Goal: Transaction & Acquisition: Purchase product/service

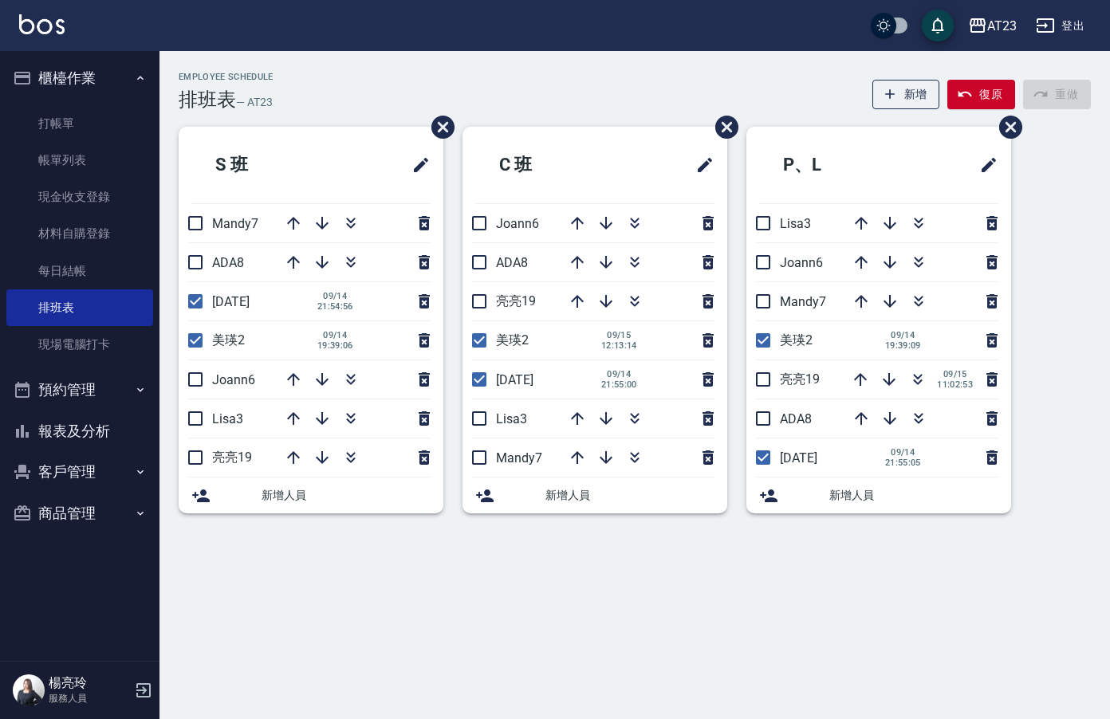
click at [70, 423] on button "報表及分析" at bounding box center [79, 431] width 147 height 41
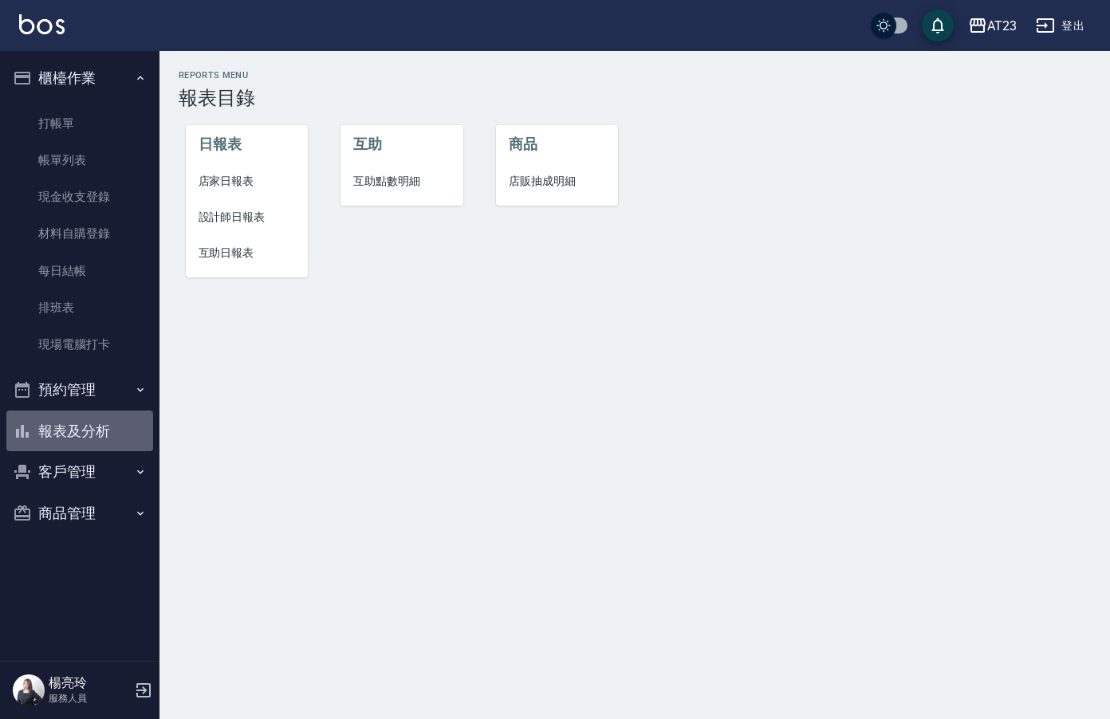
click at [78, 424] on button "報表及分析" at bounding box center [79, 431] width 147 height 41
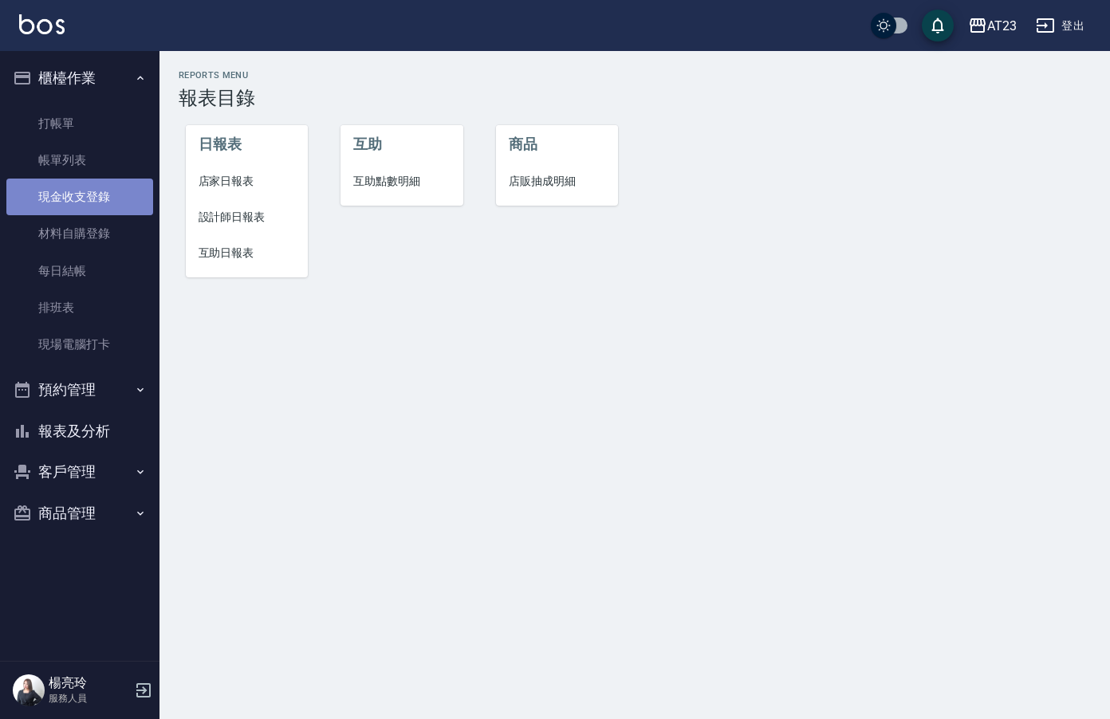
click at [97, 184] on link "現金收支登錄" at bounding box center [79, 197] width 147 height 37
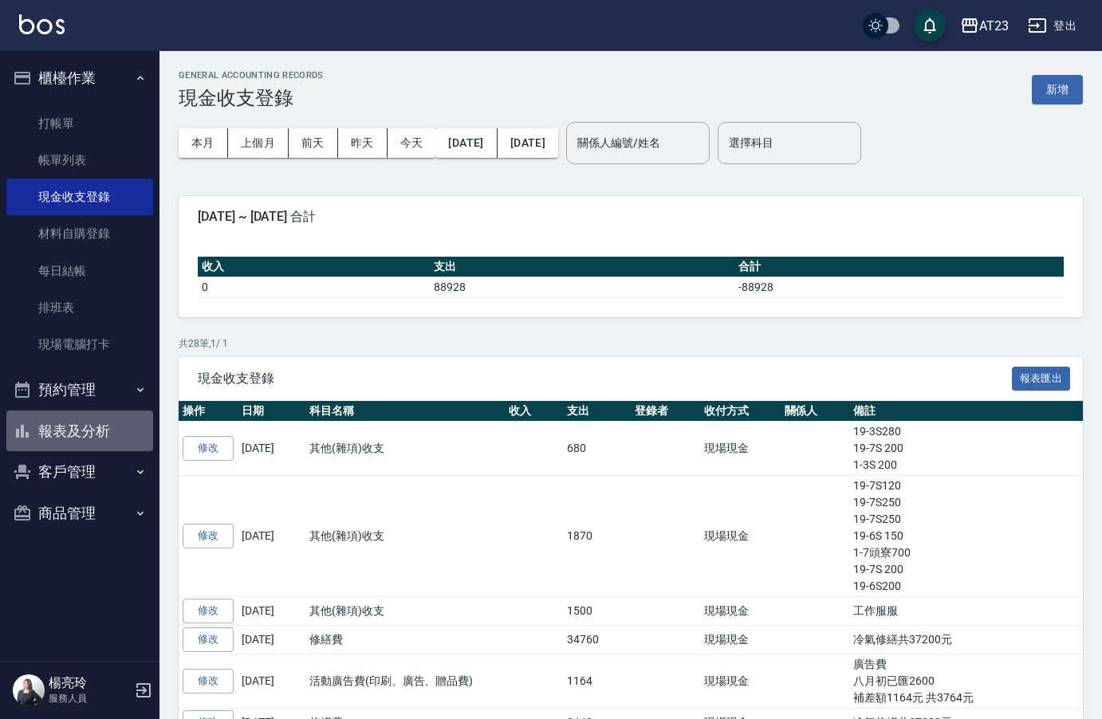
click at [65, 419] on button "報表及分析" at bounding box center [79, 431] width 147 height 41
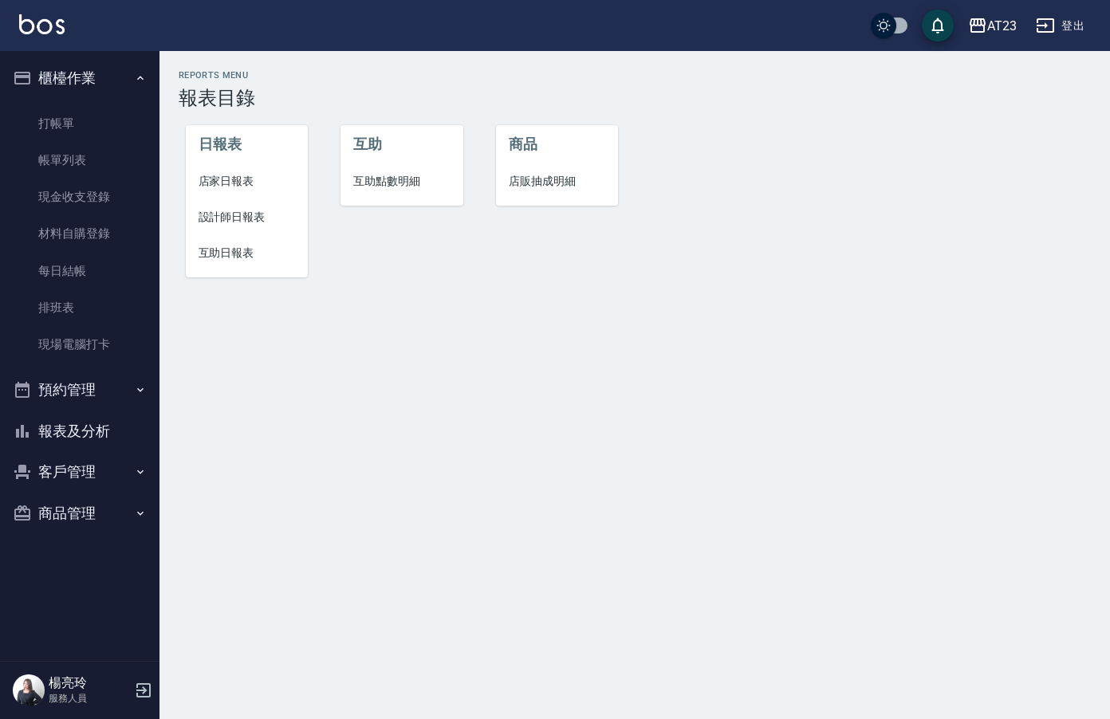
click at [231, 182] on span "店家日報表" at bounding box center [246, 181] width 97 height 17
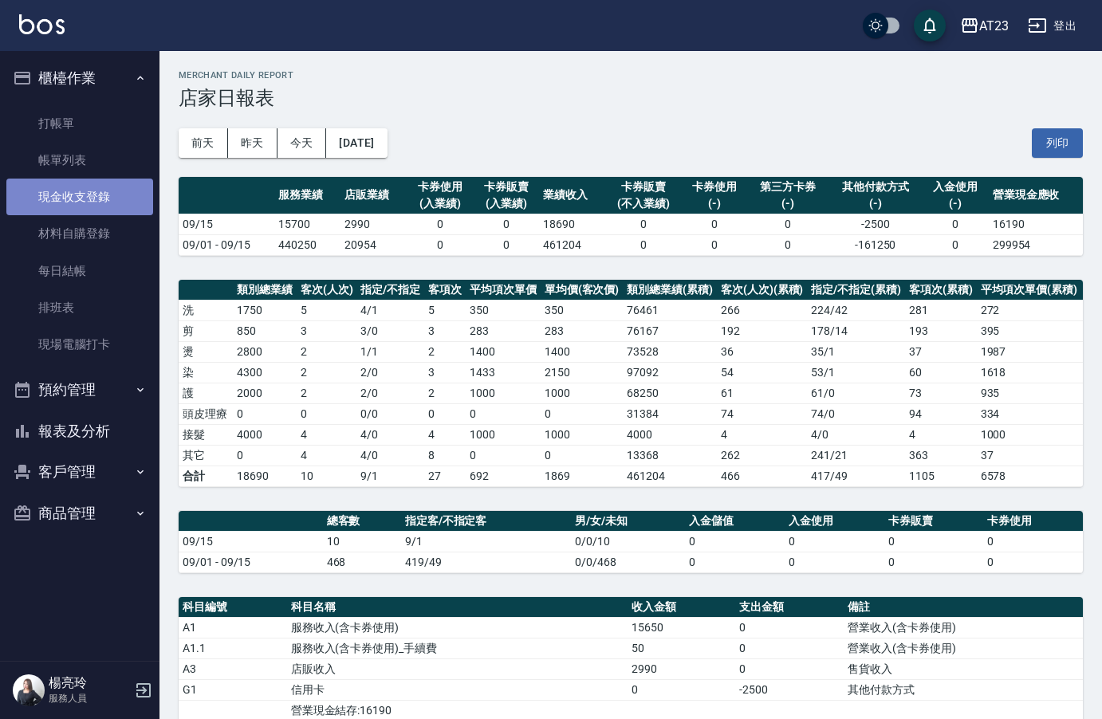
click at [107, 189] on link "現金收支登錄" at bounding box center [79, 197] width 147 height 37
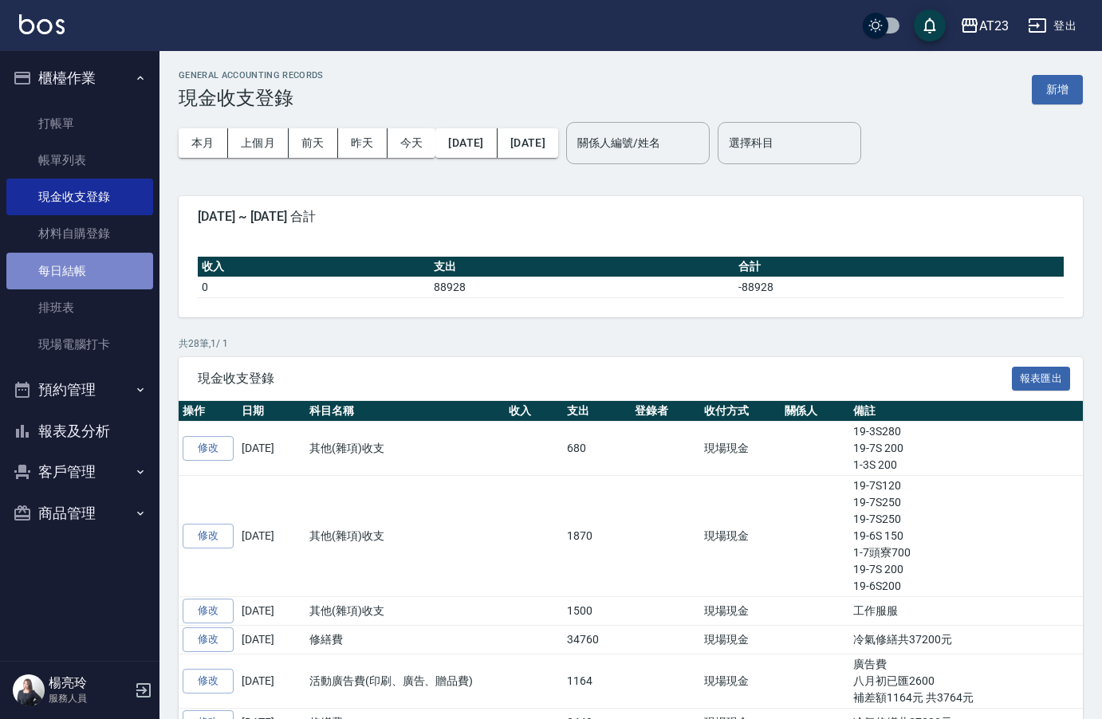
click at [100, 269] on link "每日結帳" at bounding box center [79, 271] width 147 height 37
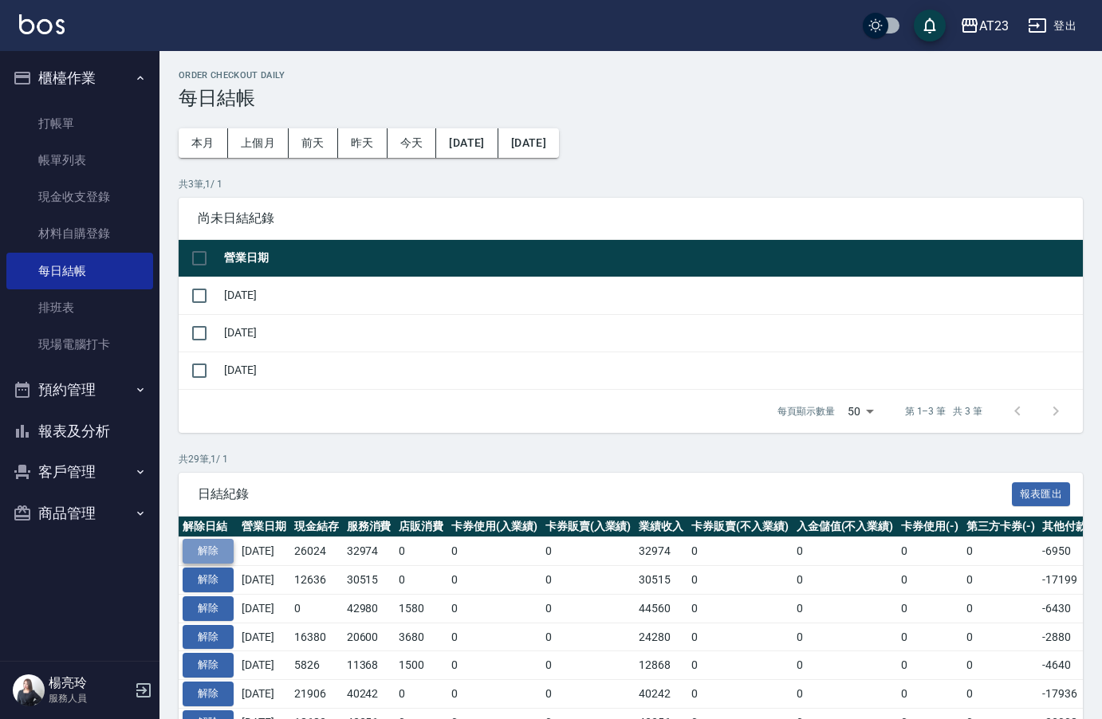
click at [206, 550] on button "解除" at bounding box center [208, 551] width 51 height 25
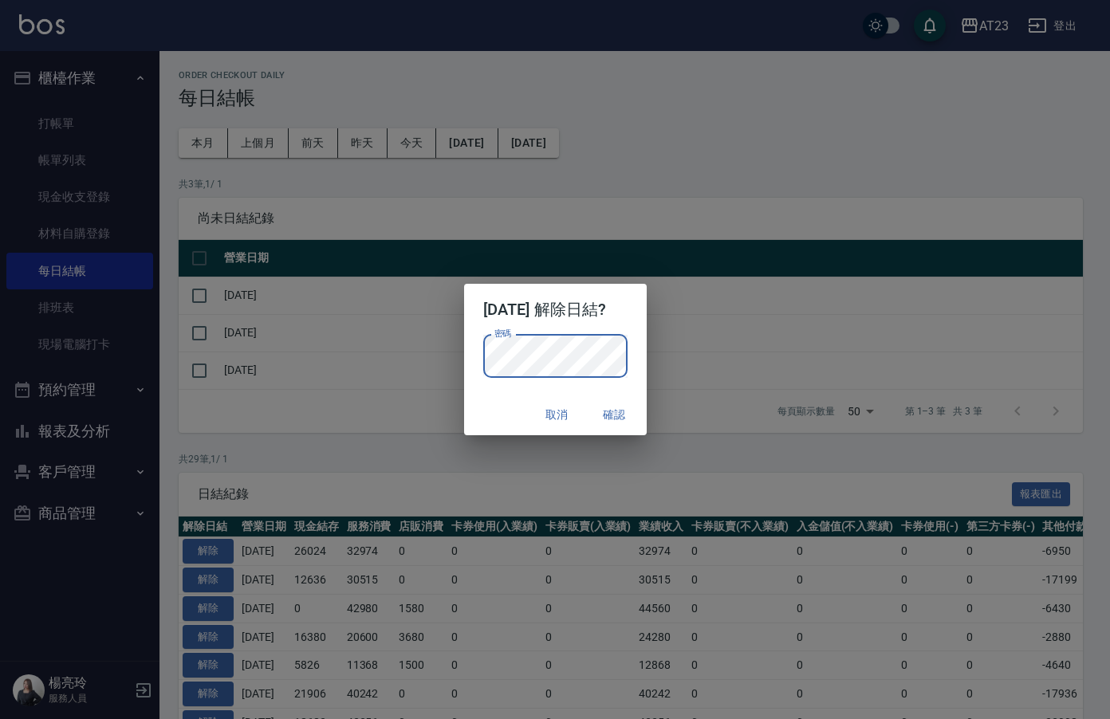
click at [627, 353] on p "密碼 密碼" at bounding box center [555, 356] width 144 height 43
click at [614, 411] on button "確認" at bounding box center [614, 414] width 51 height 29
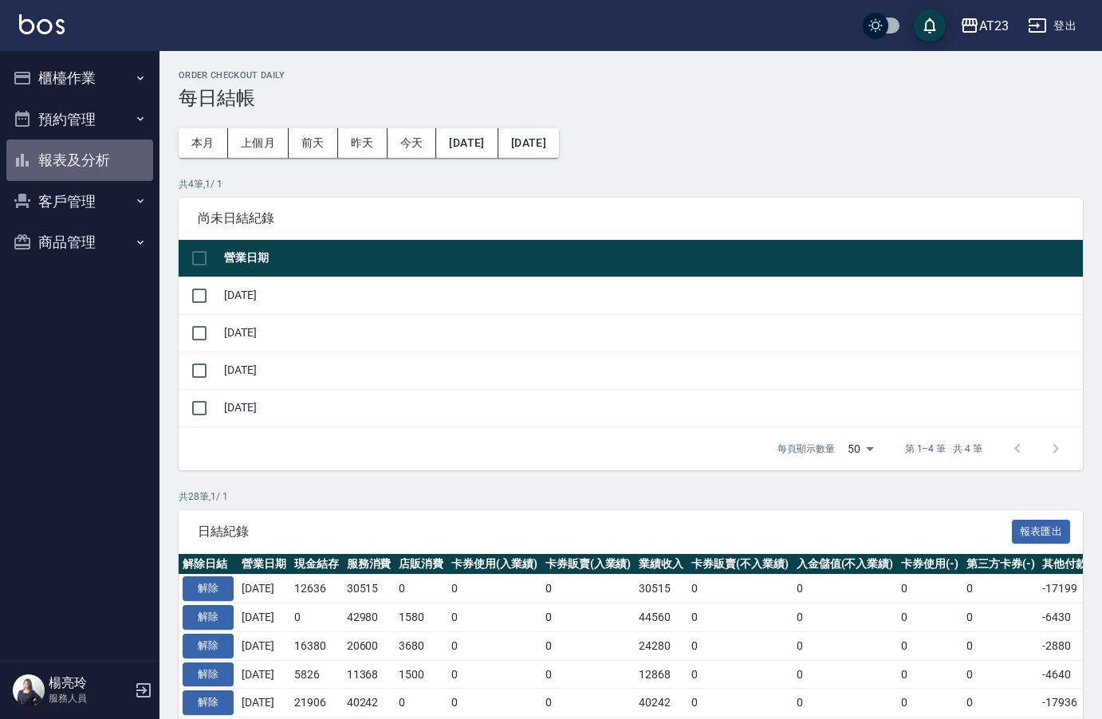
click at [76, 176] on button "報表及分析" at bounding box center [79, 159] width 147 height 41
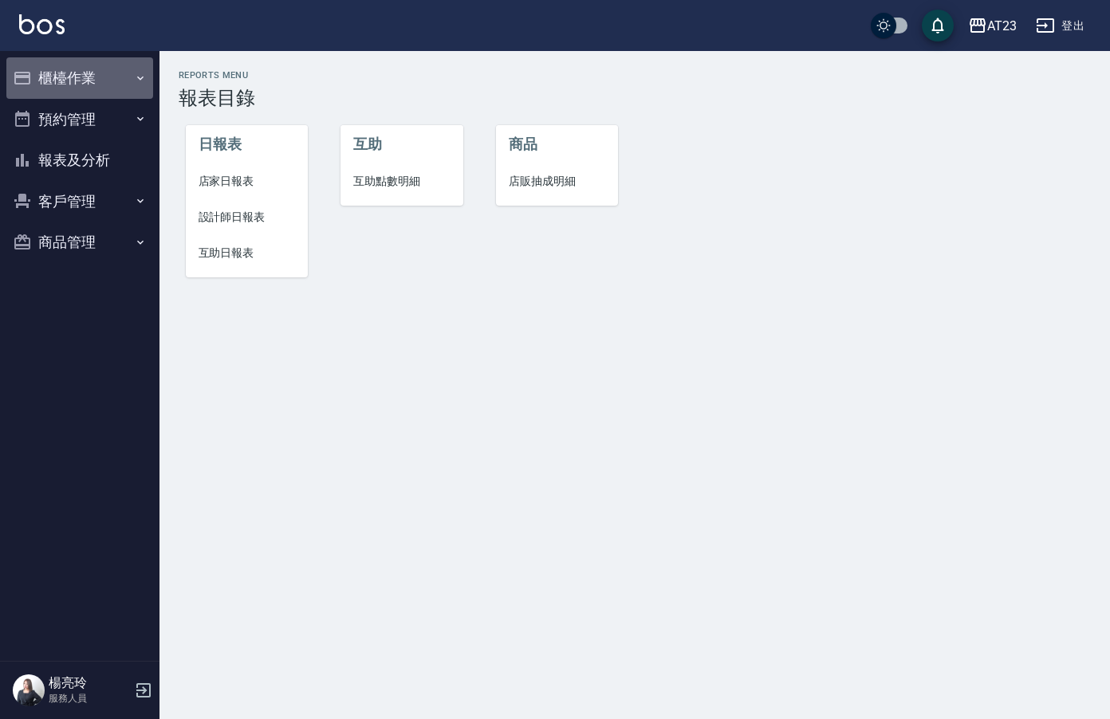
click at [88, 80] on button "櫃檯作業" at bounding box center [79, 77] width 147 height 41
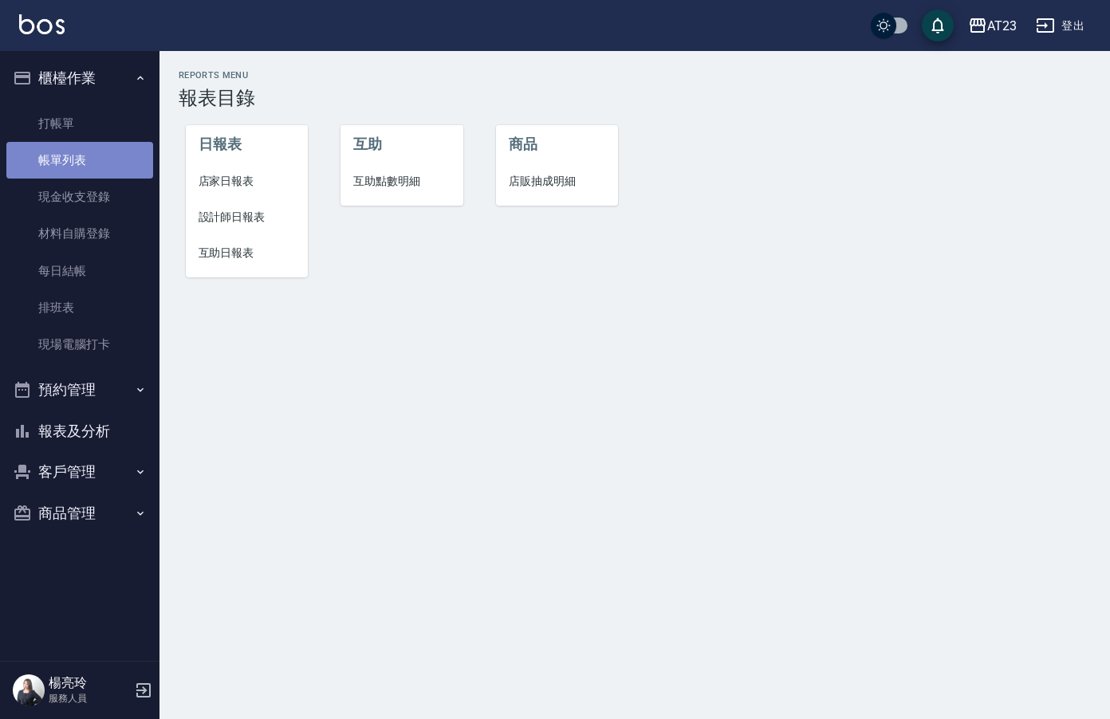
click at [73, 163] on link "帳單列表" at bounding box center [79, 160] width 147 height 37
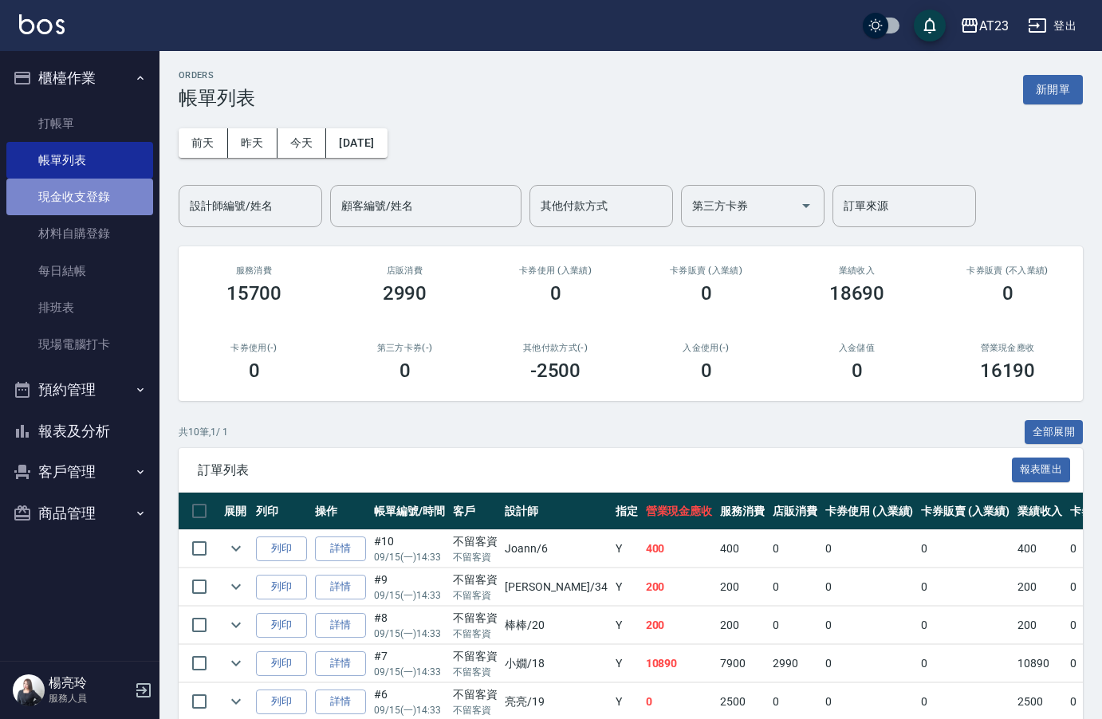
click at [49, 192] on link "現金收支登錄" at bounding box center [79, 197] width 147 height 37
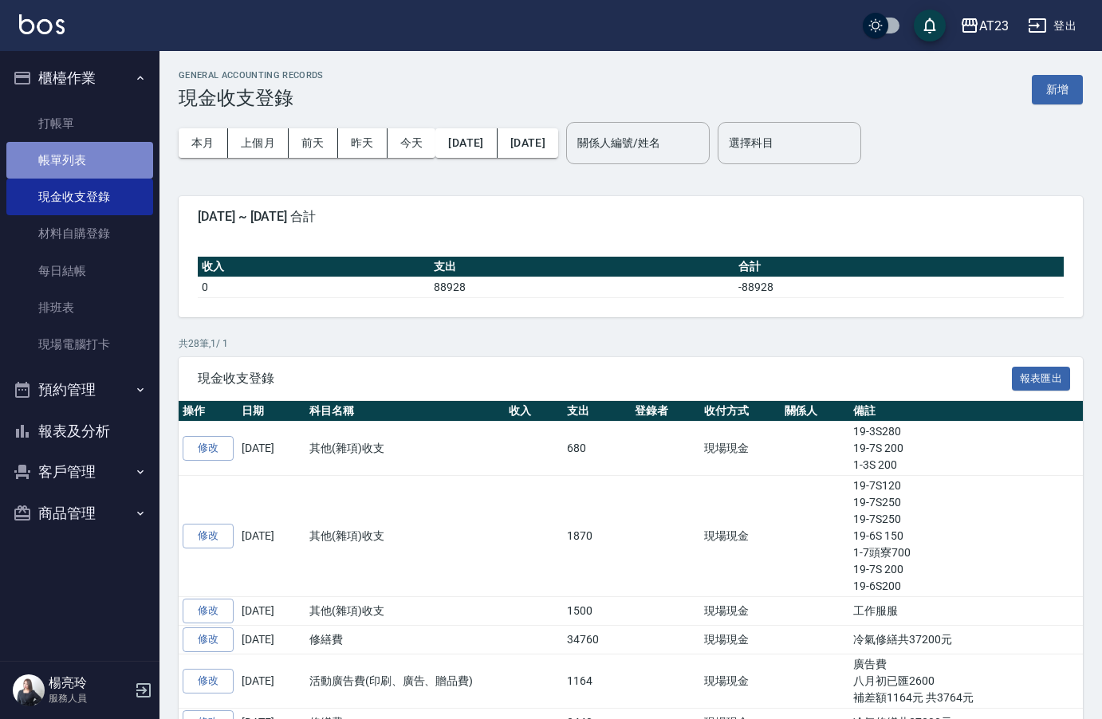
click at [92, 158] on link "帳單列表" at bounding box center [79, 160] width 147 height 37
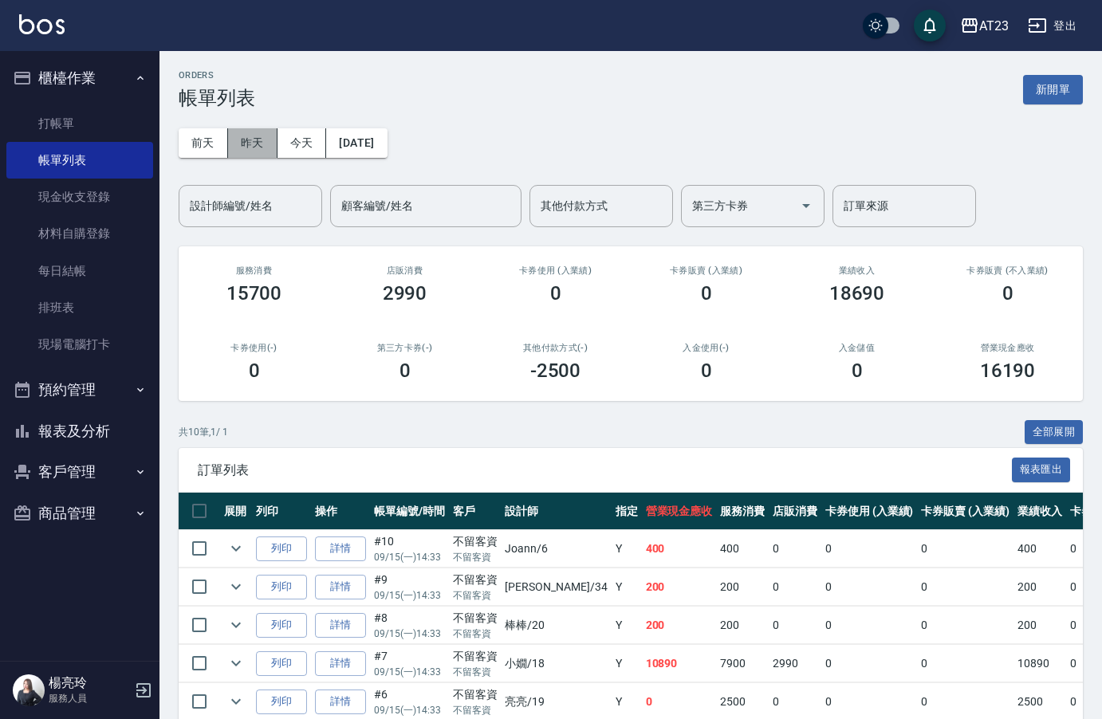
click at [247, 146] on button "昨天" at bounding box center [252, 142] width 49 height 29
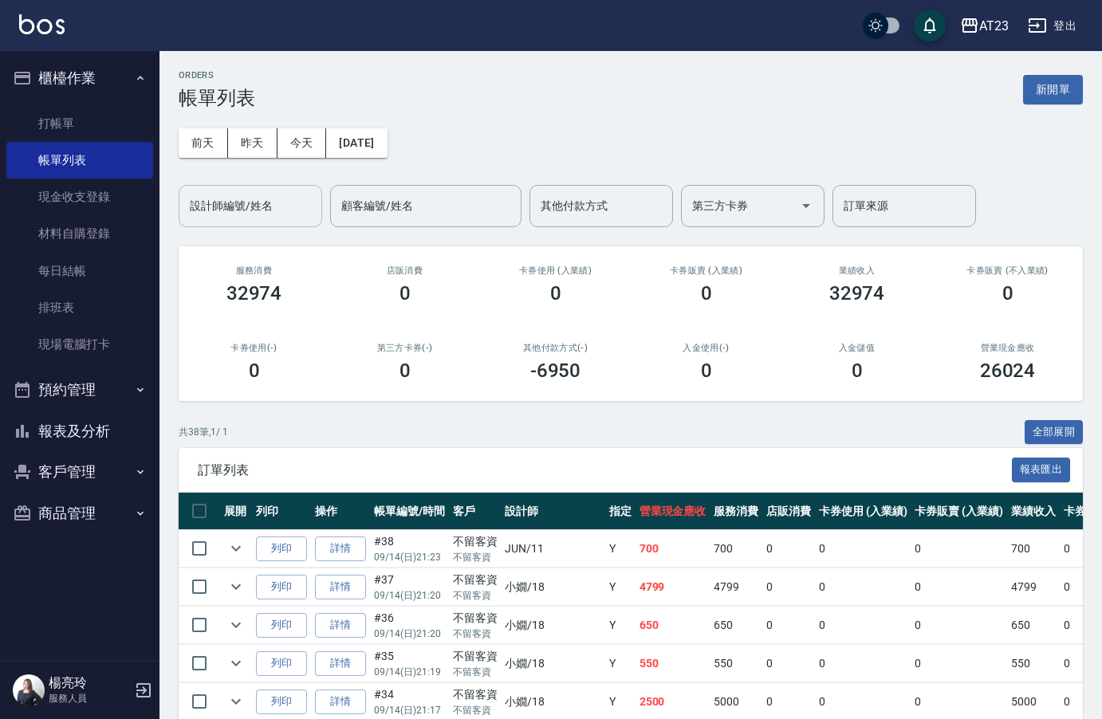
click at [283, 199] on input "設計師編號/姓名" at bounding box center [250, 206] width 129 height 28
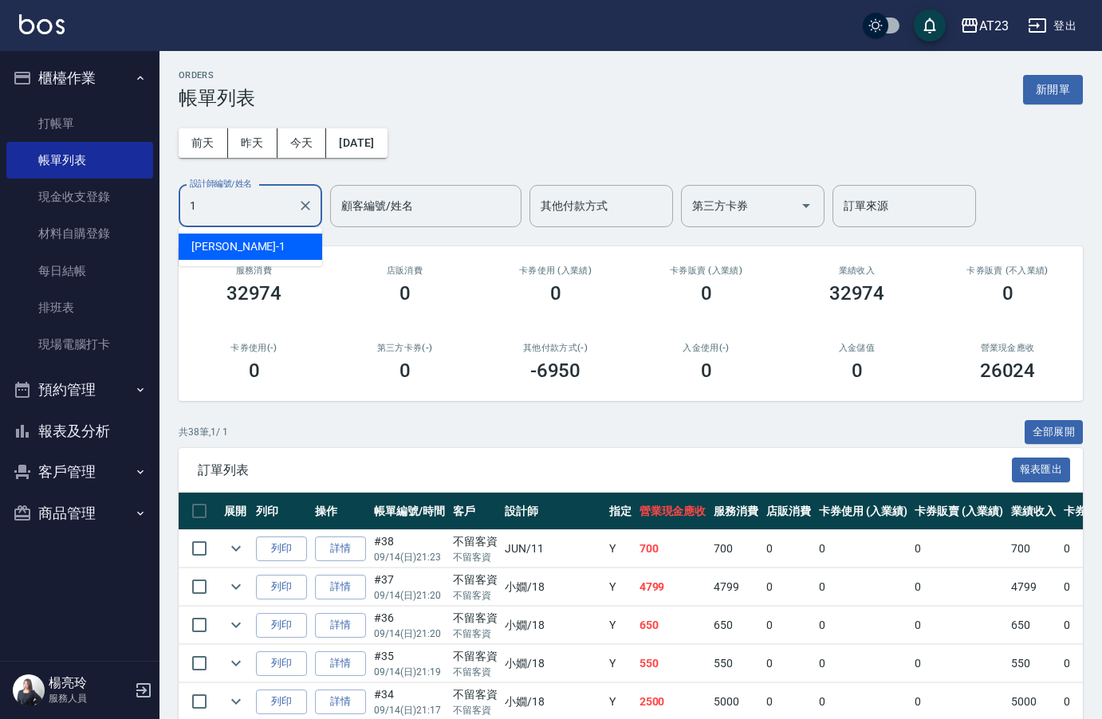
click at [269, 238] on div "歐娜 -1" at bounding box center [250, 247] width 143 height 26
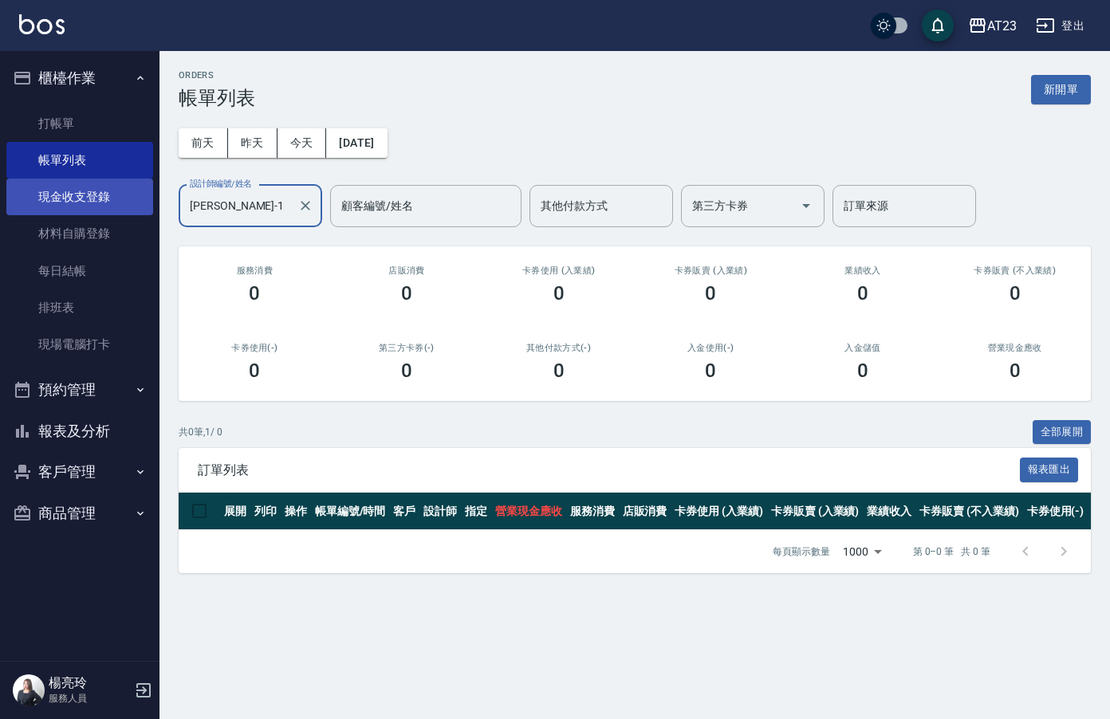
type input "歐娜-1"
click at [90, 198] on link "現金收支登錄" at bounding box center [79, 197] width 147 height 37
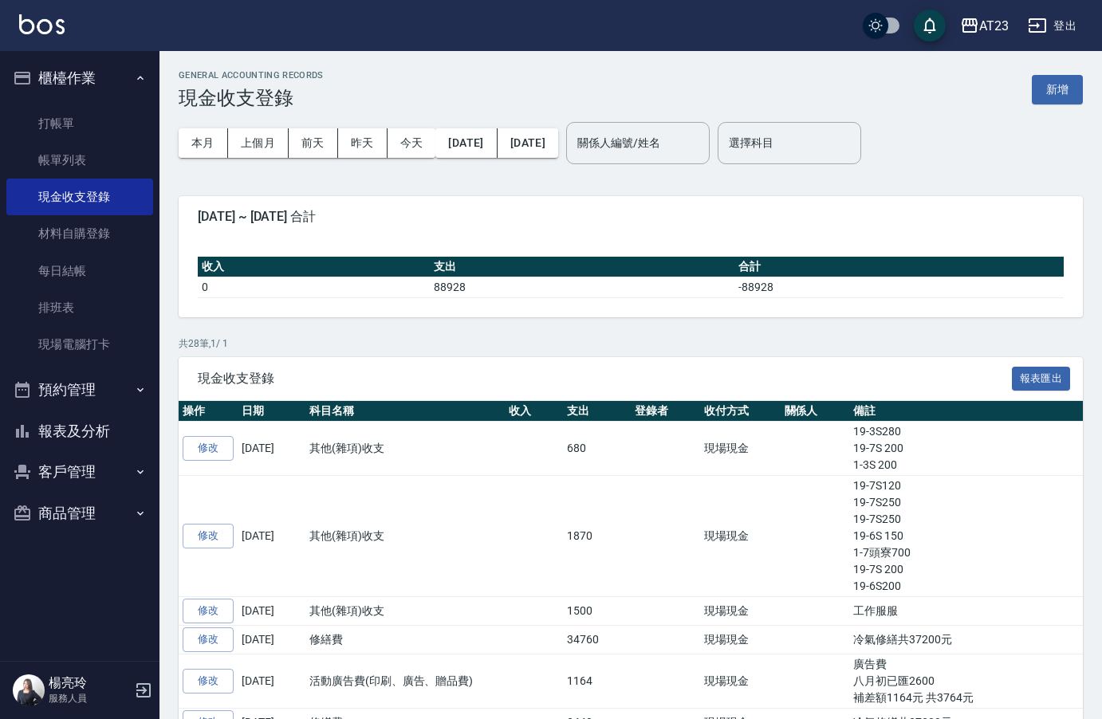
click at [87, 416] on button "報表及分析" at bounding box center [79, 431] width 147 height 41
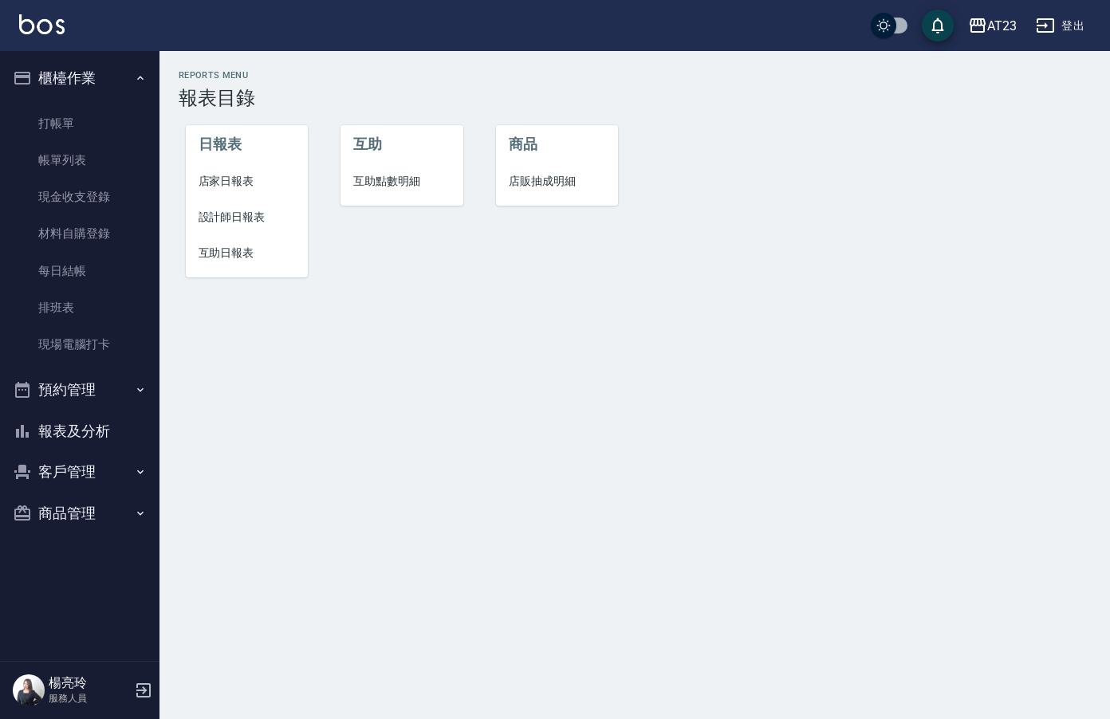
click at [234, 186] on span "店家日報表" at bounding box center [246, 181] width 97 height 17
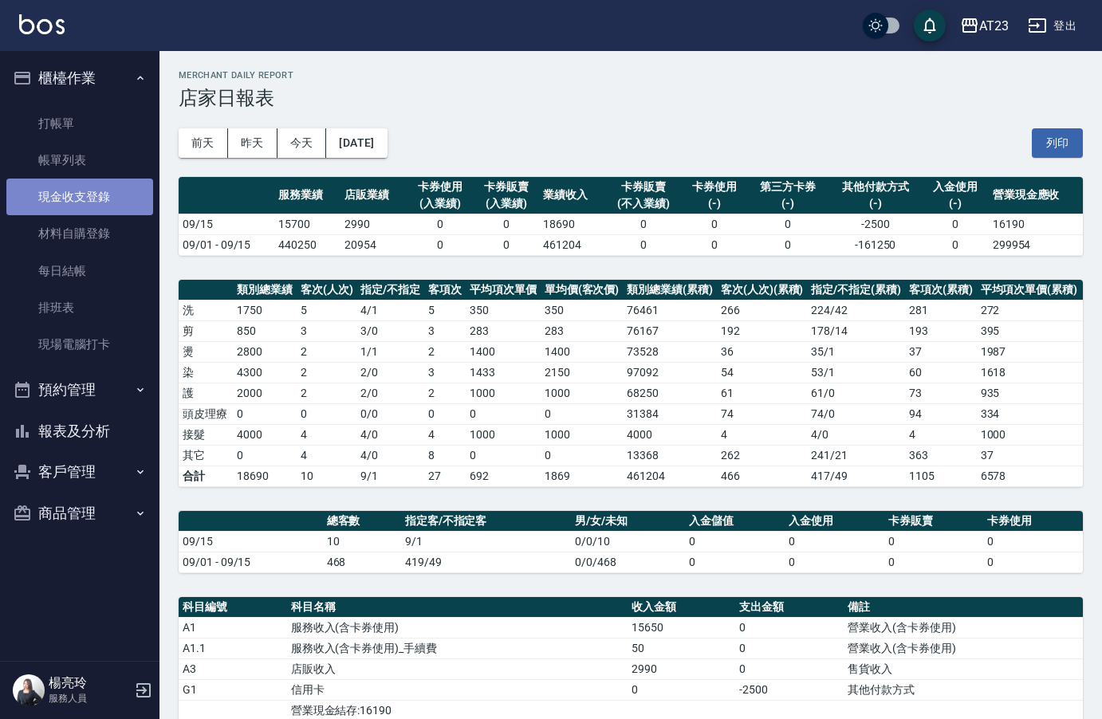
click at [86, 202] on link "現金收支登錄" at bounding box center [79, 197] width 147 height 37
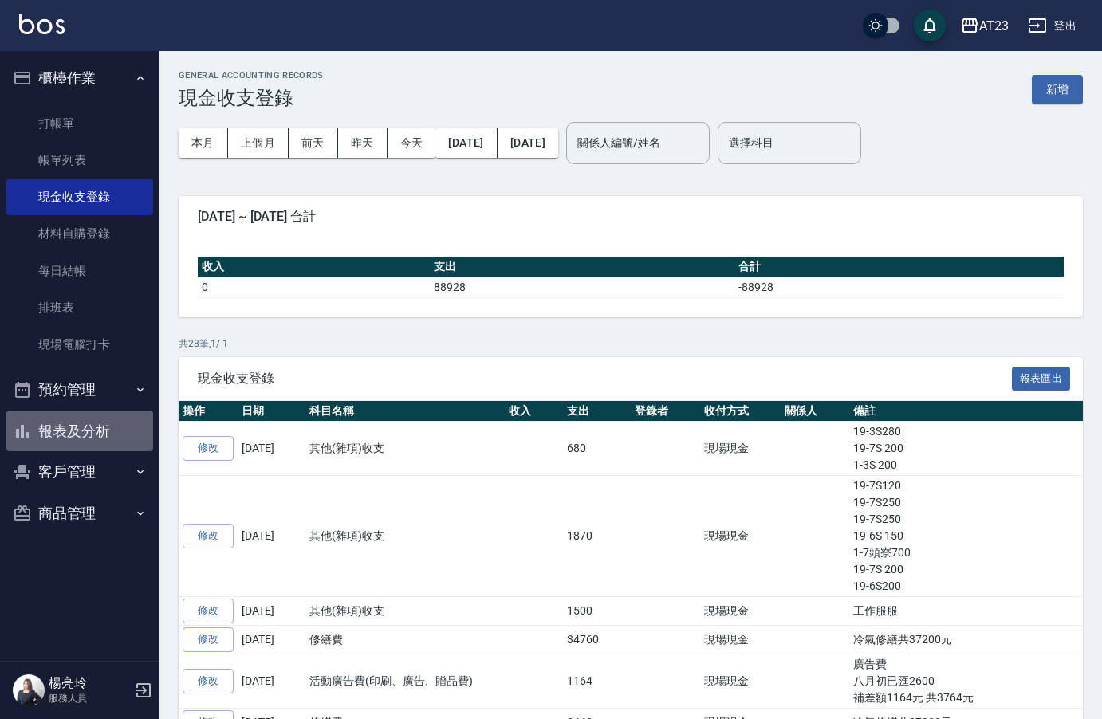
click at [98, 430] on button "報表及分析" at bounding box center [79, 431] width 147 height 41
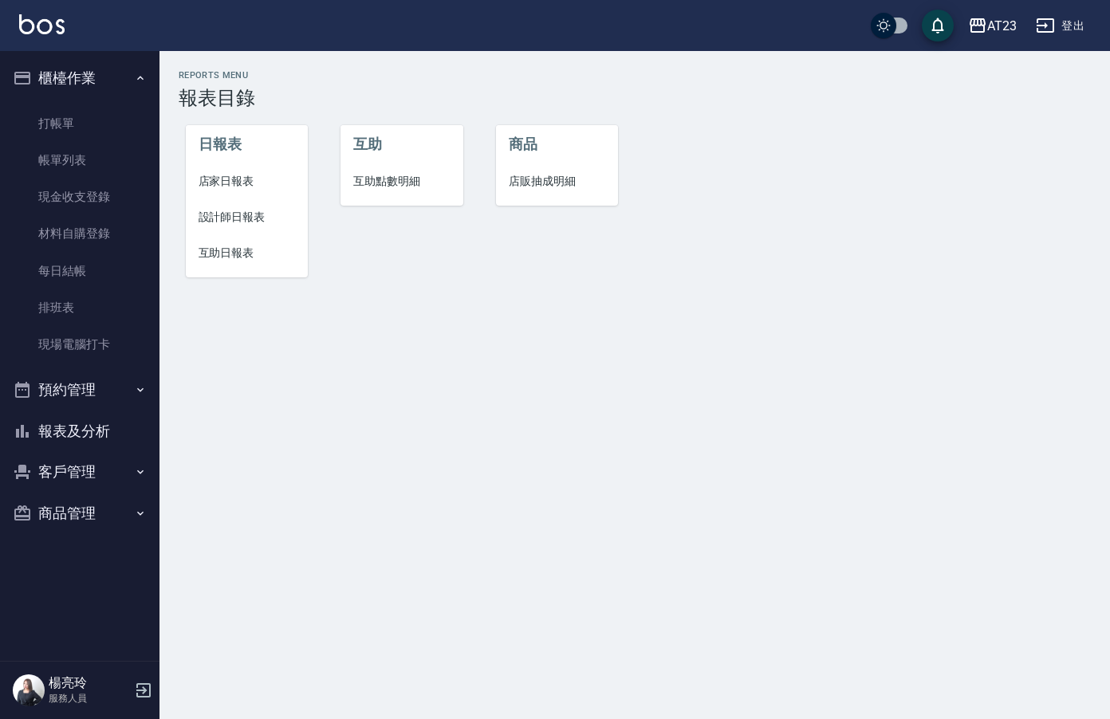
click at [231, 210] on span "設計師日報表" at bounding box center [246, 217] width 97 height 17
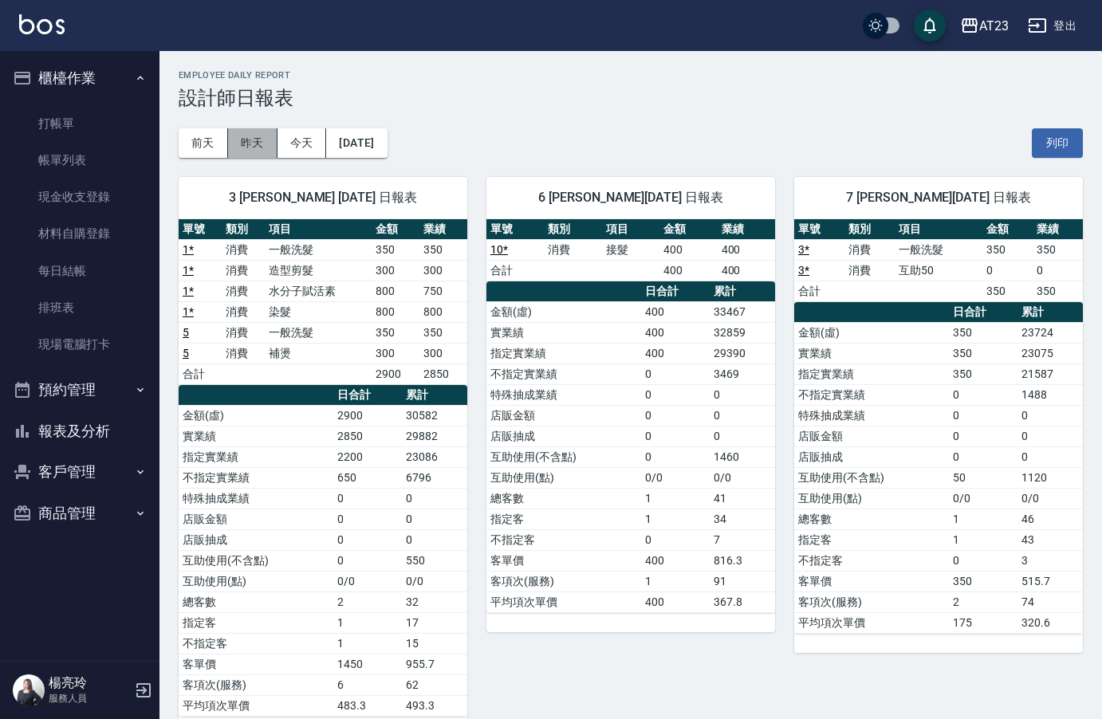
click at [256, 147] on button "昨天" at bounding box center [252, 142] width 49 height 29
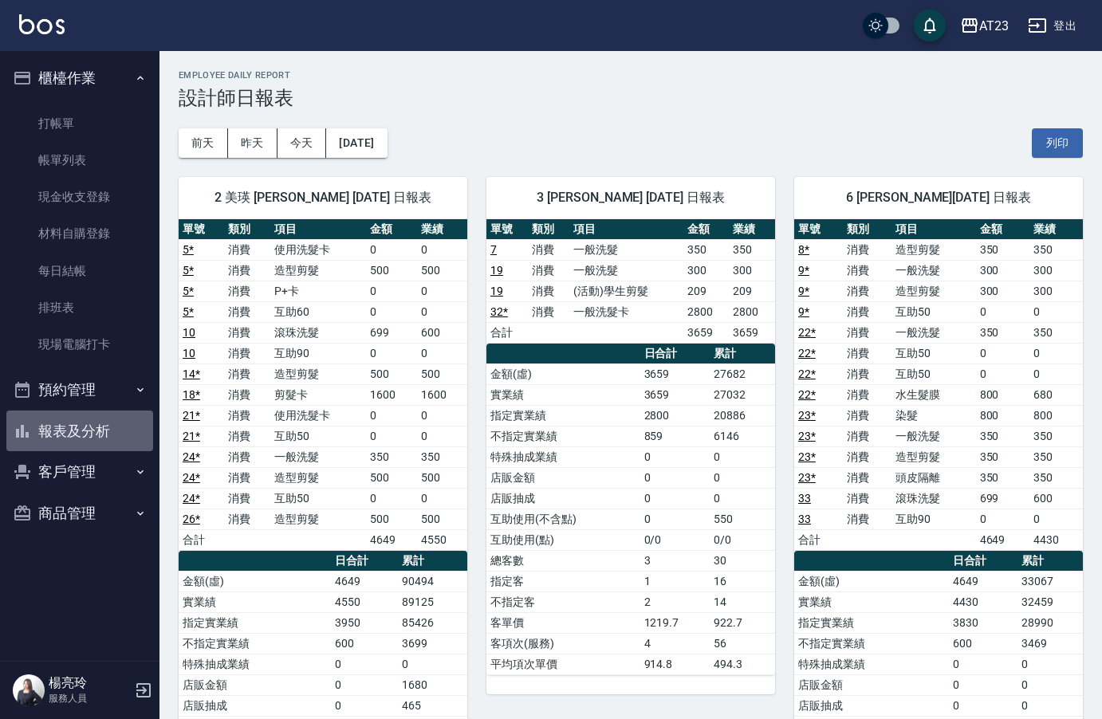
drag, startPoint x: 69, startPoint y: 422, endPoint x: 80, endPoint y: 409, distance: 16.9
click at [69, 420] on button "報表及分析" at bounding box center [79, 431] width 147 height 41
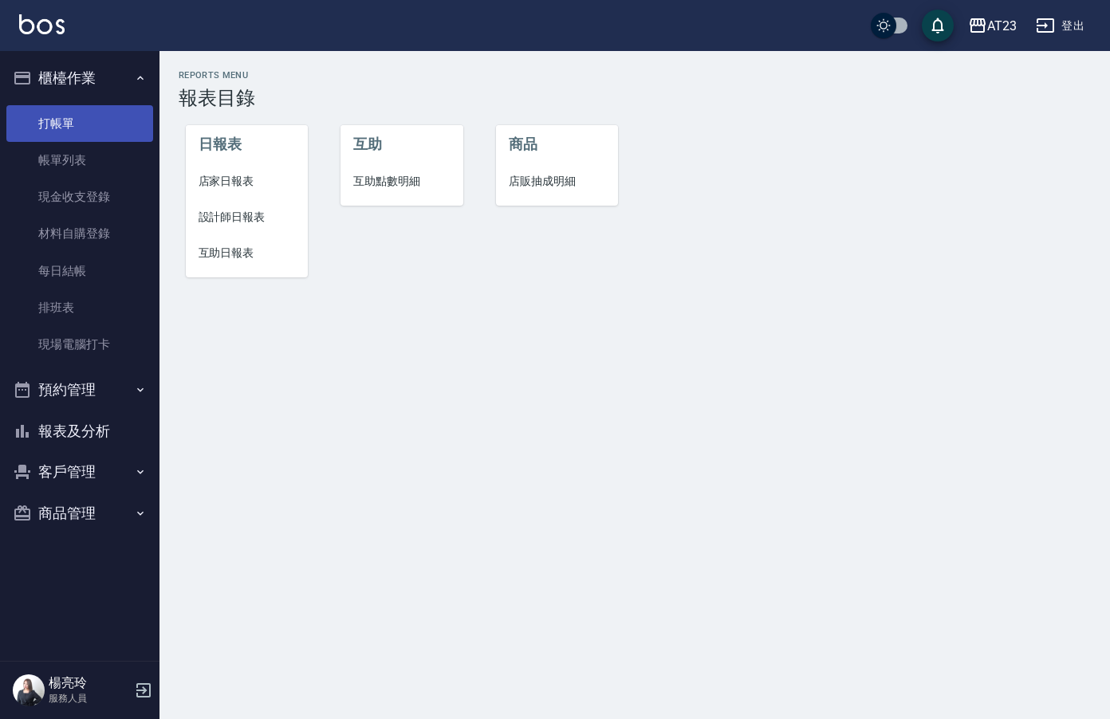
click at [52, 128] on link "打帳單" at bounding box center [79, 123] width 147 height 37
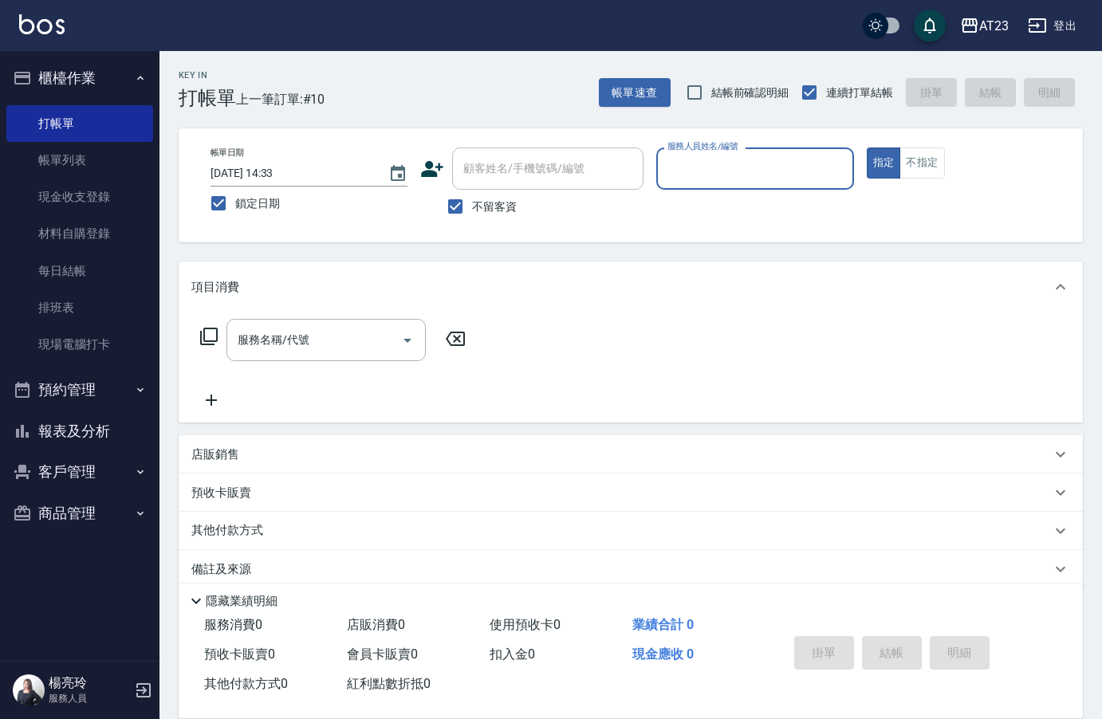
click at [103, 441] on button "報表及分析" at bounding box center [79, 431] width 147 height 41
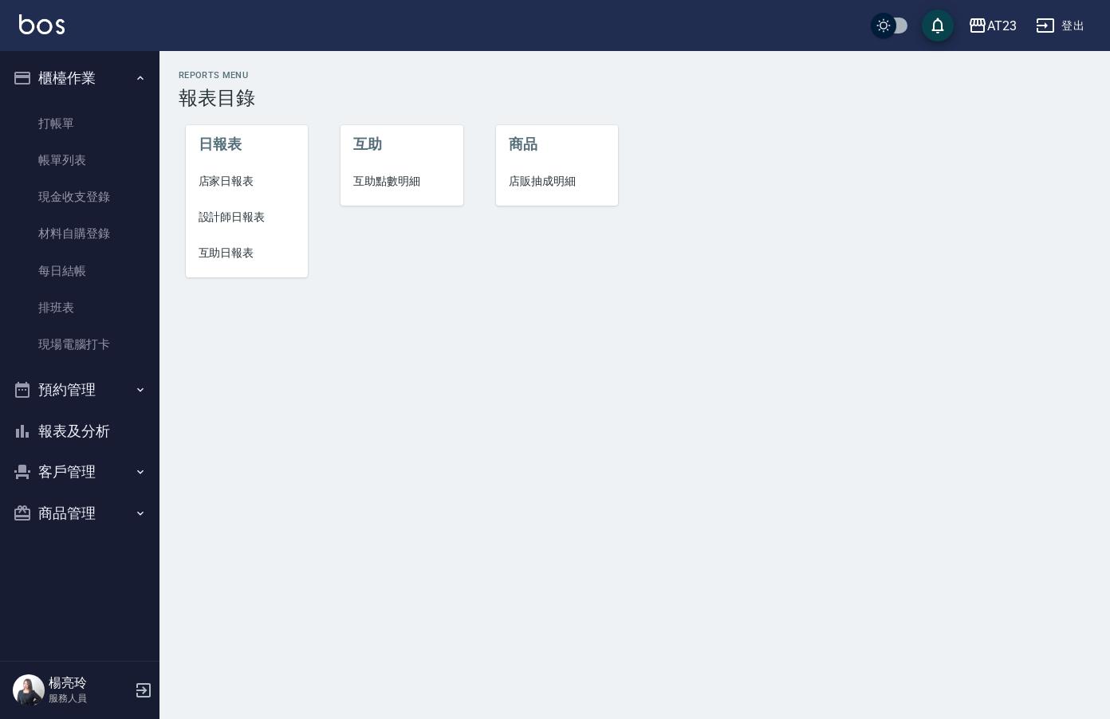
click at [125, 497] on button "商品管理" at bounding box center [79, 513] width 147 height 41
click at [137, 685] on icon "button" at bounding box center [143, 690] width 14 height 14
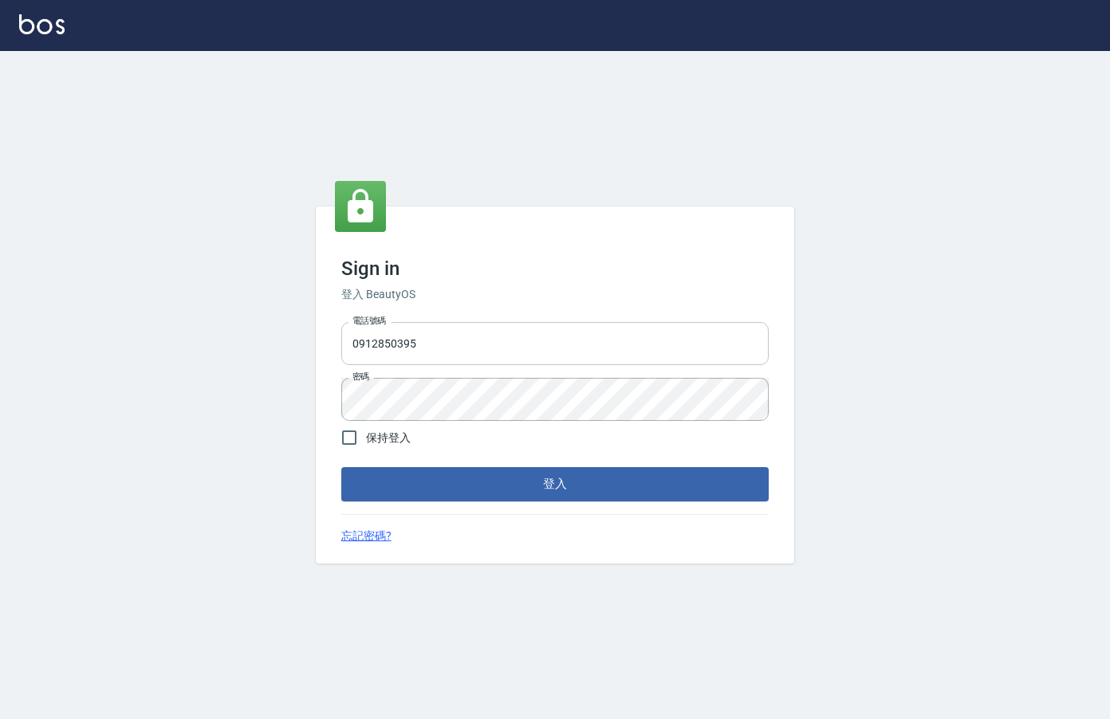
drag, startPoint x: 444, startPoint y: 338, endPoint x: 356, endPoint y: 339, distance: 87.7
click at [356, 339] on input "0912850395" at bounding box center [554, 343] width 427 height 43
click at [448, 334] on input "0912850395" at bounding box center [554, 343] width 427 height 43
drag, startPoint x: 438, startPoint y: 341, endPoint x: 117, endPoint y: 351, distance: 320.6
click at [117, 351] on div "Sign in 登入 BeautyOS 電話號碼 0912850395 電話號碼 密碼 密碼 保持登入 登入 忘記密碼?" at bounding box center [555, 385] width 1110 height 668
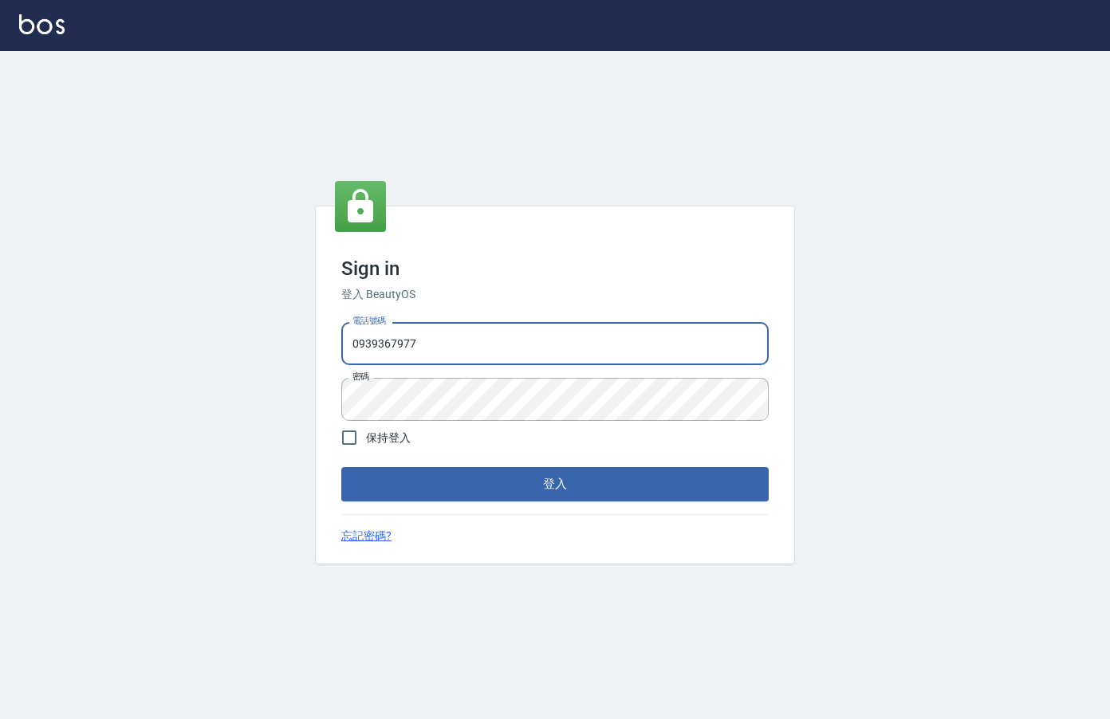
type input "0939367977"
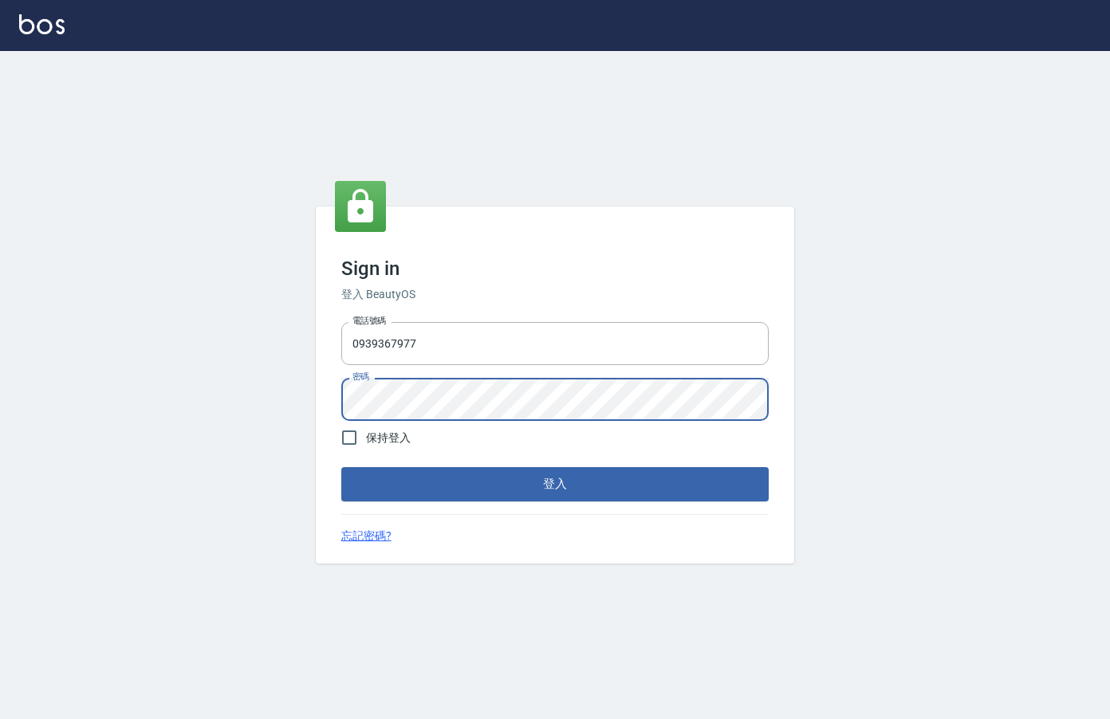
click at [287, 387] on div "Sign in 登入 BeautyOS 電話號碼 0939367977 電話號碼 密碼 密碼 保持登入 登入 忘記密碼?" at bounding box center [555, 385] width 1110 height 668
drag, startPoint x: 939, startPoint y: 606, endPoint x: 894, endPoint y: 619, distance: 46.6
click at [937, 607] on div "Sign in 登入 BeautyOS 電話號碼 0939367977 電話號碼 密碼 密碼 保持登入 登入 忘記密碼?" at bounding box center [555, 385] width 1110 height 668
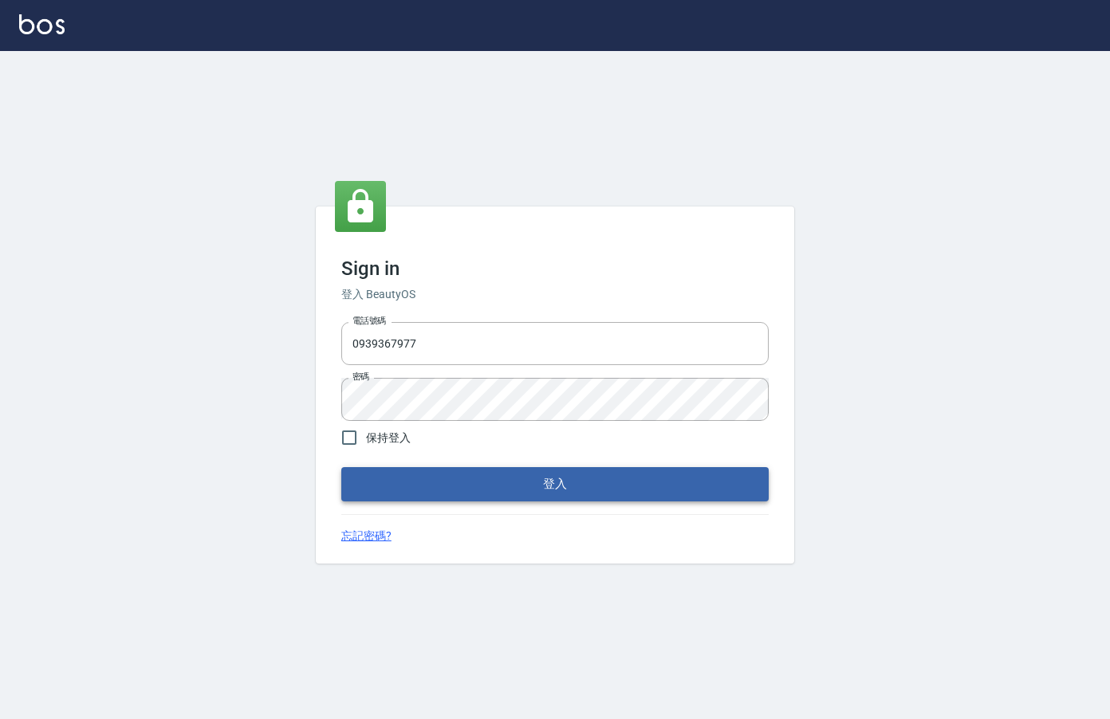
click at [466, 487] on button "登入" at bounding box center [554, 483] width 427 height 33
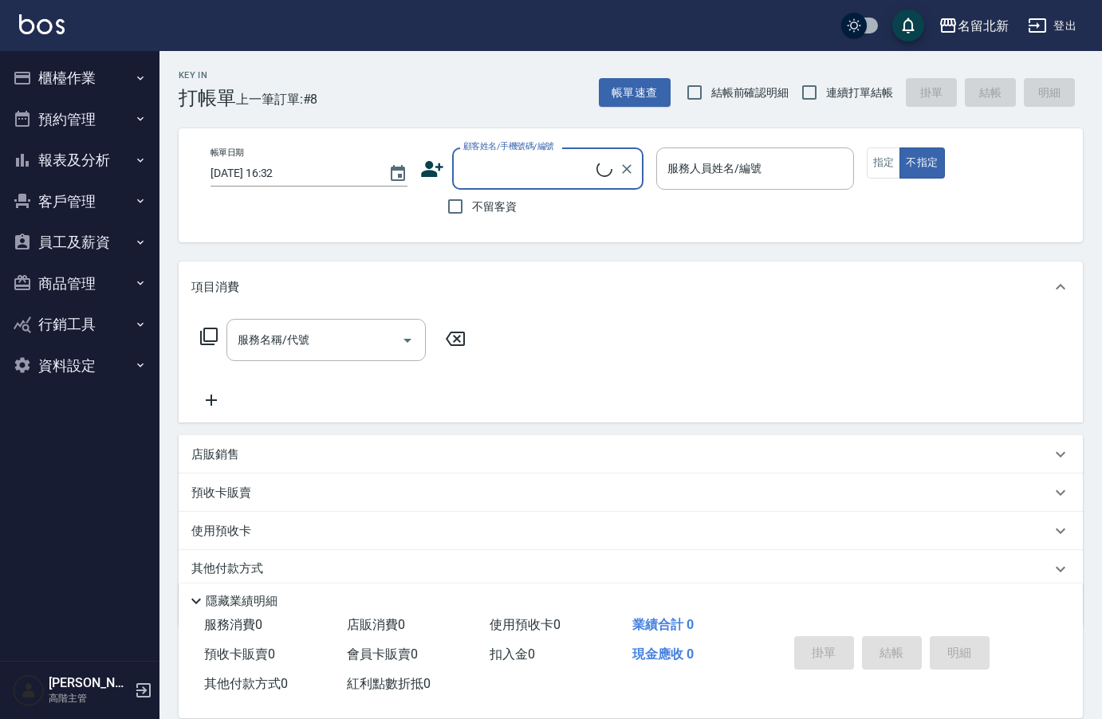
click at [70, 370] on button "資料設定" at bounding box center [79, 365] width 147 height 41
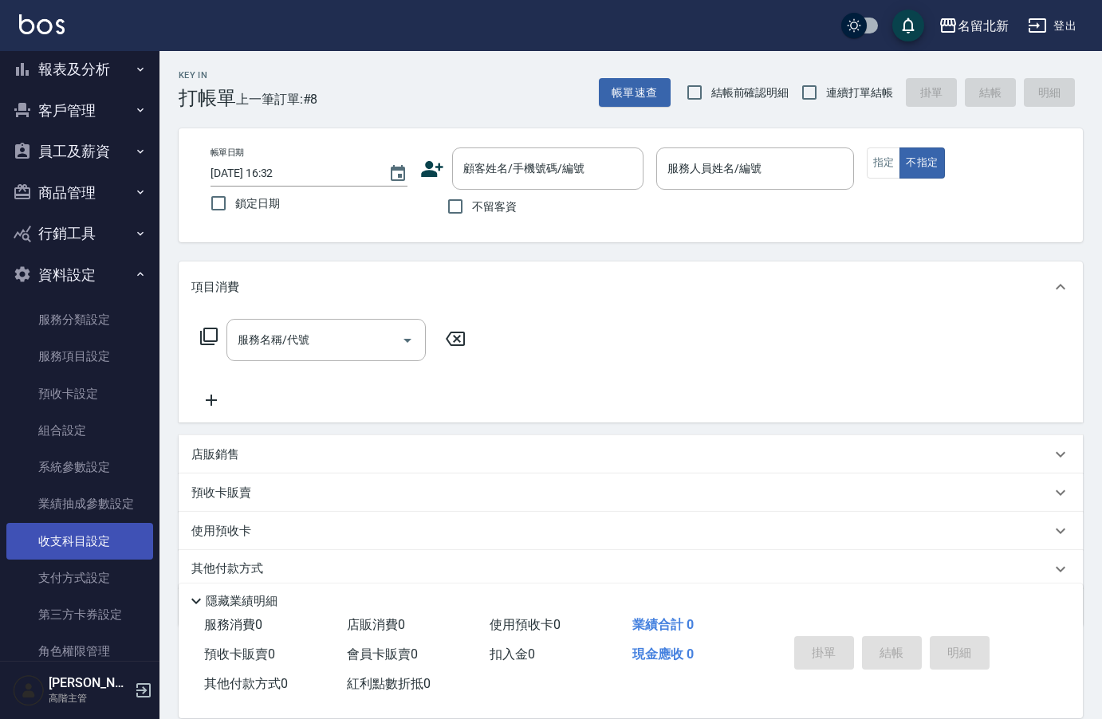
scroll to position [126, 0]
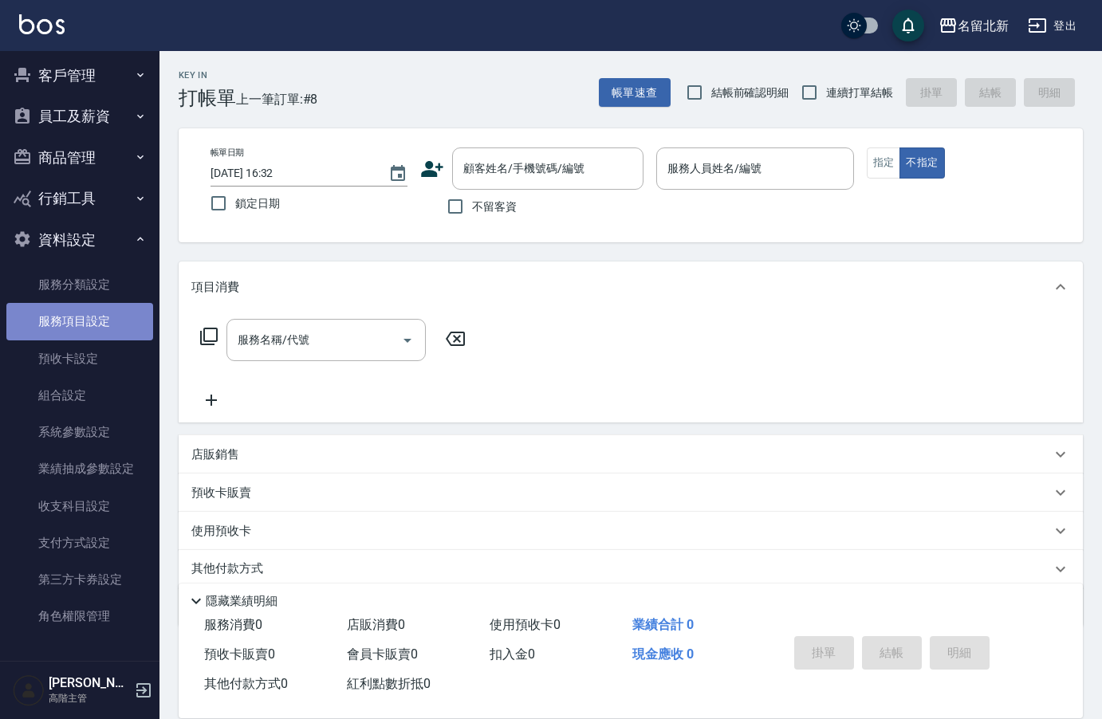
click at [93, 315] on link "服務項目設定" at bounding box center [79, 321] width 147 height 37
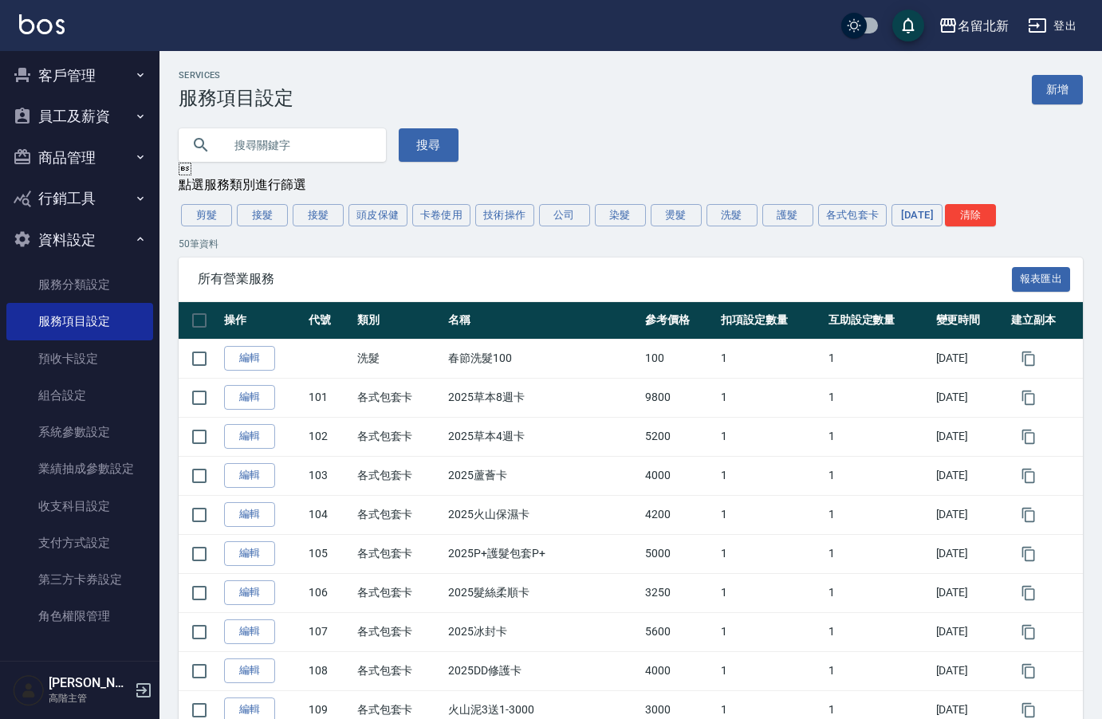
click at [46, 155] on button "商品管理" at bounding box center [79, 157] width 147 height 41
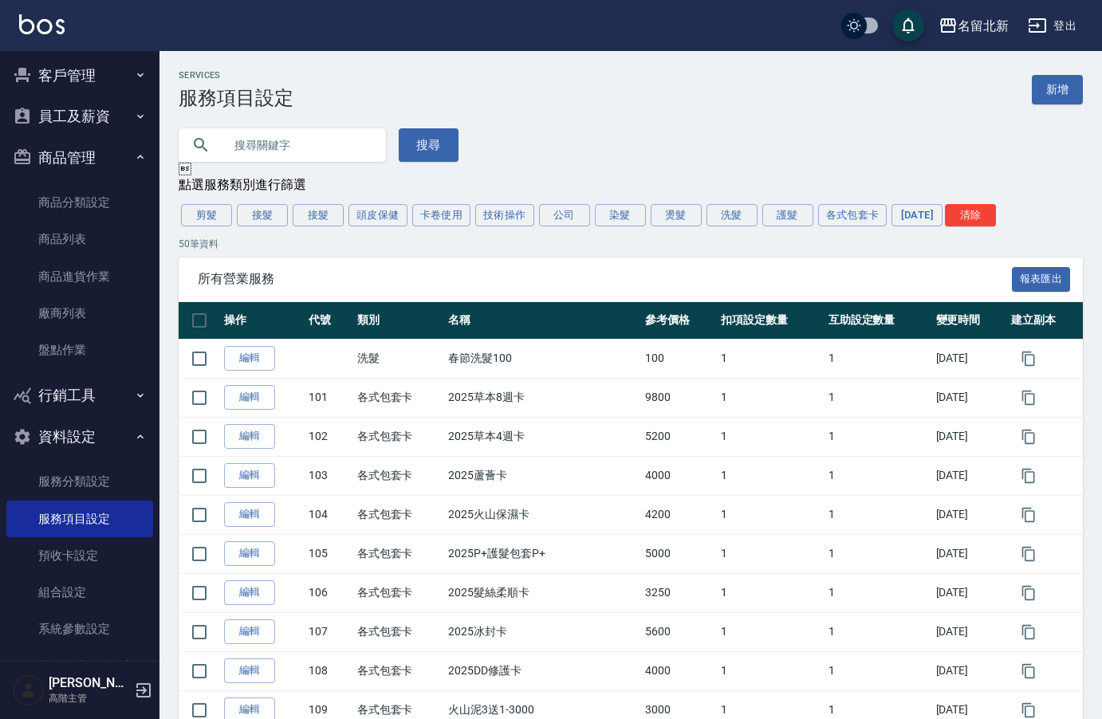
click at [131, 685] on div "李欣哲 高階主管" at bounding box center [79, 690] width 159 height 57
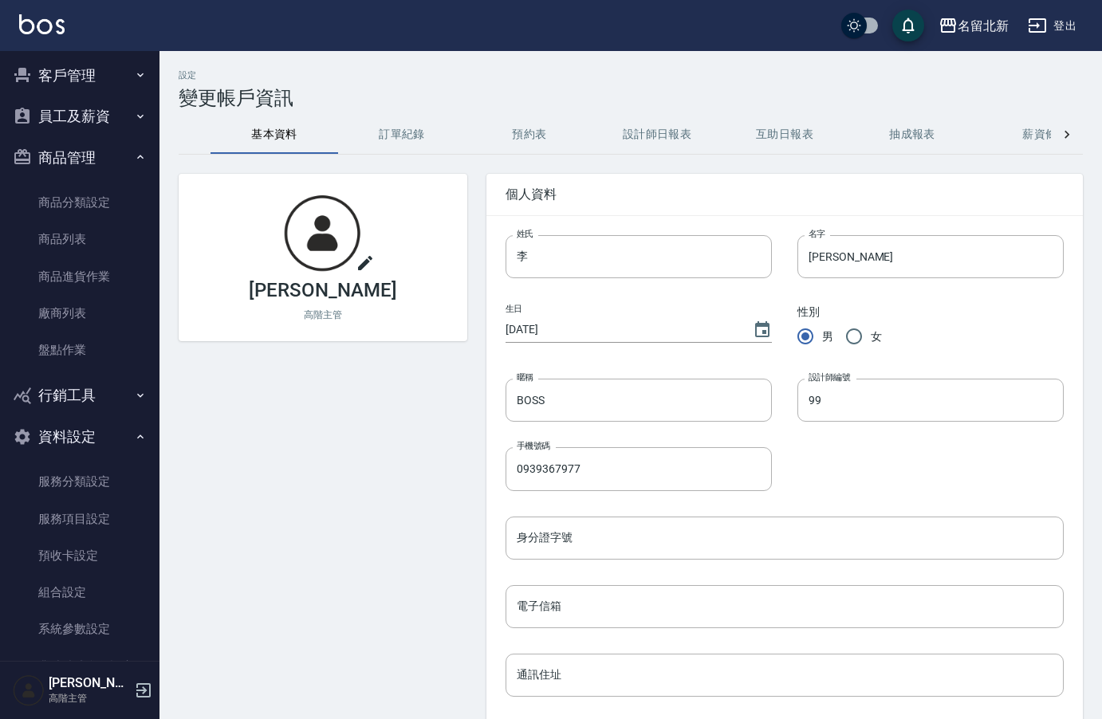
click at [144, 689] on icon "button" at bounding box center [143, 690] width 14 height 14
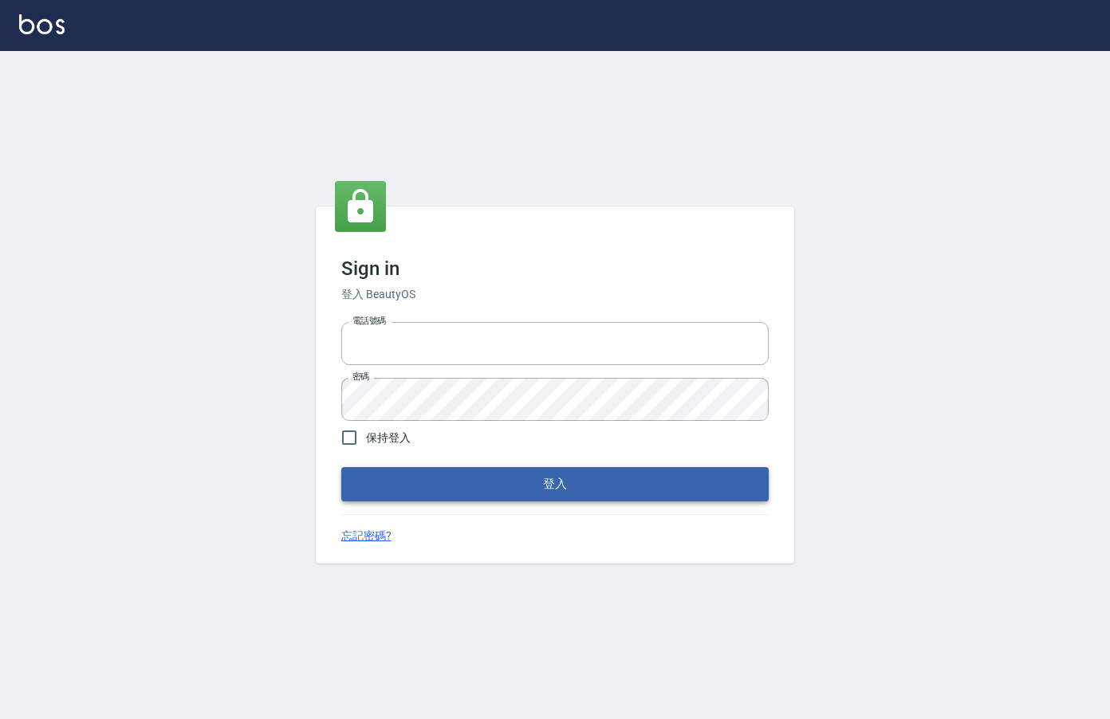
type input "0912850395"
click at [442, 492] on button "登入" at bounding box center [554, 483] width 427 height 33
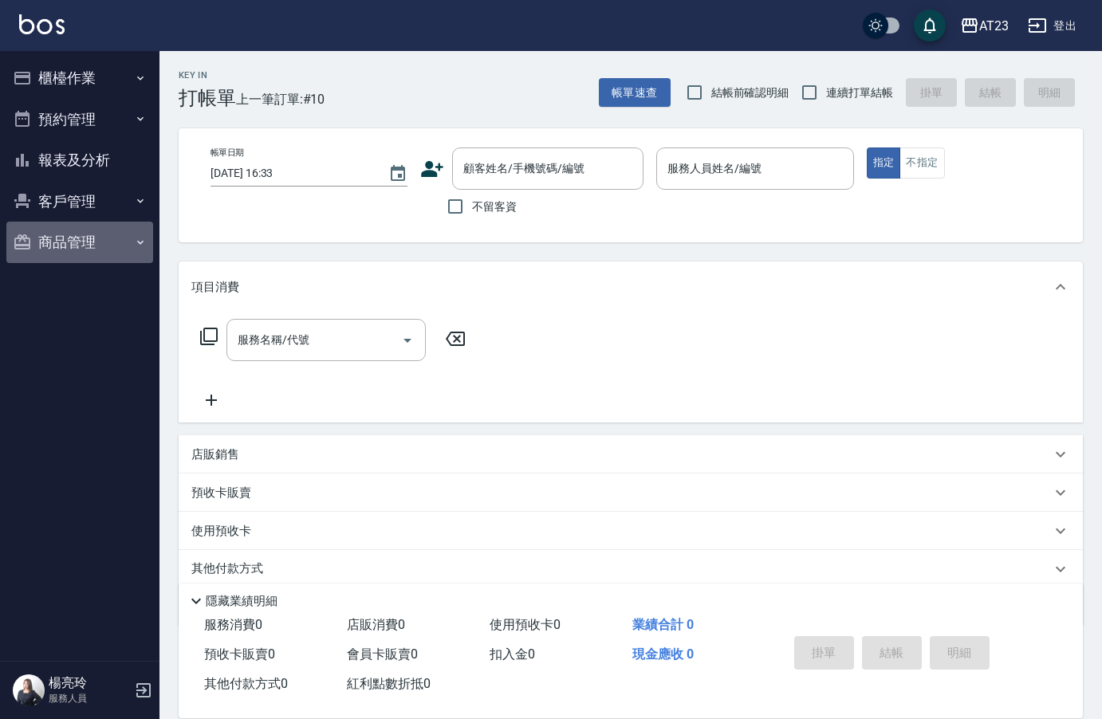
click at [64, 246] on button "商品管理" at bounding box center [79, 242] width 147 height 41
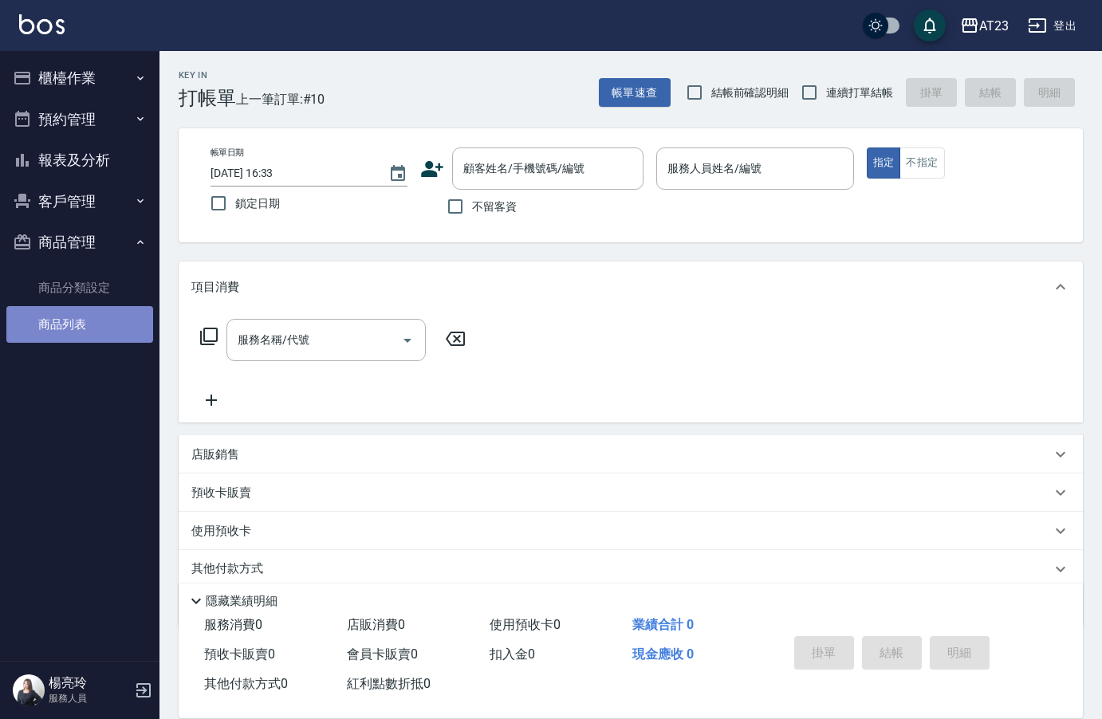
click at [80, 320] on link "商品列表" at bounding box center [79, 324] width 147 height 37
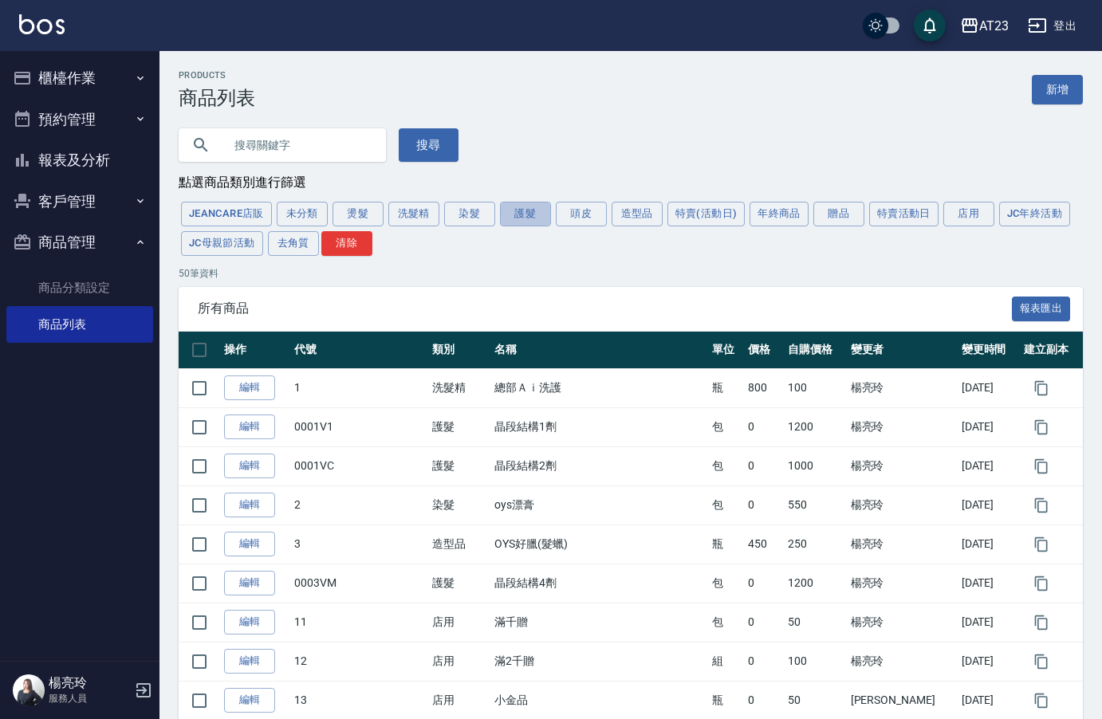
click at [520, 222] on button "護髮" at bounding box center [525, 214] width 51 height 25
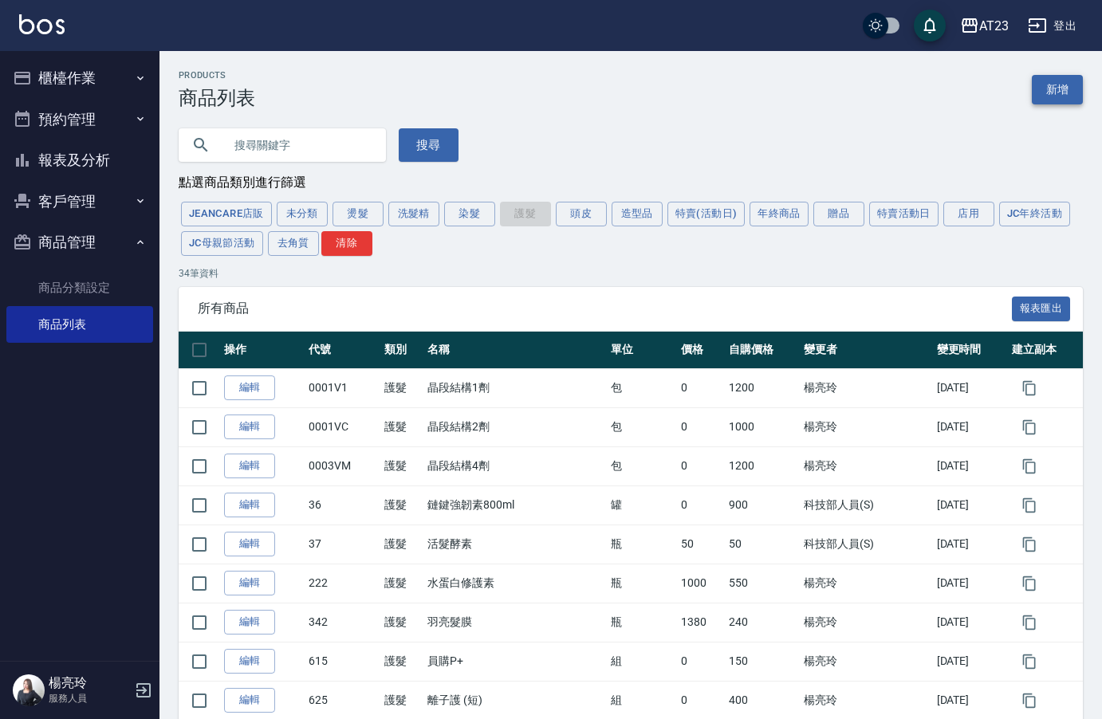
click at [1061, 94] on link "新增" at bounding box center [1056, 89] width 51 height 29
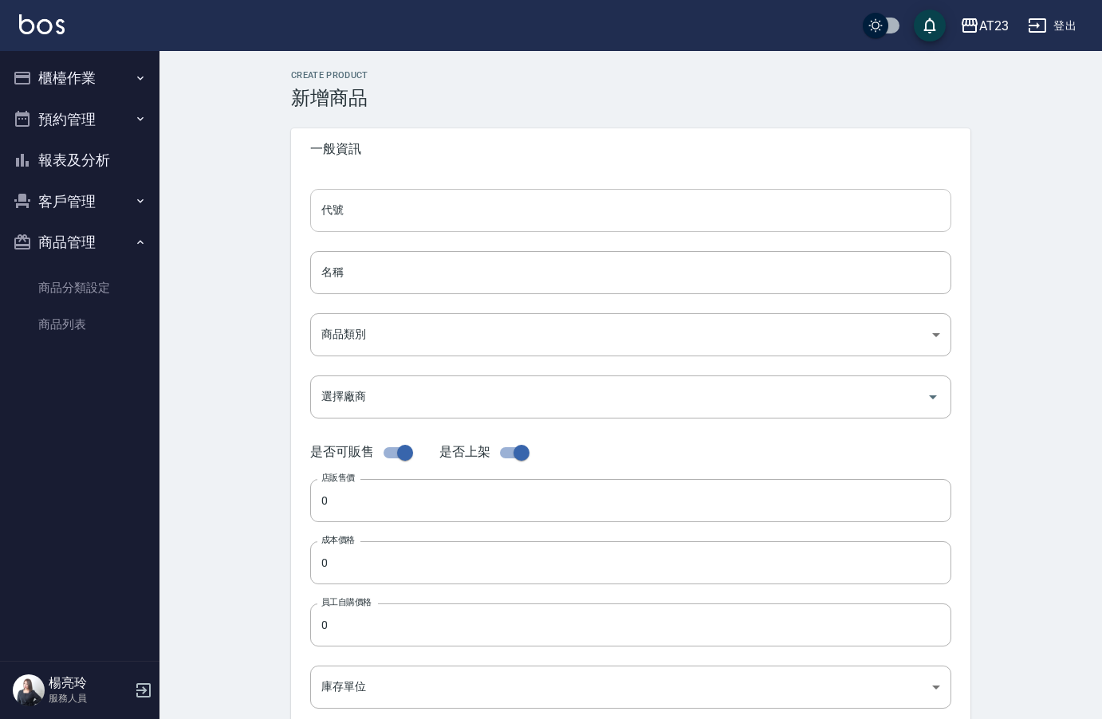
click at [354, 209] on input "代號" at bounding box center [630, 210] width 641 height 43
click at [489, 123] on form "Create Product 新增商品 一般資訊 代號 代號 名稱 名稱 商品類別 ​ 商品類別 選擇廠商 選擇廠商 是否可販售 是否上架 店販售價 0 …" at bounding box center [630, 575] width 679 height 1011
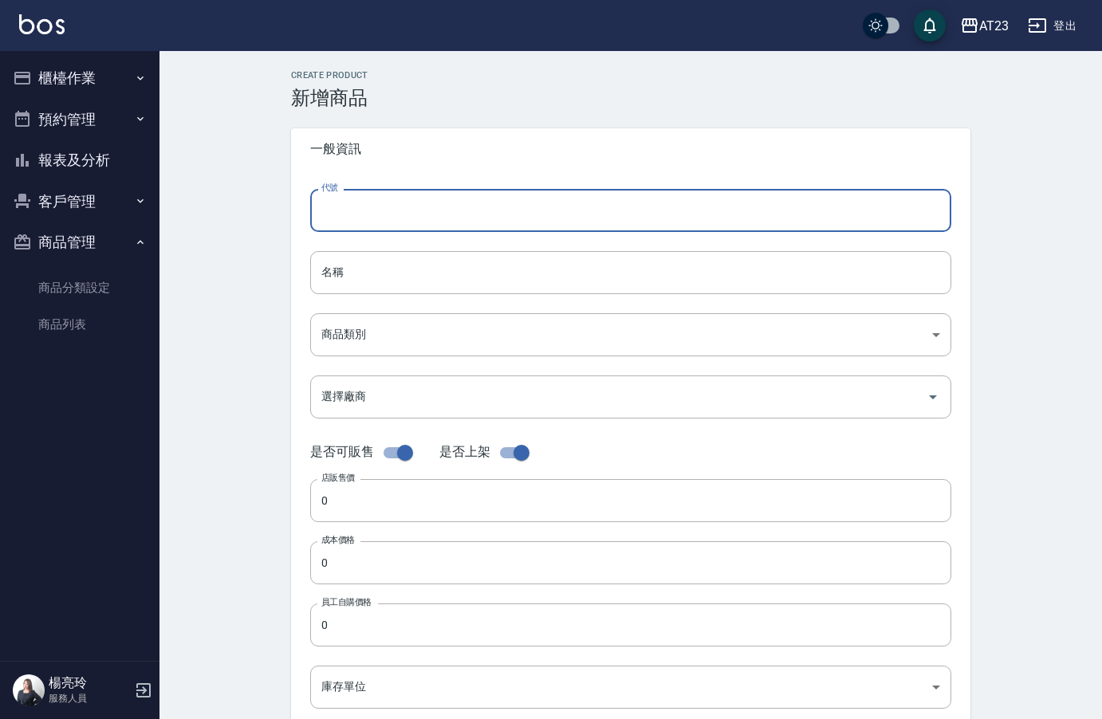
click at [366, 218] on input "代號" at bounding box center [630, 210] width 641 height 43
type input "ㄜ"
drag, startPoint x: 353, startPoint y: 214, endPoint x: 386, endPoint y: 226, distance: 35.1
click at [353, 213] on input "KORI(4)" at bounding box center [630, 210] width 641 height 43
type input "KORI(5)"
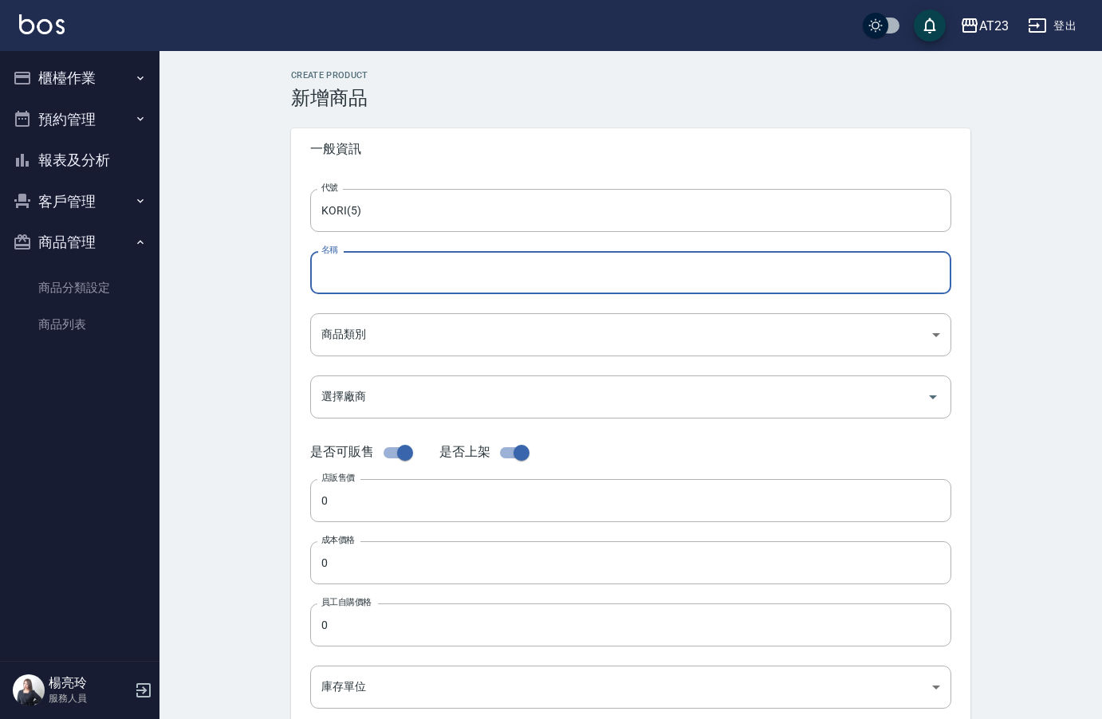
click at [357, 269] on input "名稱" at bounding box center [630, 272] width 641 height 43
type input "v"
click at [541, 264] on input "仙杜瑞拉" at bounding box center [630, 272] width 641 height 43
click at [493, 274] on input "仙杜瑞拉" at bounding box center [630, 272] width 641 height 43
click at [447, 276] on input "仙杜瑞拉" at bounding box center [630, 272] width 641 height 43
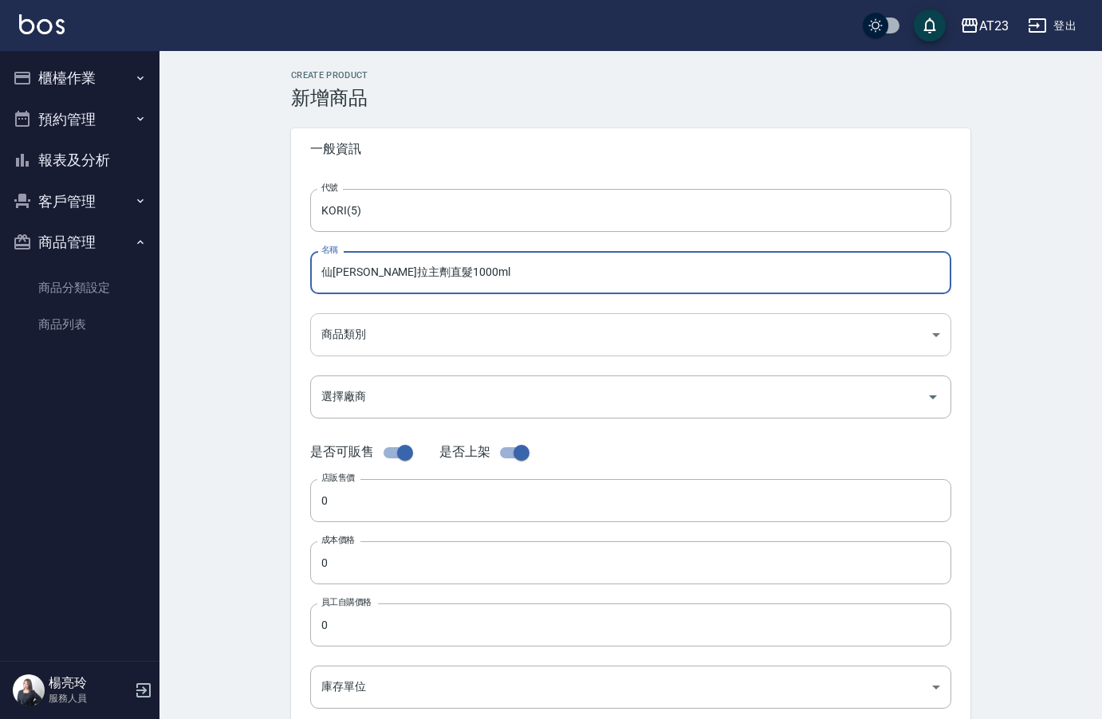
type input "仙杜瑞拉主劑直髮1000ml"
click at [548, 340] on body "AT23 登出 櫃檯作業 打帳單 帳單列表 現金收支登錄 材料自購登錄 每日結帳 排班表 現場電腦打卡 預約管理 預約管理 單日預約紀錄 單週預約紀錄 報表及…" at bounding box center [551, 550] width 1102 height 1100
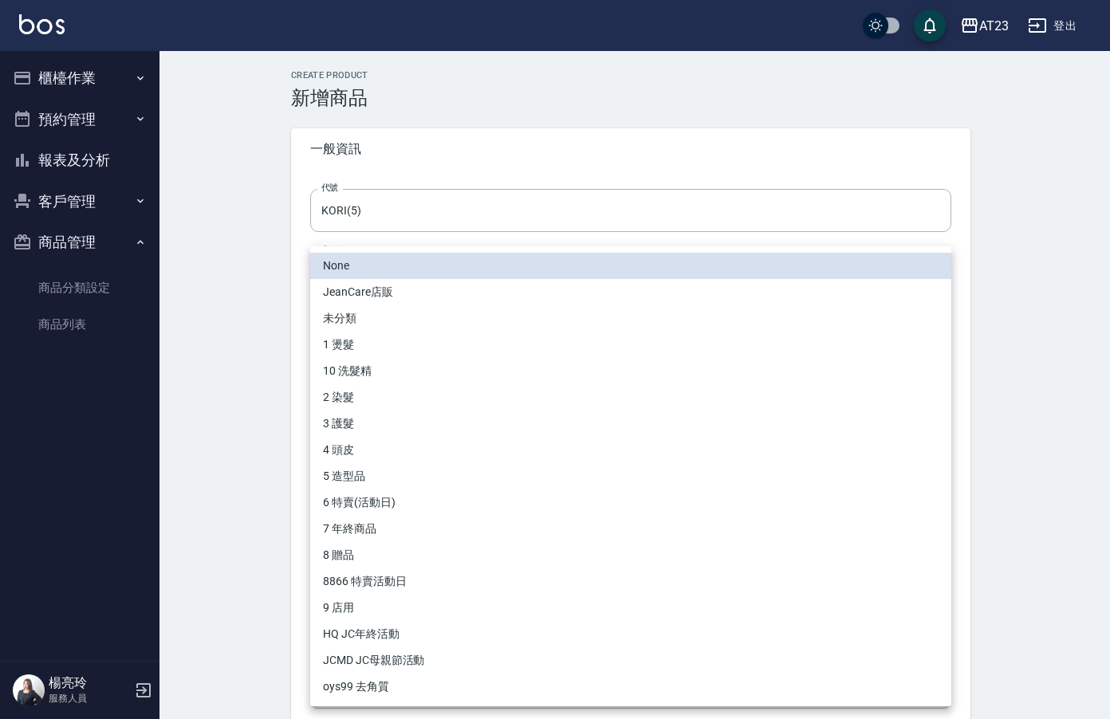
click at [410, 423] on li "3 護髮" at bounding box center [630, 424] width 641 height 26
type input "67c96a34-0578-4ac1-b56b-2e13ef2e335d"
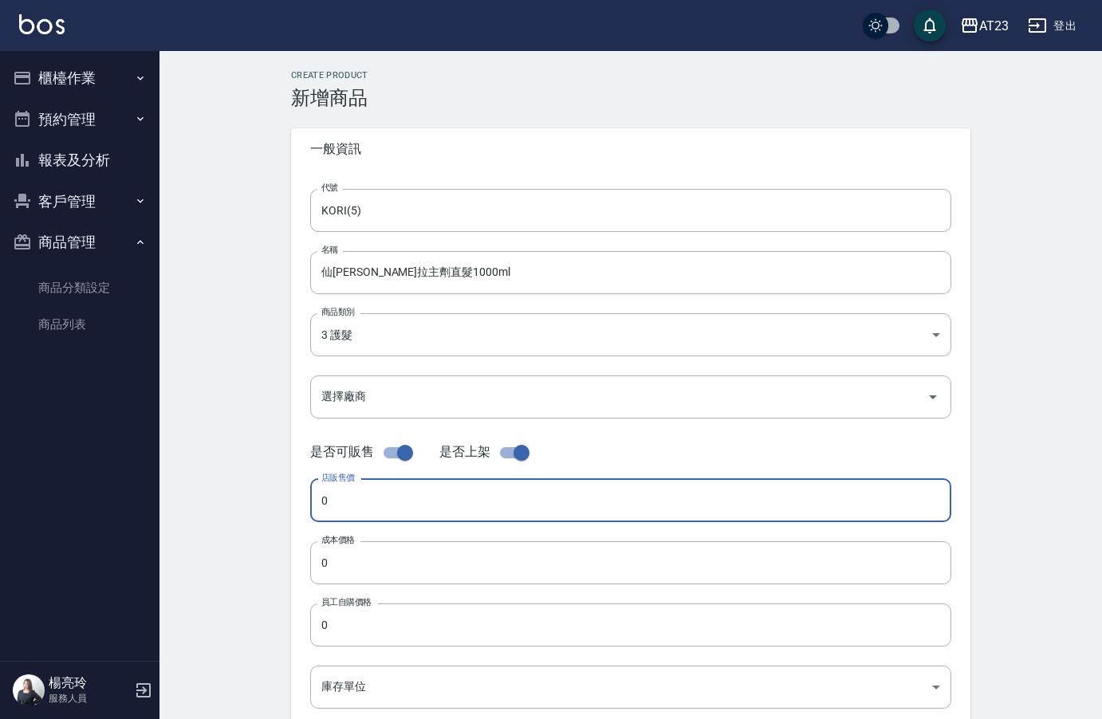
click at [327, 511] on input "0" at bounding box center [630, 500] width 641 height 43
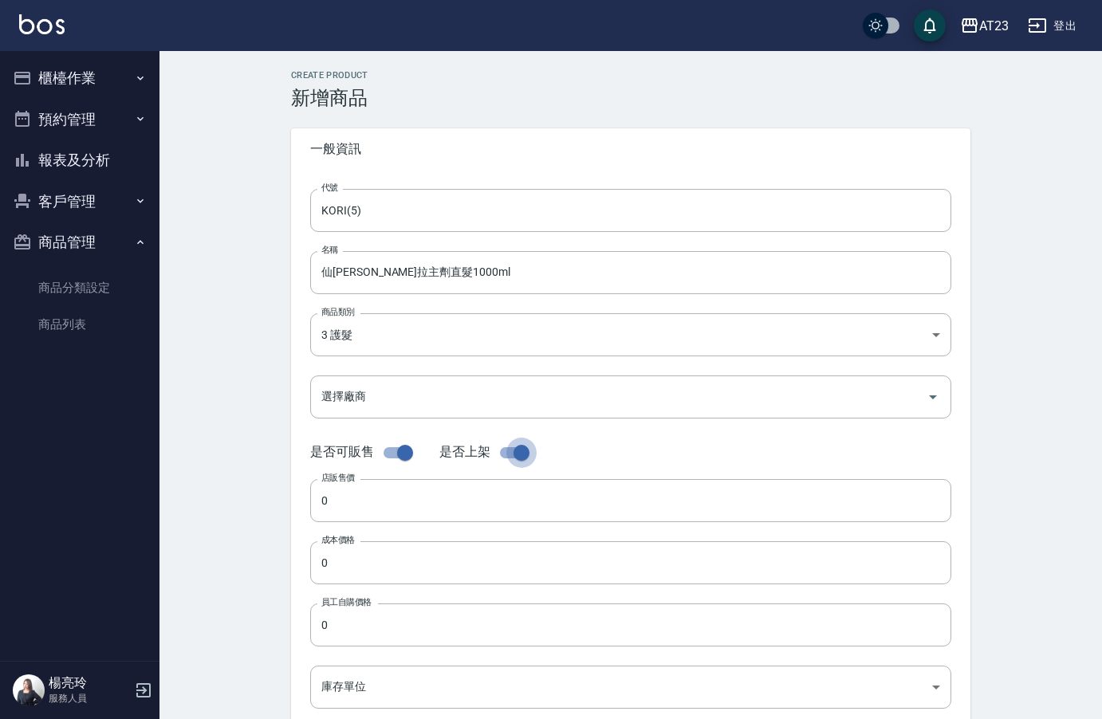
click at [513, 452] on input "checkbox" at bounding box center [521, 453] width 91 height 30
checkbox input "false"
click at [396, 459] on input "checkbox" at bounding box center [404, 453] width 91 height 30
checkbox input "false"
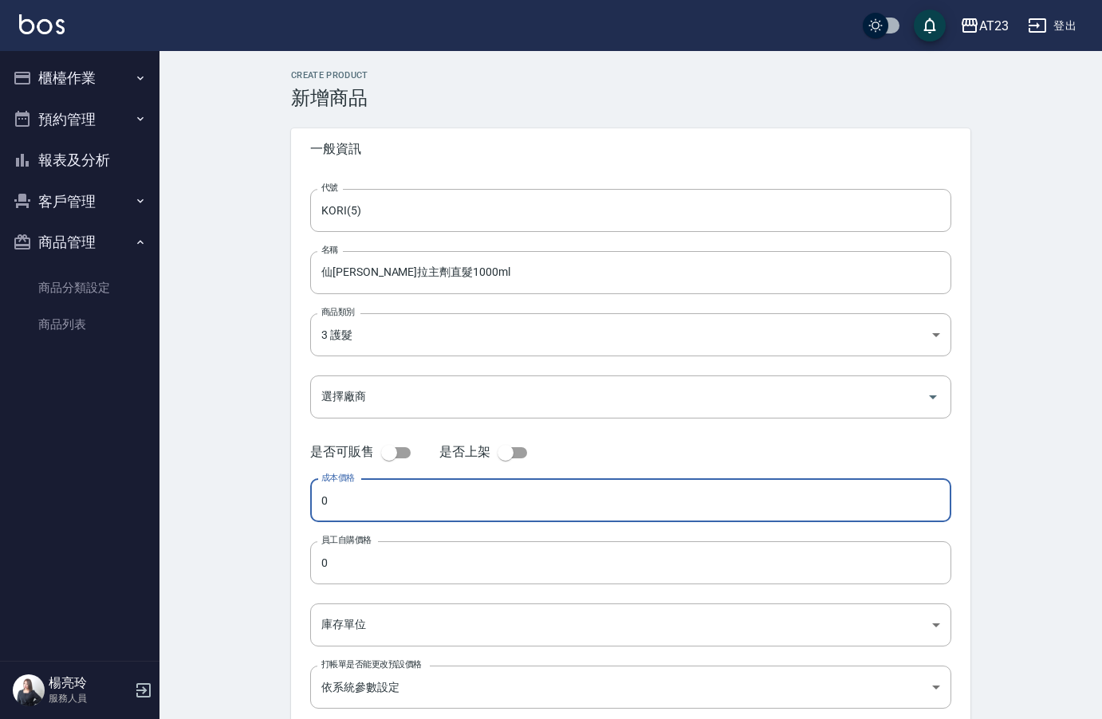
click at [336, 505] on input "0" at bounding box center [630, 500] width 641 height 43
type input "15000"
click at [322, 568] on input "0" at bounding box center [630, 562] width 641 height 43
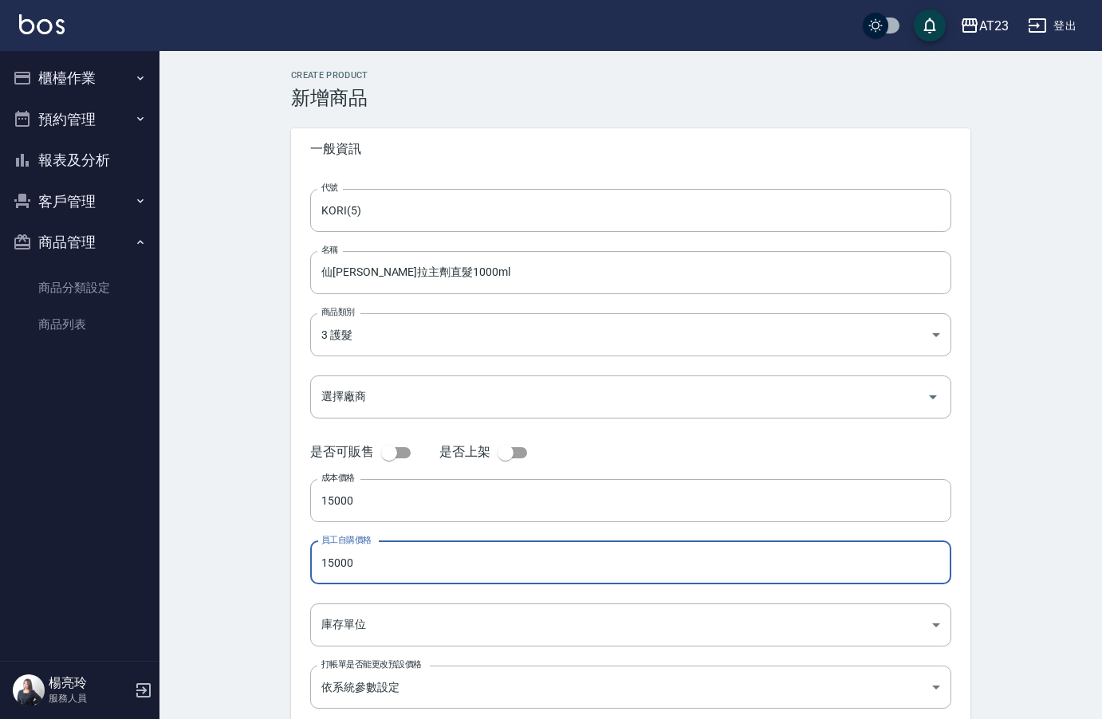
type input "15000"
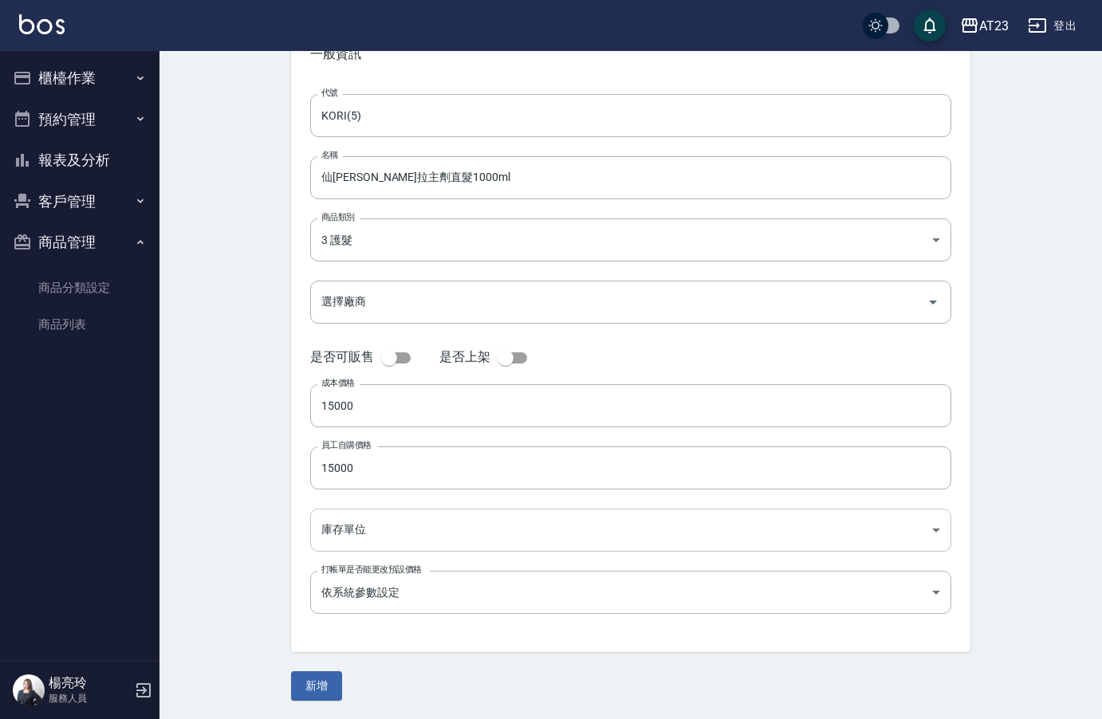
scroll to position [96, 0]
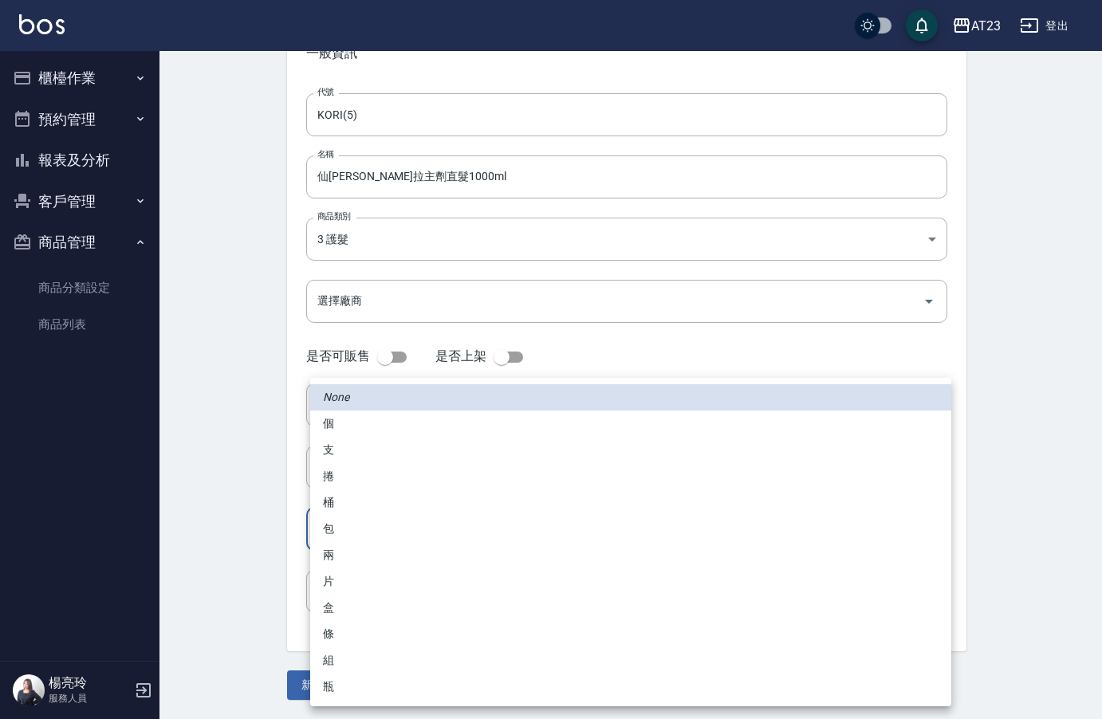
click at [359, 521] on body "AT23 登出 櫃檯作業 打帳單 帳單列表 現金收支登錄 材料自購登錄 每日結帳 排班表 現場電腦打卡 預約管理 預約管理 單日預約紀錄 單週預約紀錄 報表及…" at bounding box center [551, 311] width 1102 height 815
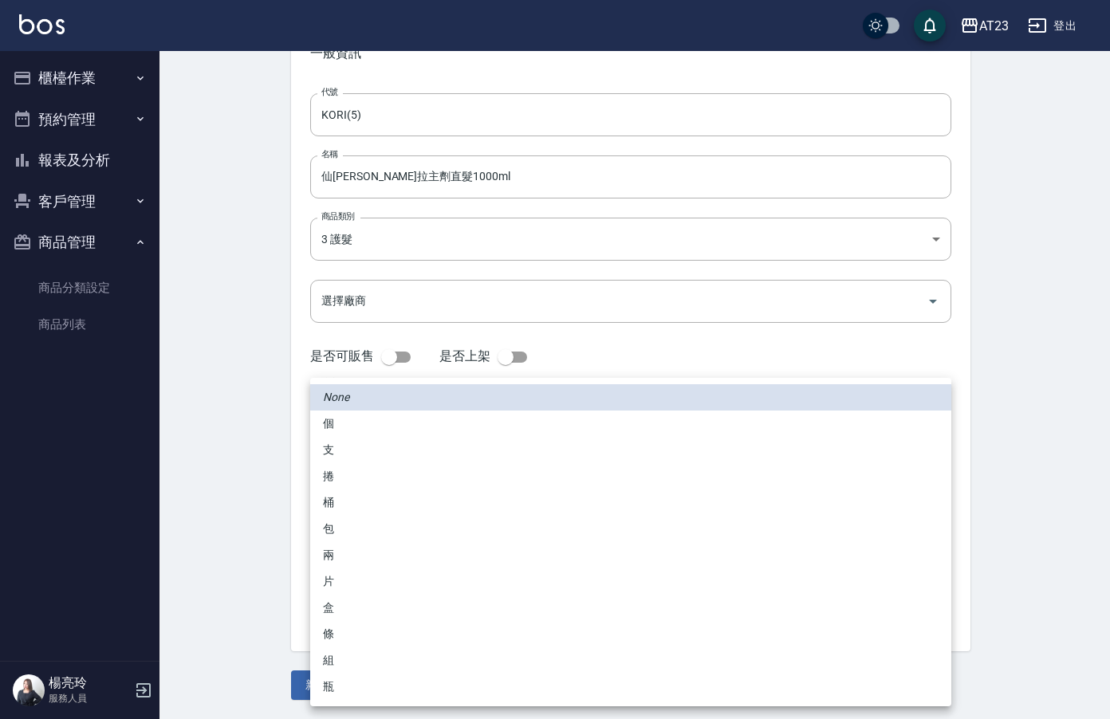
click at [364, 686] on li "瓶" at bounding box center [630, 687] width 641 height 26
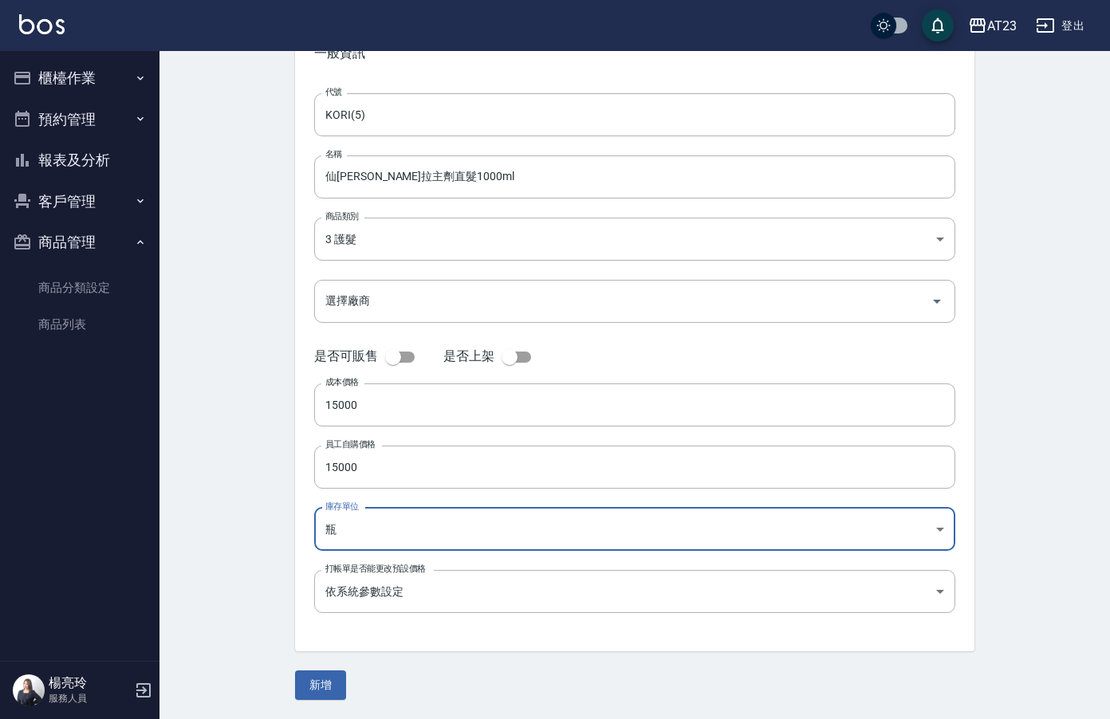
type input "瓶"
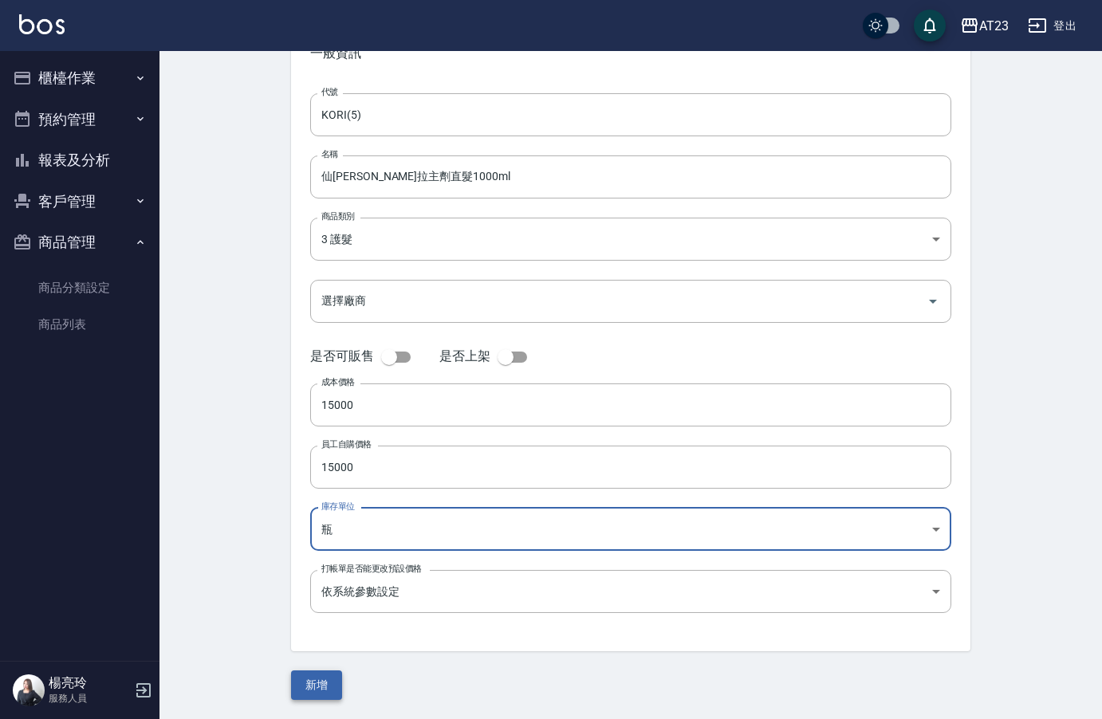
click at [310, 689] on button "新增" at bounding box center [316, 684] width 51 height 29
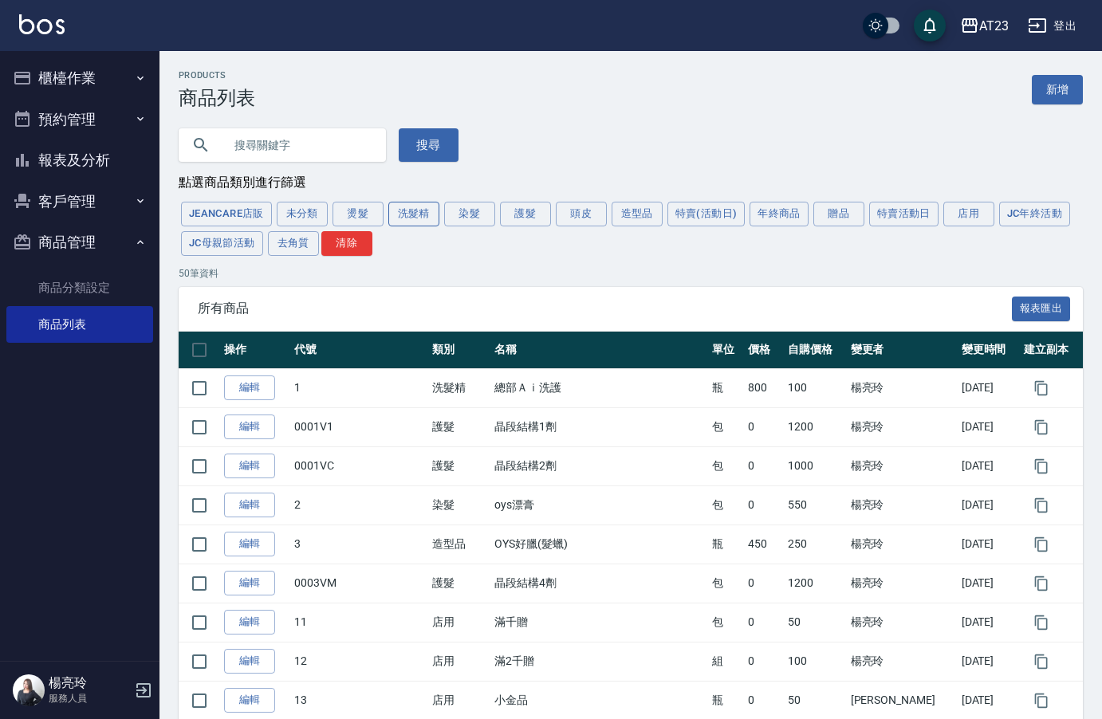
click at [405, 221] on button "洗髮精" at bounding box center [413, 214] width 51 height 25
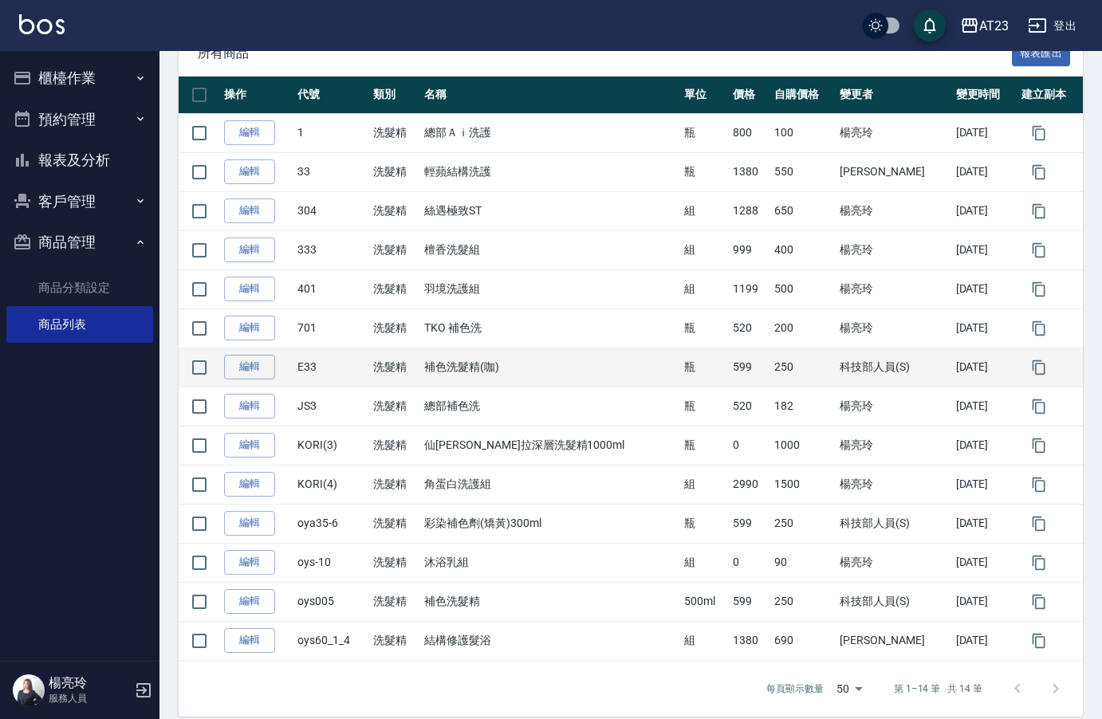
scroll to position [274, 0]
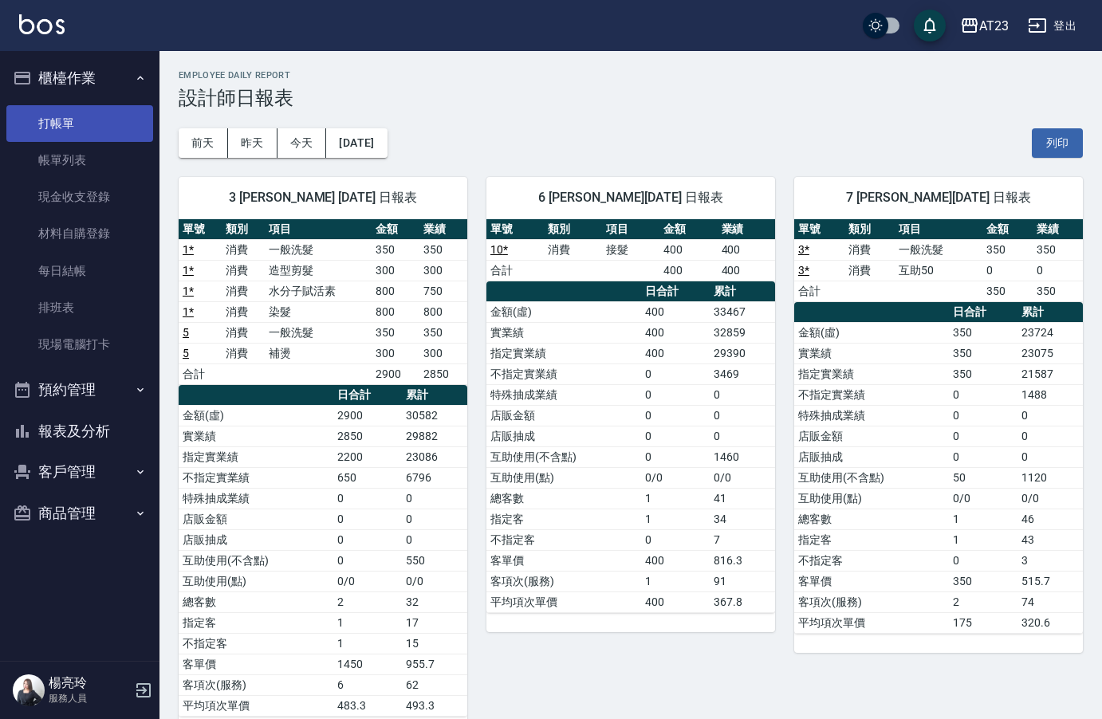
click at [85, 116] on link "打帳單" at bounding box center [79, 123] width 147 height 37
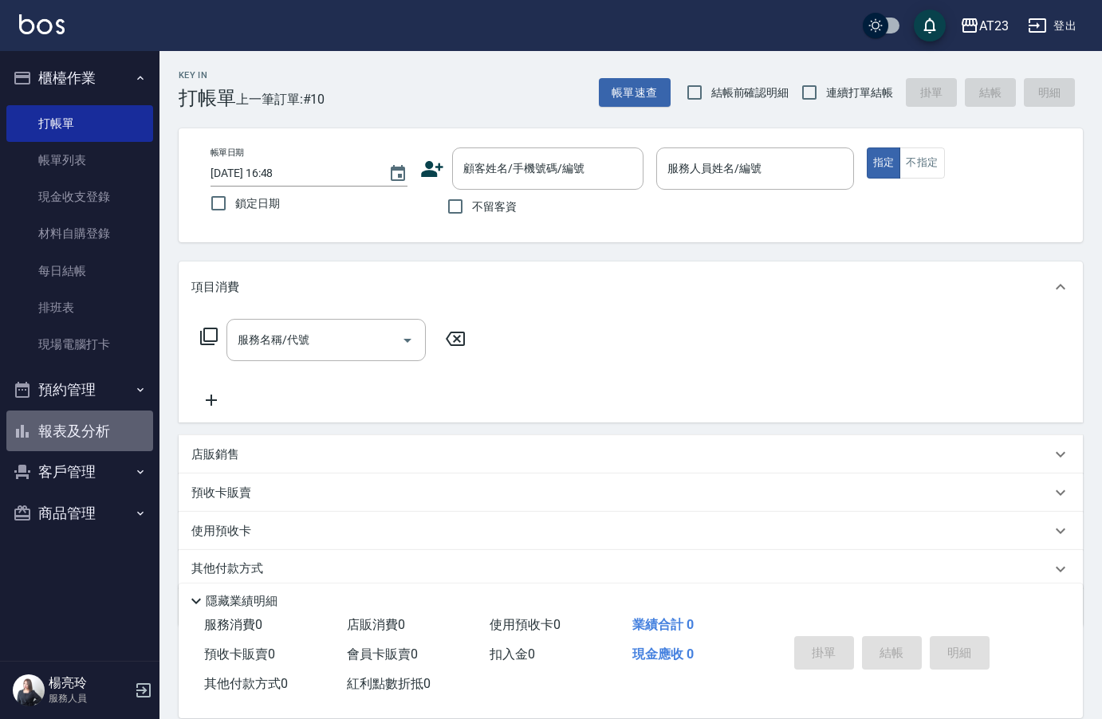
drag, startPoint x: 77, startPoint y: 438, endPoint x: 63, endPoint y: 422, distance: 20.9
click at [76, 432] on button "報表及分析" at bounding box center [79, 431] width 147 height 41
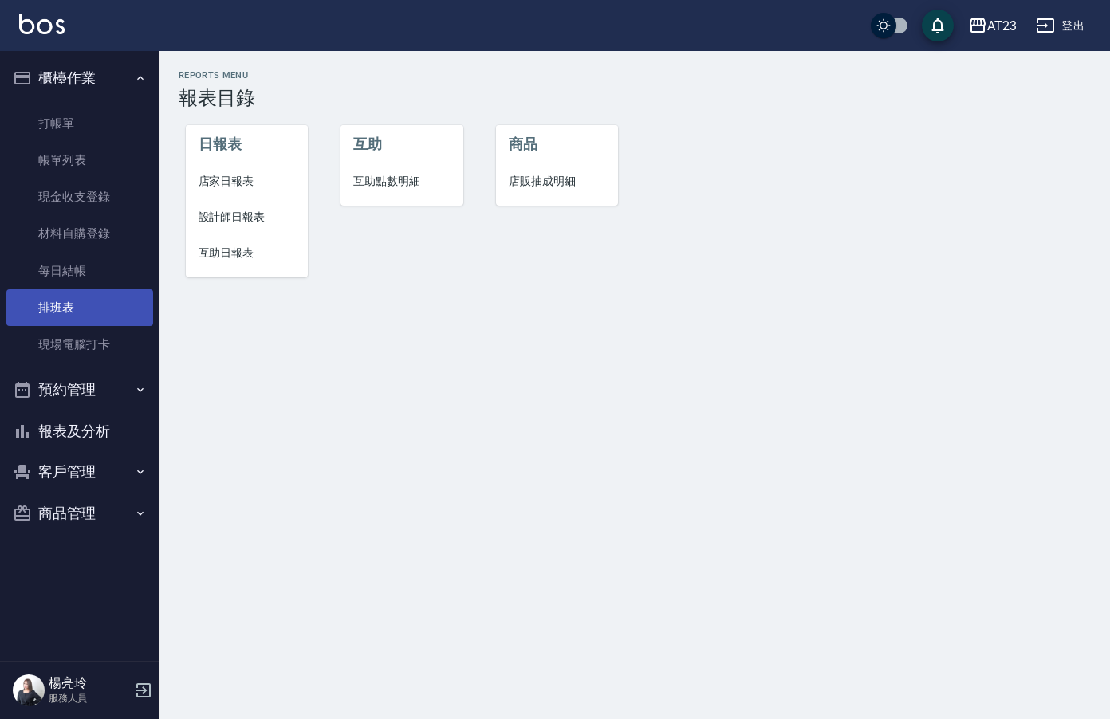
click at [69, 310] on link "排班表" at bounding box center [79, 307] width 147 height 37
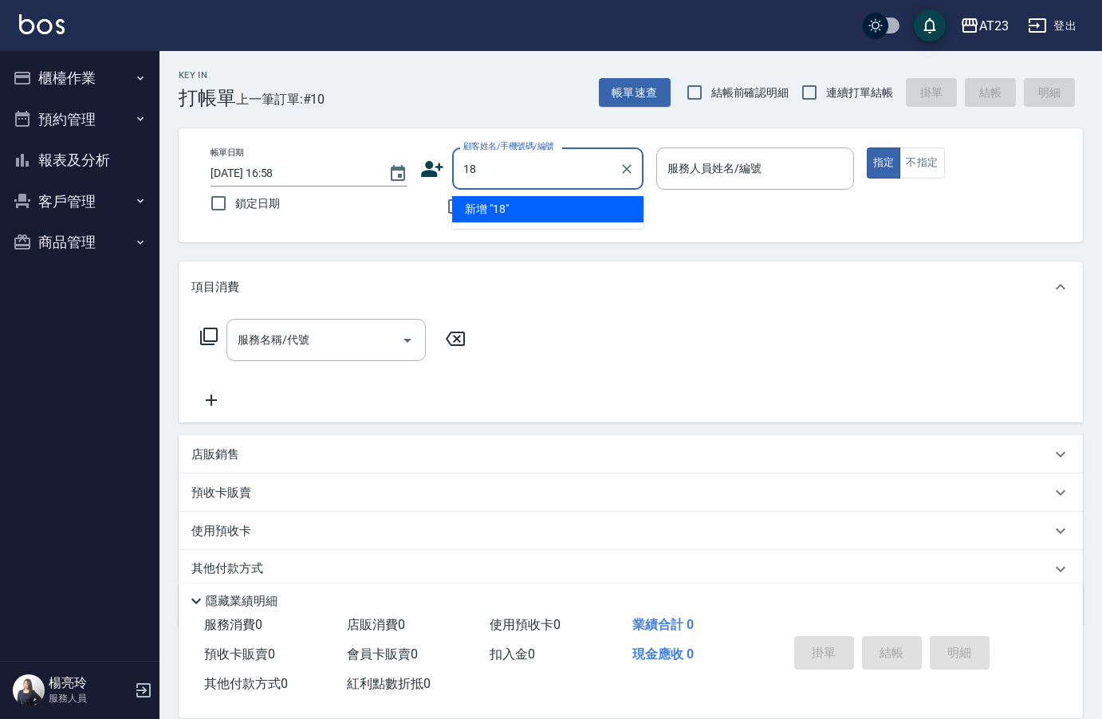
type input "1"
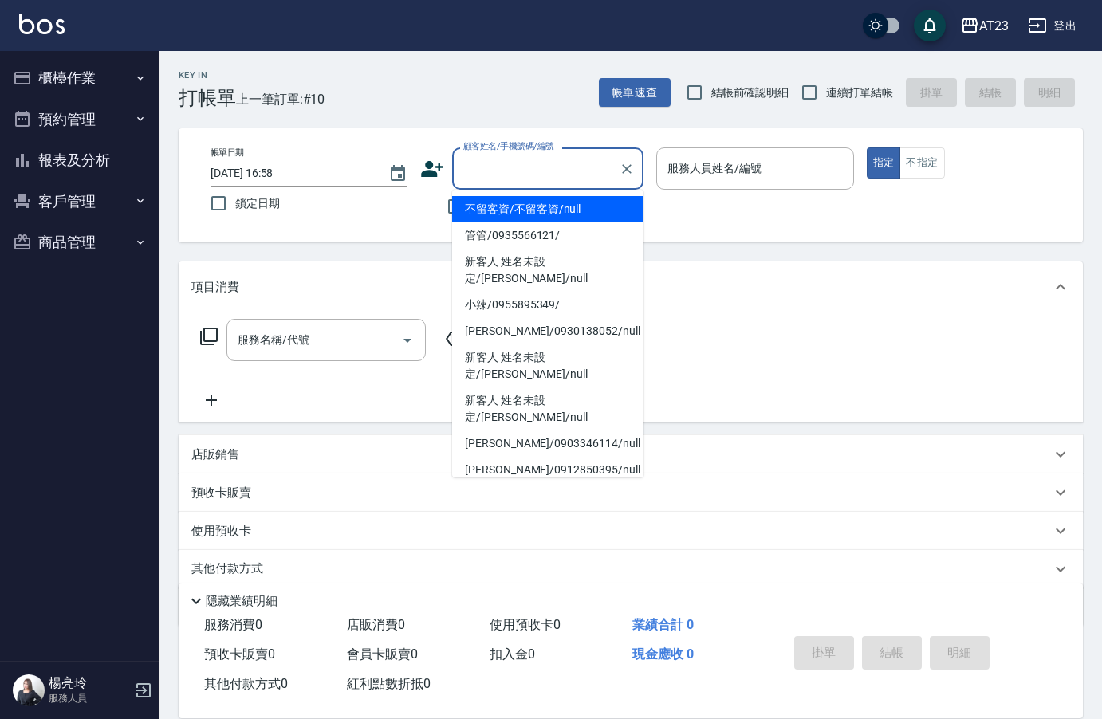
click at [402, 142] on div "帳單日期 [DATE] 16:58 鎖定日期 顧客姓名/手機號碼/編號 顧客姓名/手機號碼/編號 不留客資 服務人員姓名/編號 服務人員姓名/編號 指定 不指定" at bounding box center [631, 185] width 904 height 114
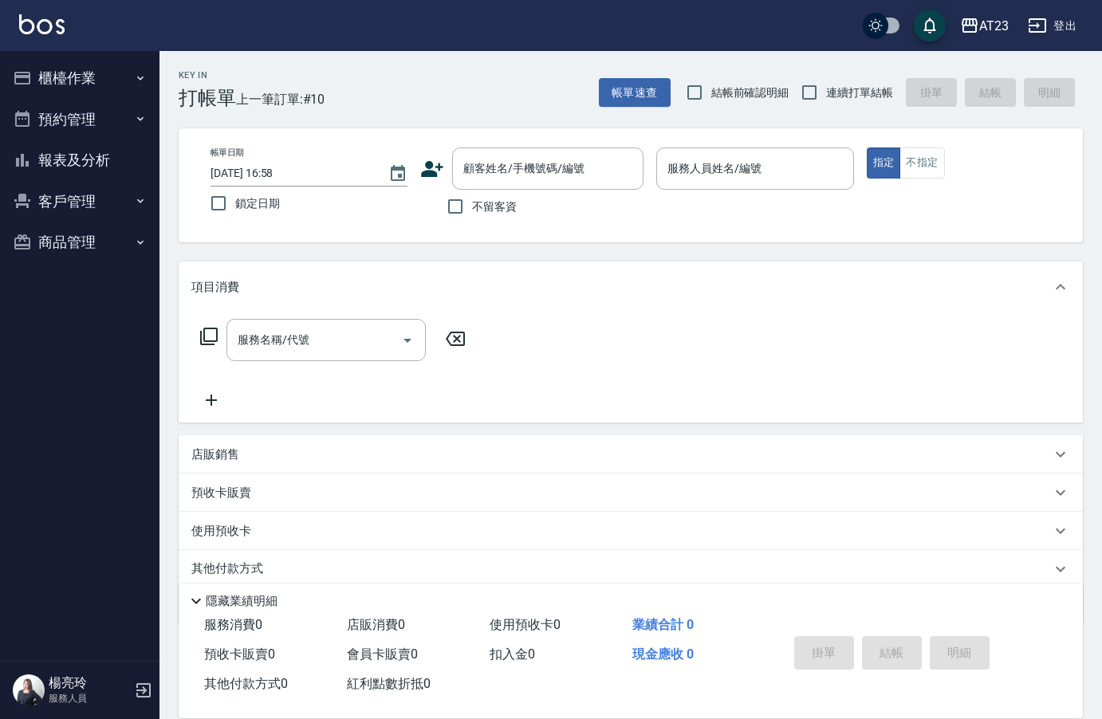
click at [458, 210] on input "不留客資" at bounding box center [454, 206] width 33 height 33
checkbox input "true"
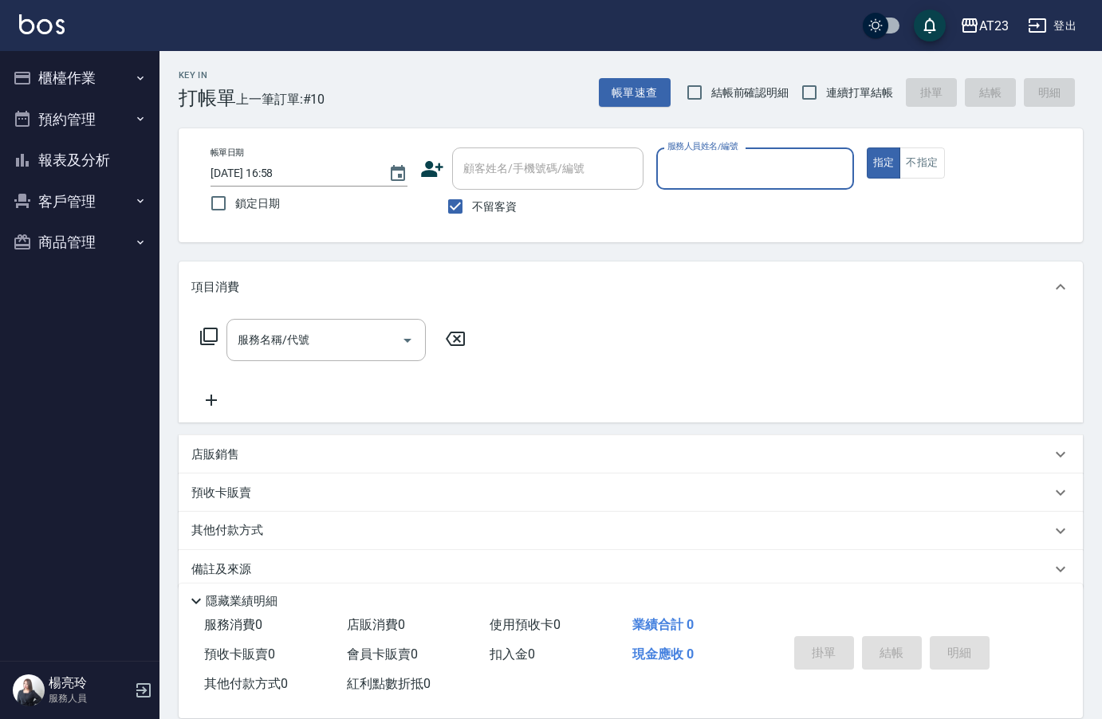
click at [688, 175] on input "服務人員姓名/編號" at bounding box center [754, 169] width 183 height 28
type input "[PERSON_NAME]-18"
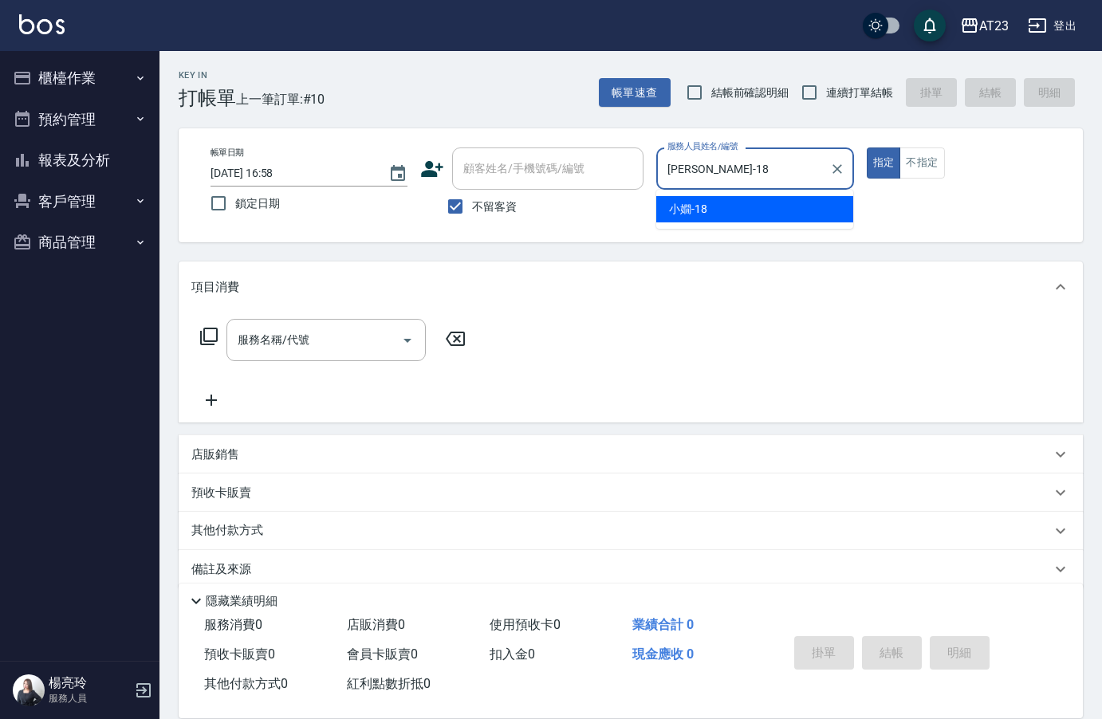
type button "true"
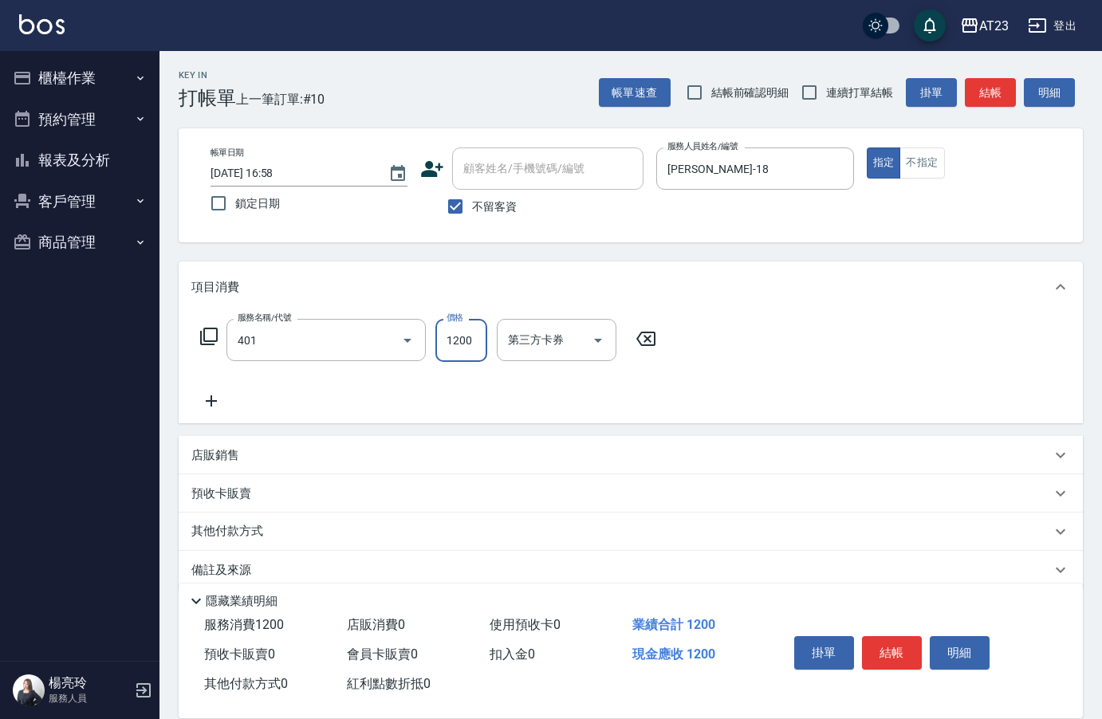
type input "燙髮(401)"
type input "3000"
click at [811, 100] on input "連續打單結帳" at bounding box center [808, 92] width 33 height 33
checkbox input "true"
click at [222, 392] on icon at bounding box center [211, 400] width 40 height 19
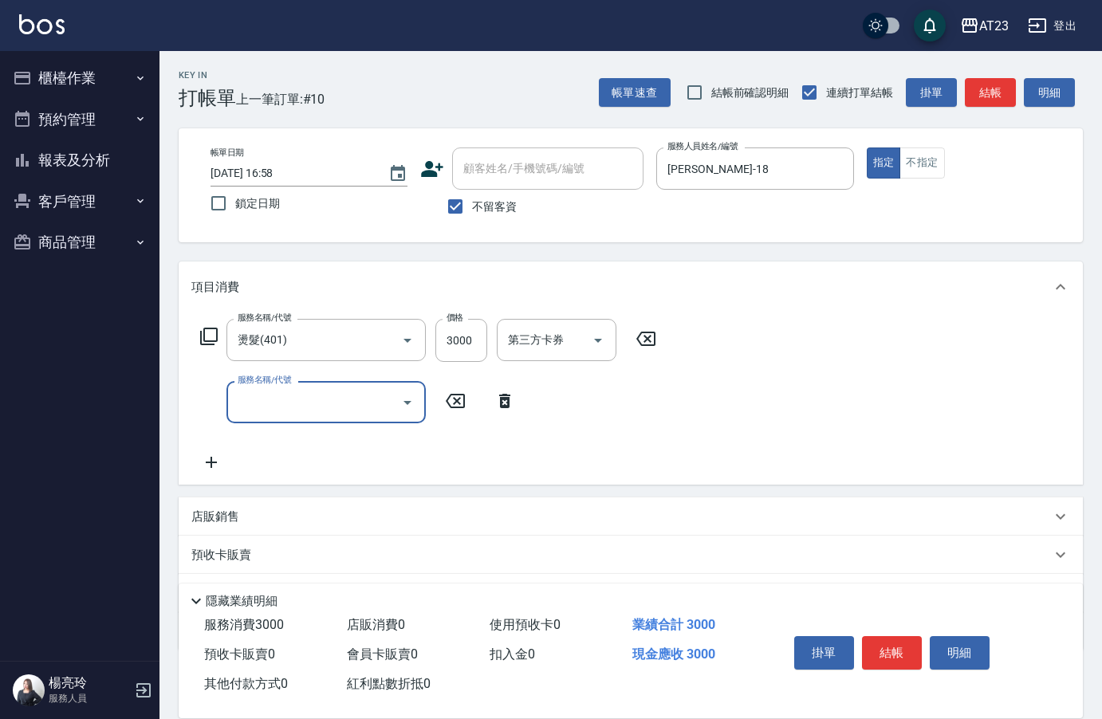
click at [256, 396] on input "服務名稱/代號" at bounding box center [314, 402] width 161 height 28
type input "互助50(705)"
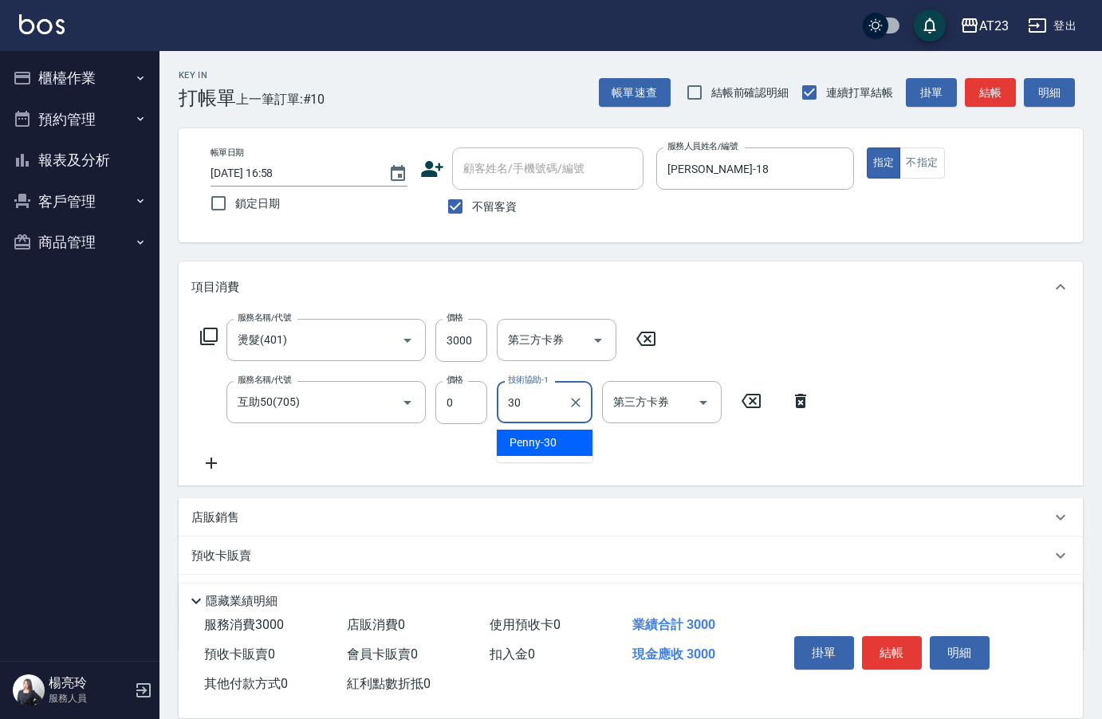
type input "Penny-30"
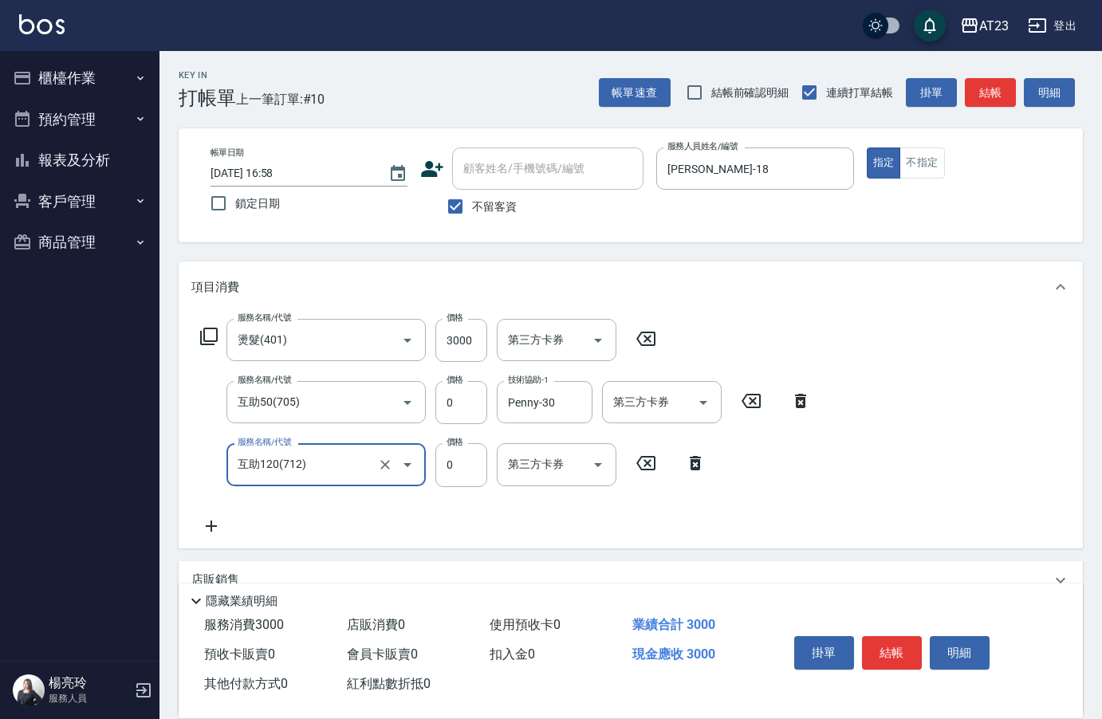
type input "互助120(712)"
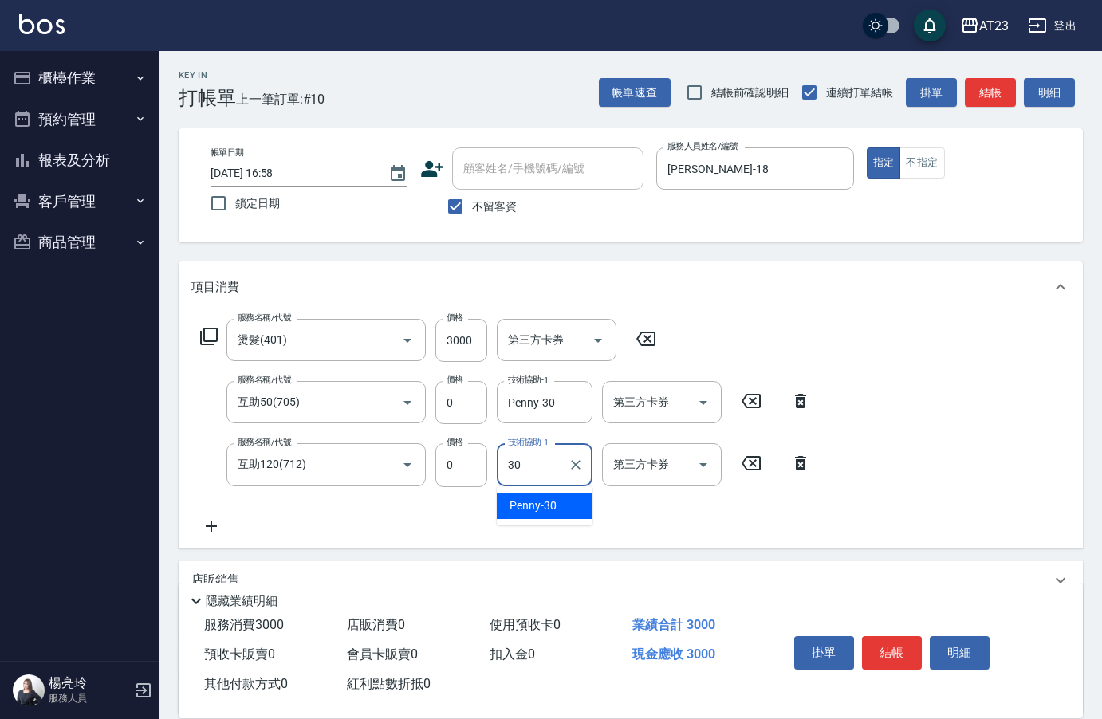
type input "Penny-30"
click at [888, 638] on button "結帳" at bounding box center [892, 652] width 60 height 33
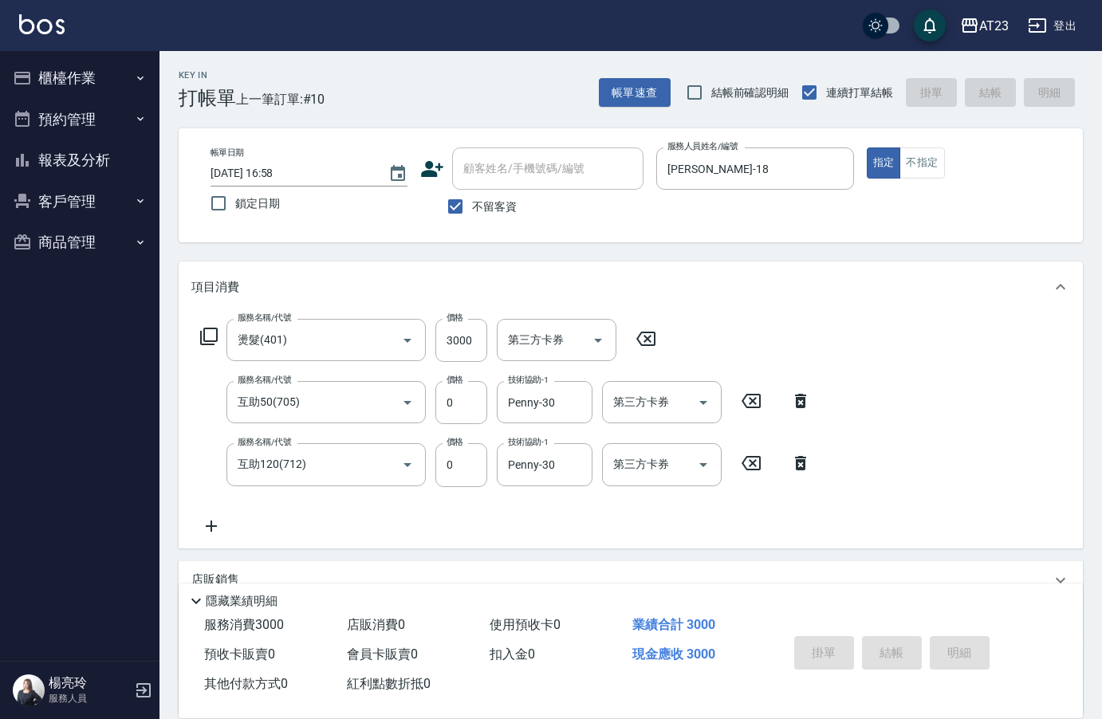
type input "[DATE] 16:59"
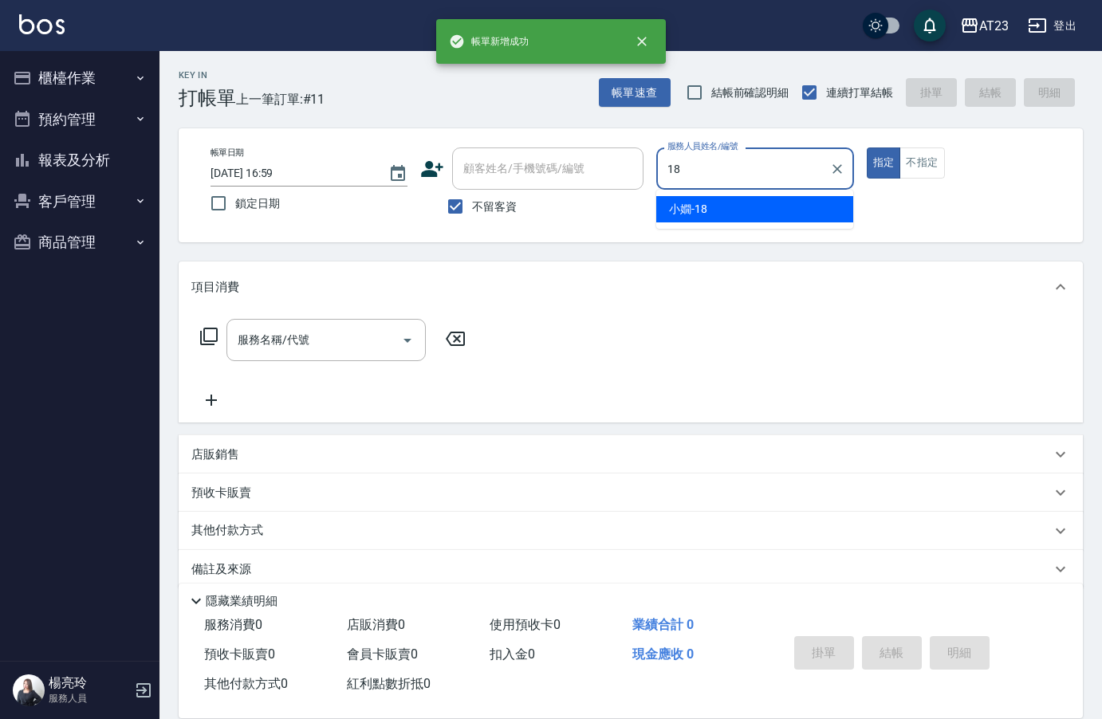
type input "[PERSON_NAME]-18"
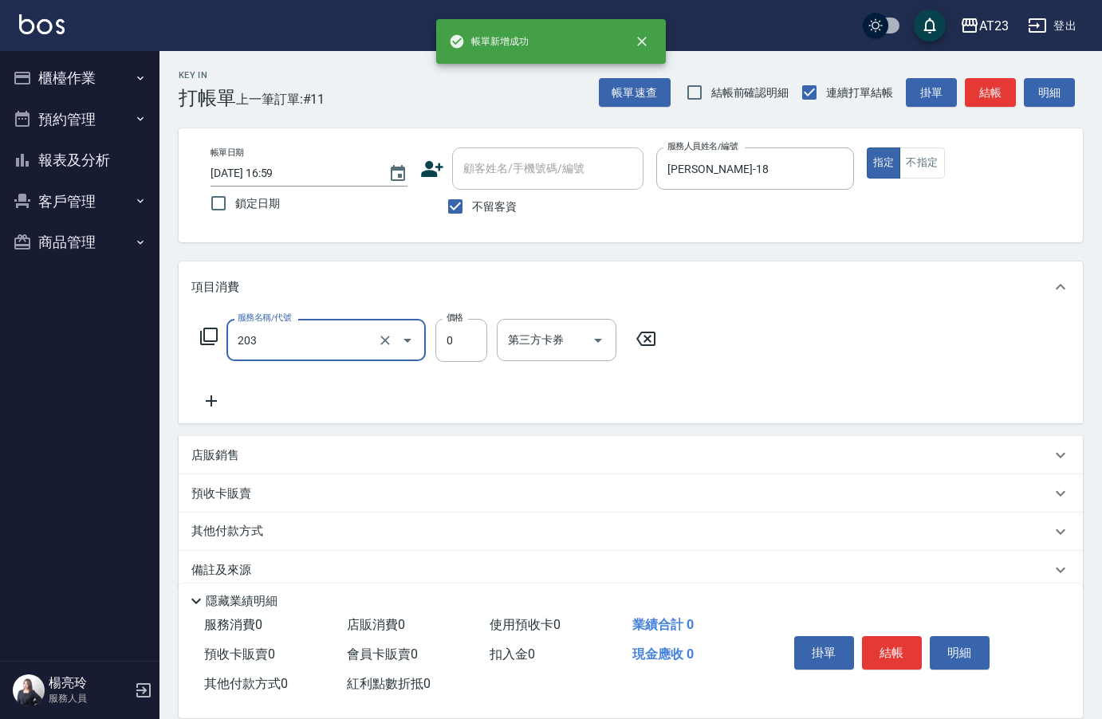
type input "使用洗髮卡(203)"
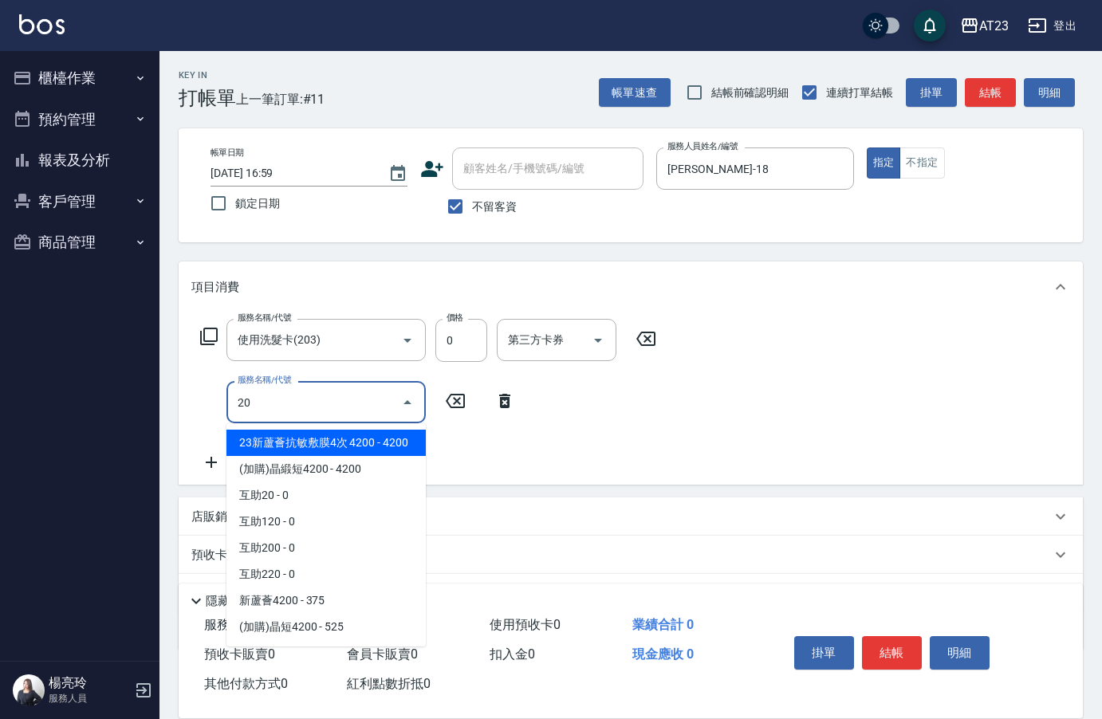
type input "2"
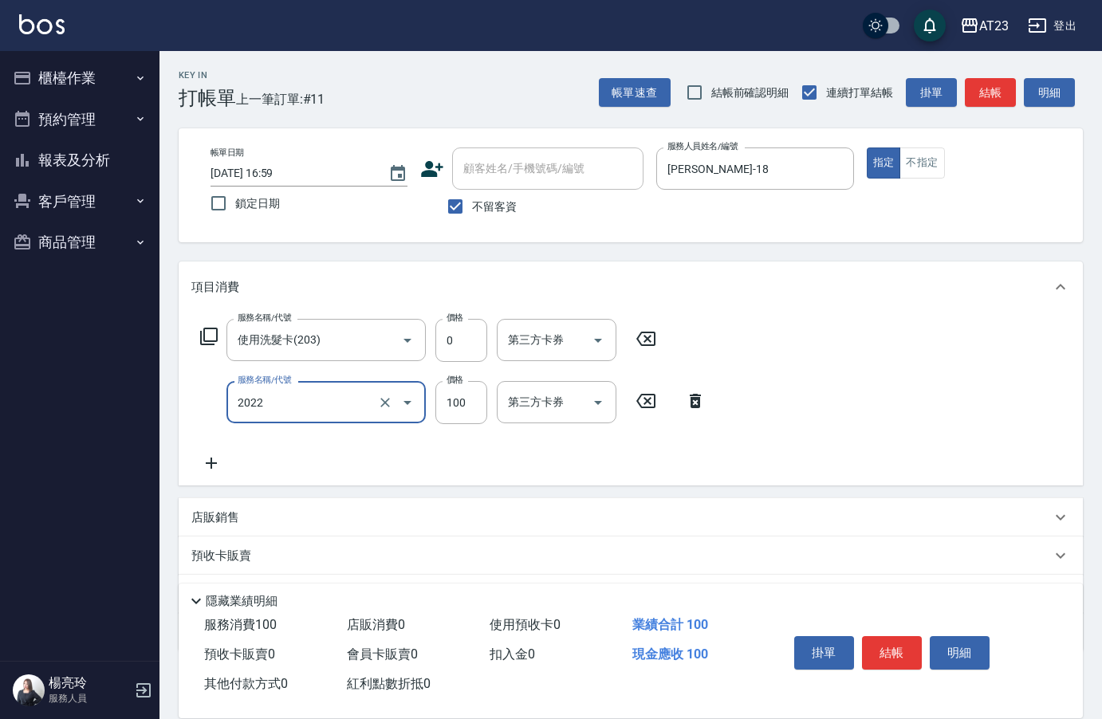
type input "升級精油洗髮(2022)"
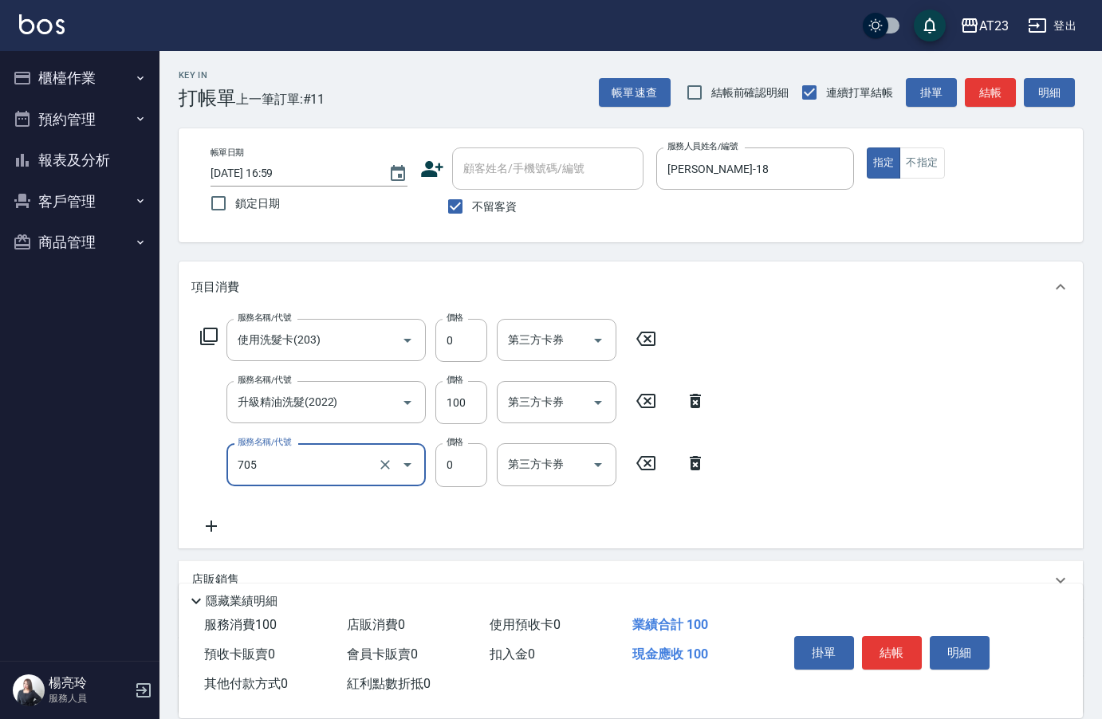
type input "互助50(705)"
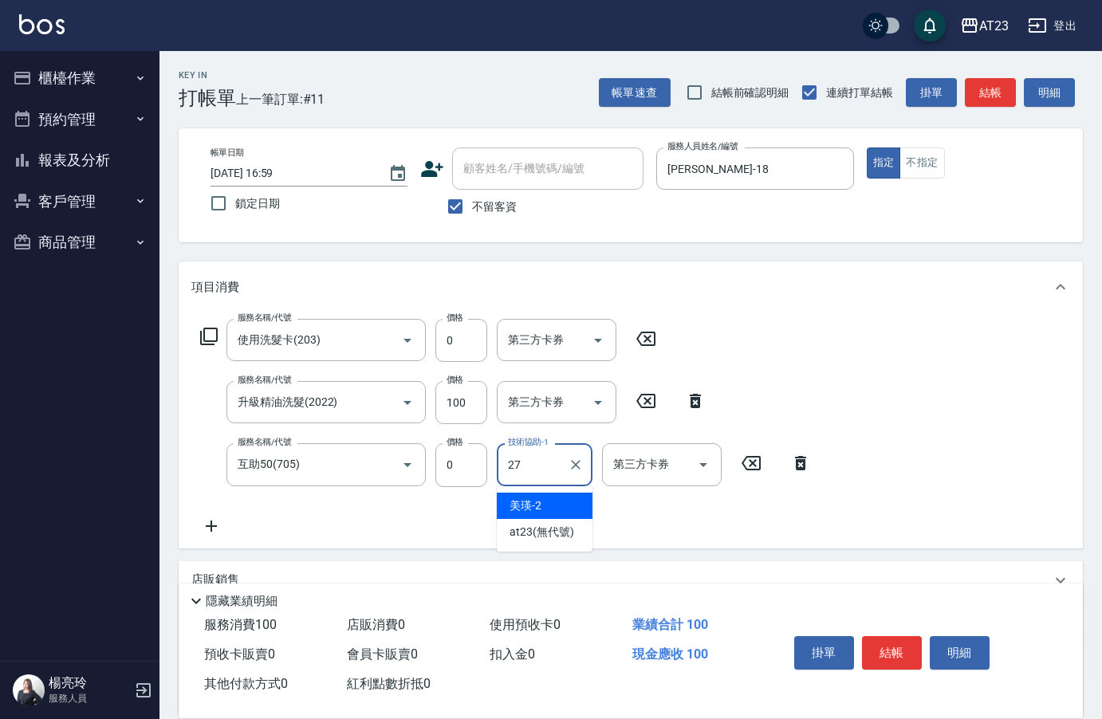
type input "LiLi-27"
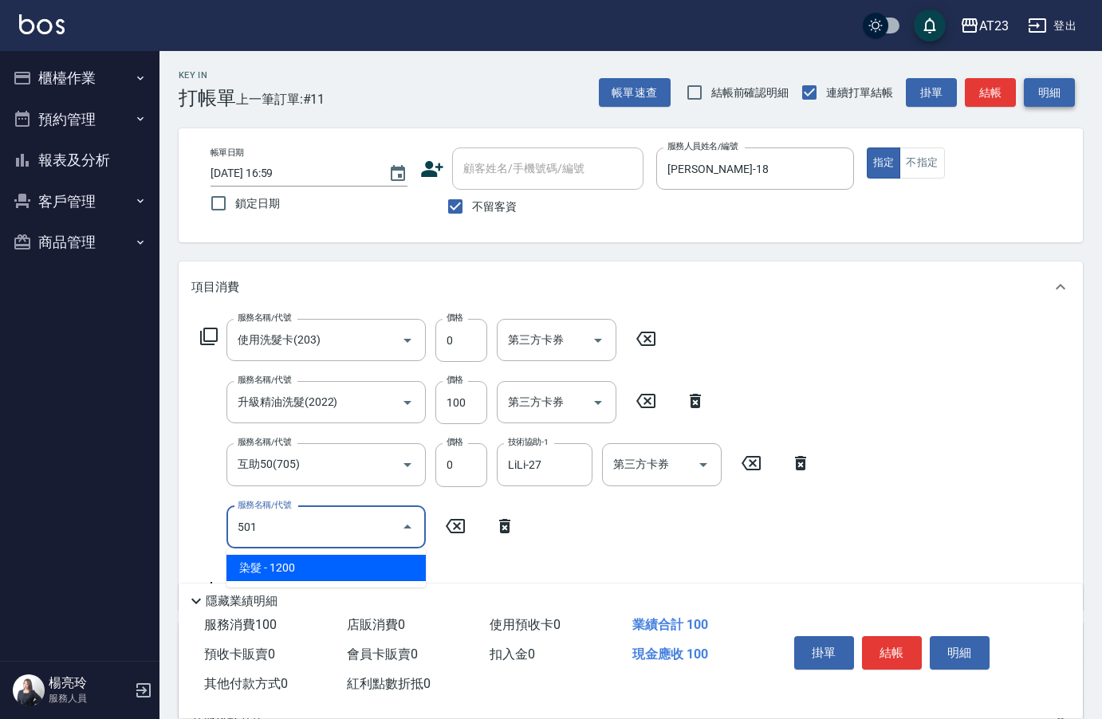
type input "染髮(501)"
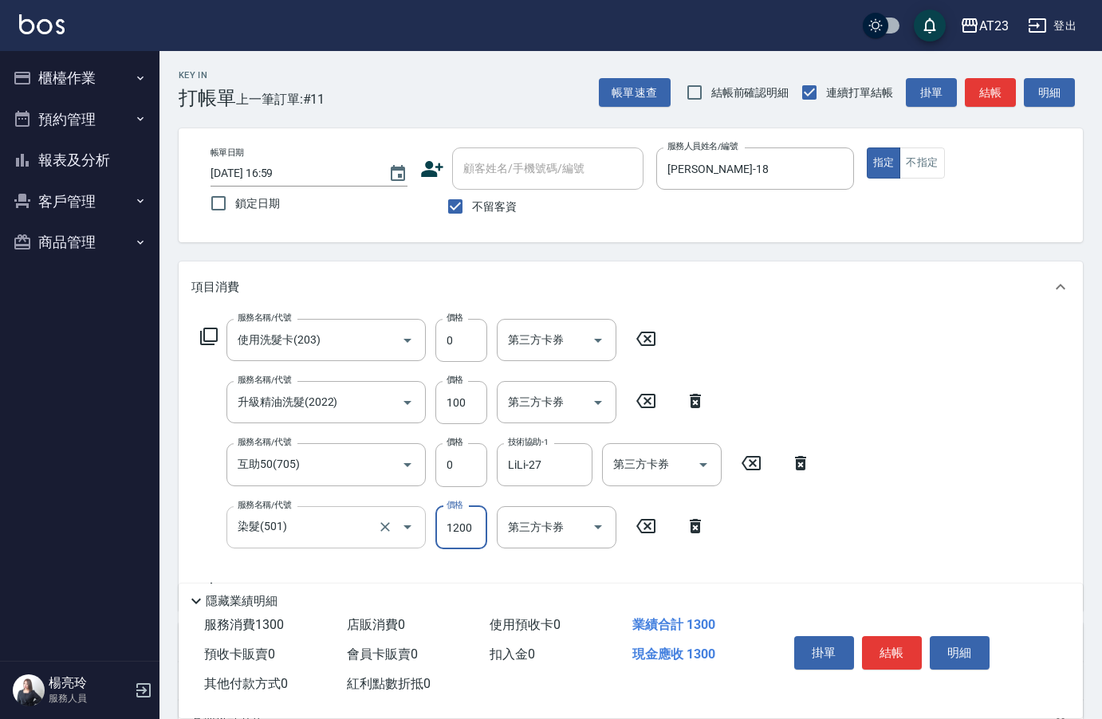
click at [281, 531] on input "染髮(501)" at bounding box center [304, 527] width 140 height 28
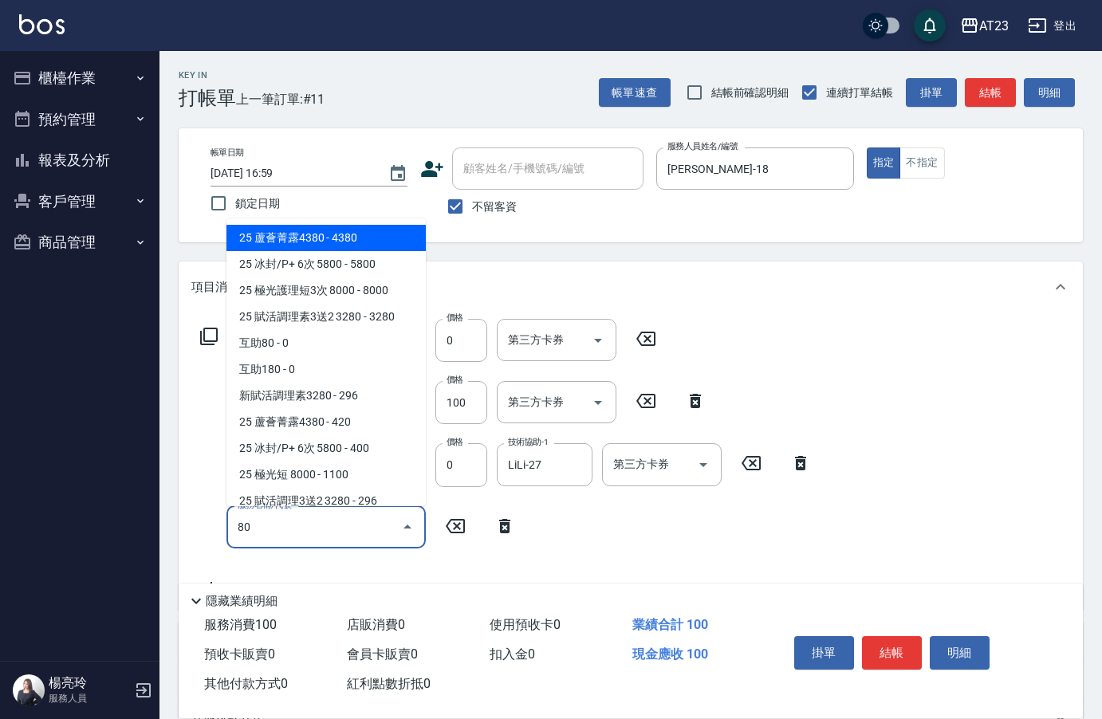
type input "8"
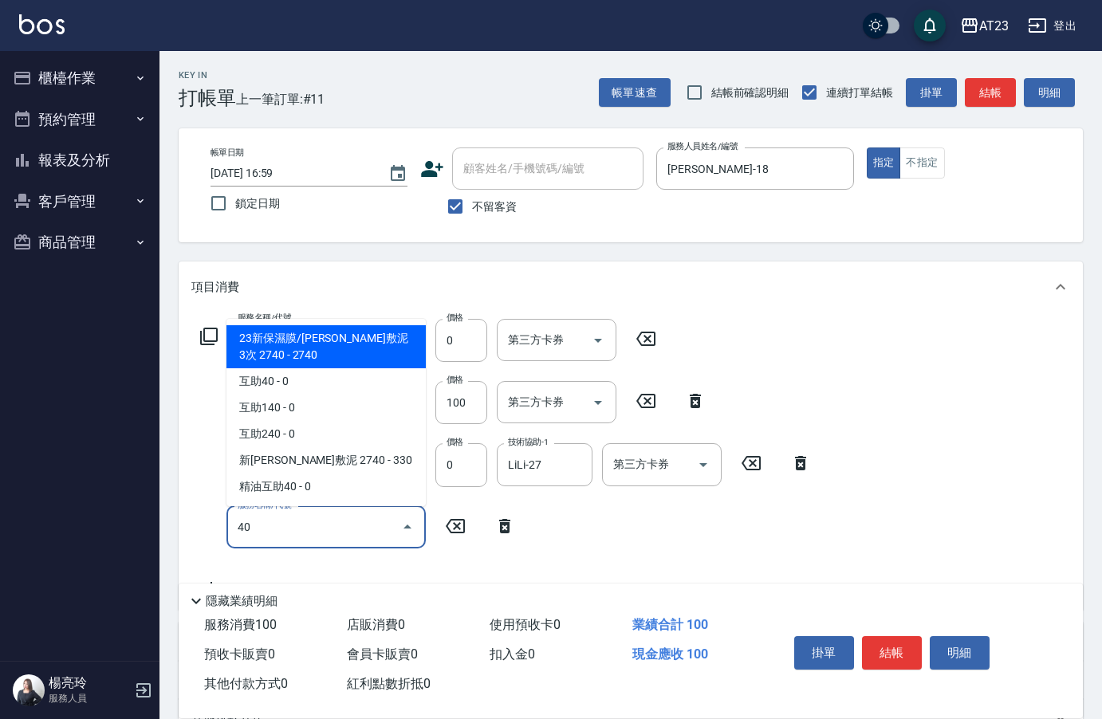
type input "4"
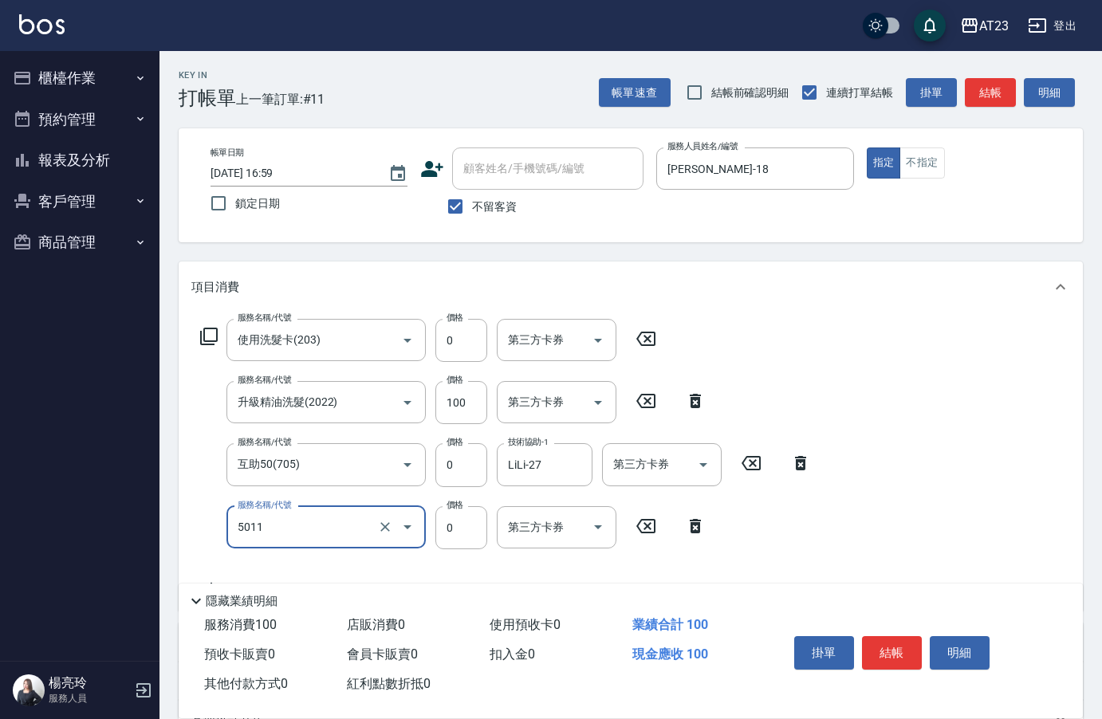
type input "補染(5011)"
type input "600"
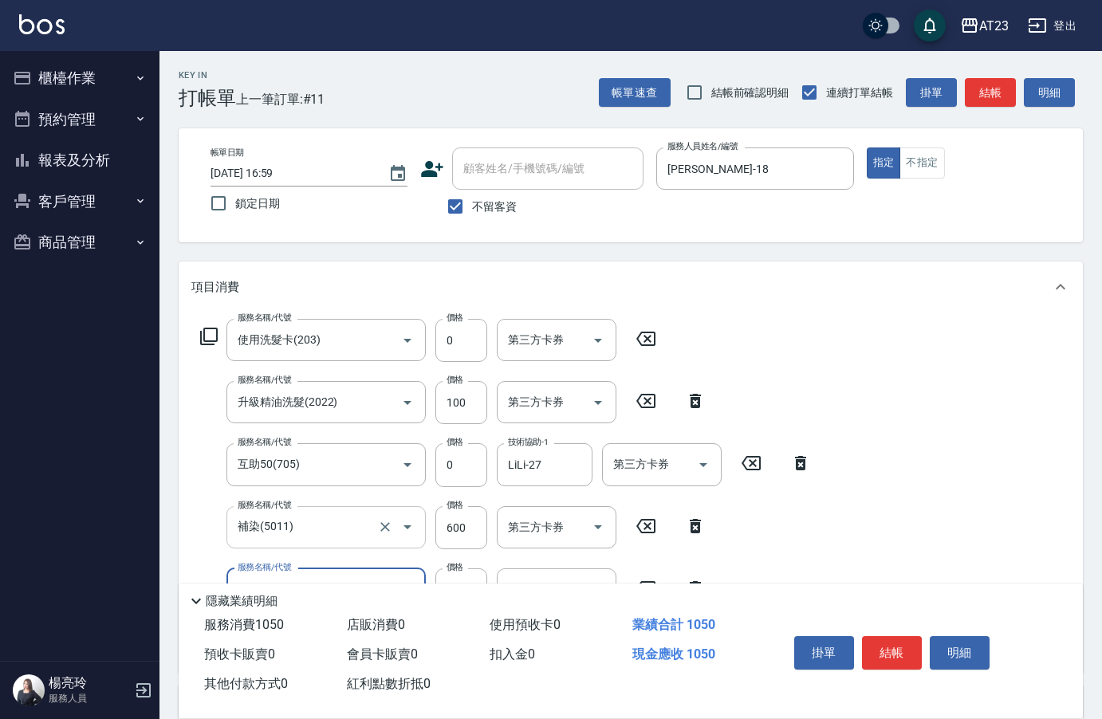
type input "頭皮隔離(609)"
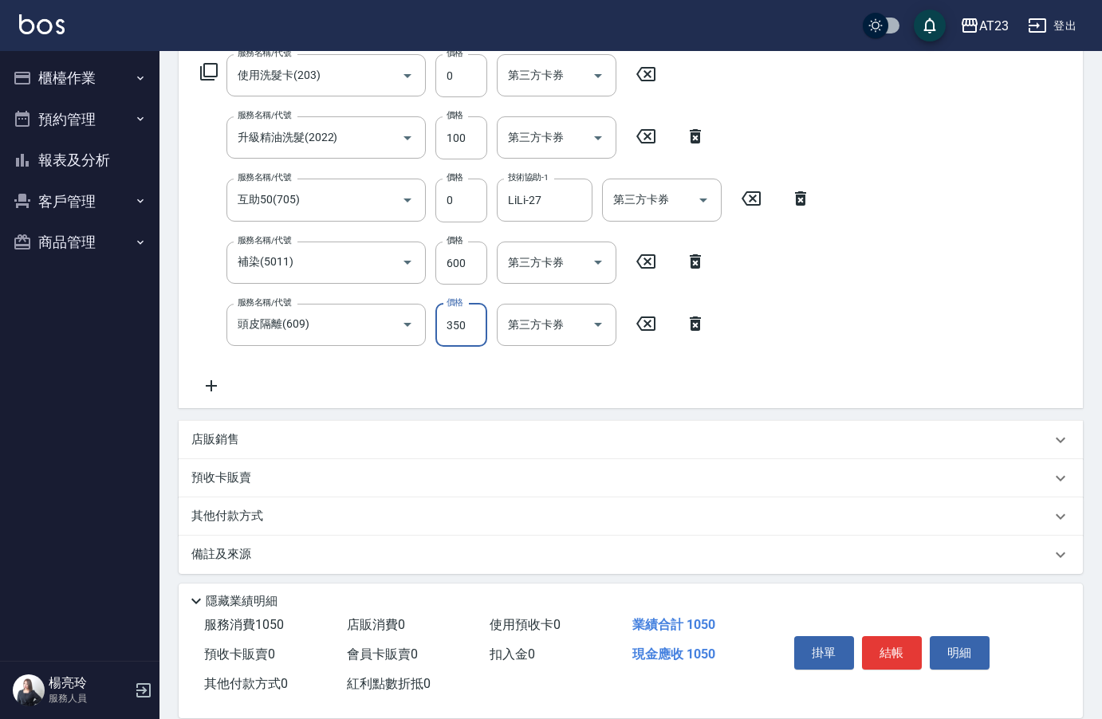
scroll to position [273, 0]
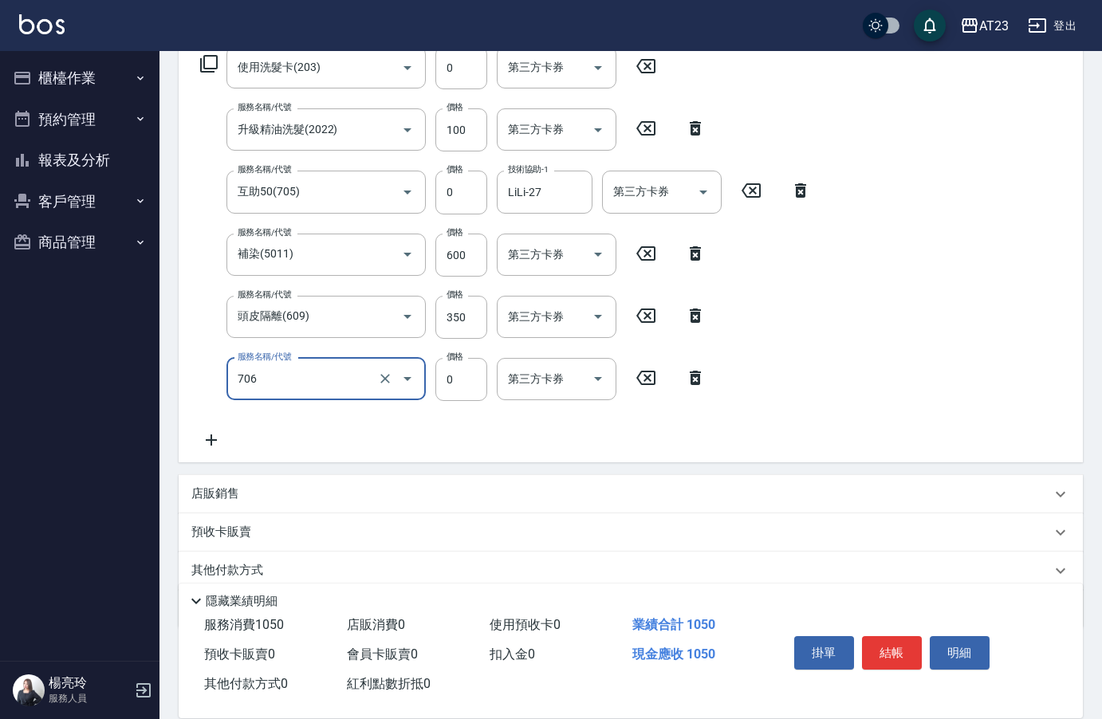
type input "互助60(706)"
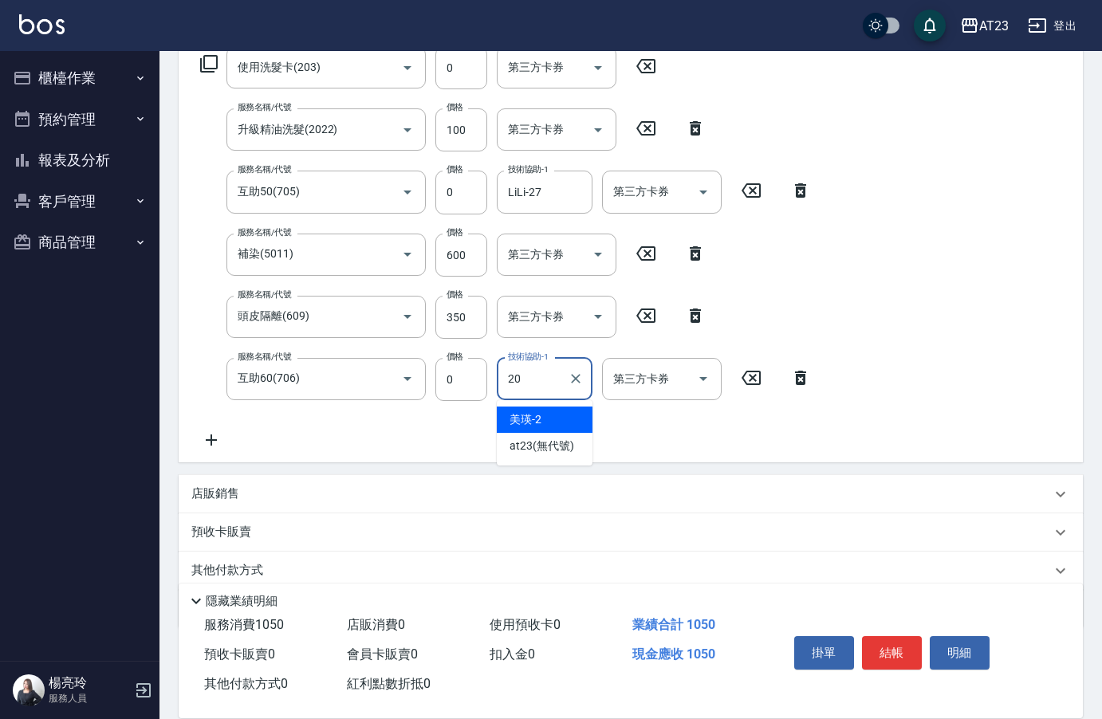
type input "棒棒-20"
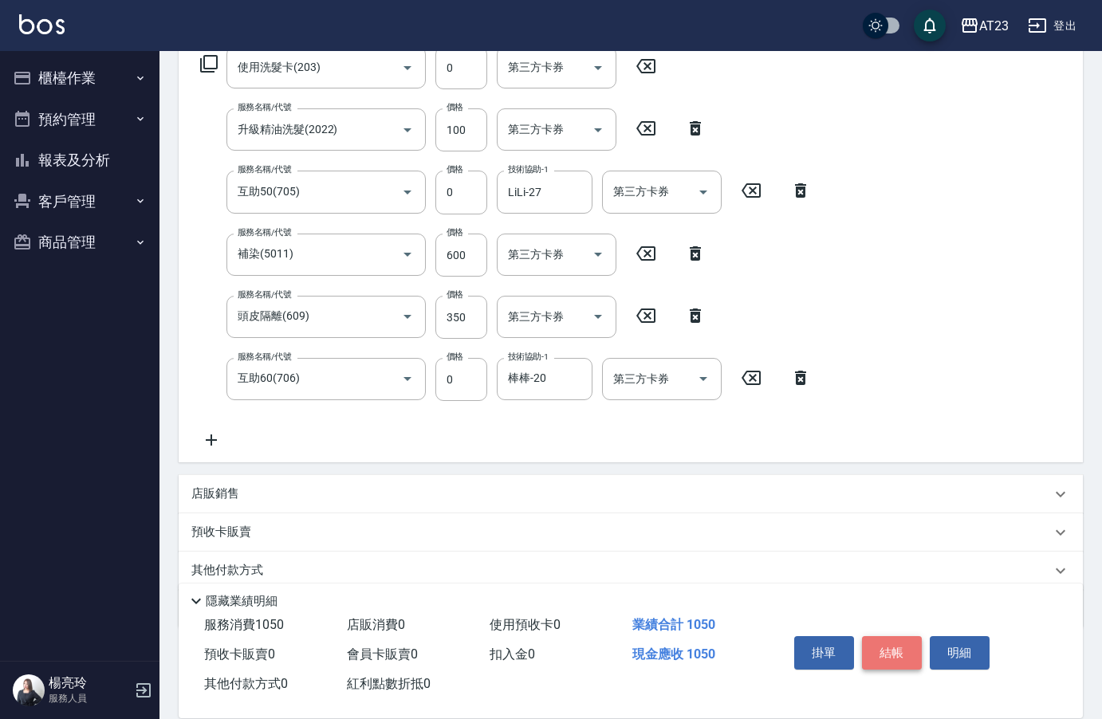
click at [901, 643] on button "結帳" at bounding box center [892, 652] width 60 height 33
type input "[DATE] 17:00"
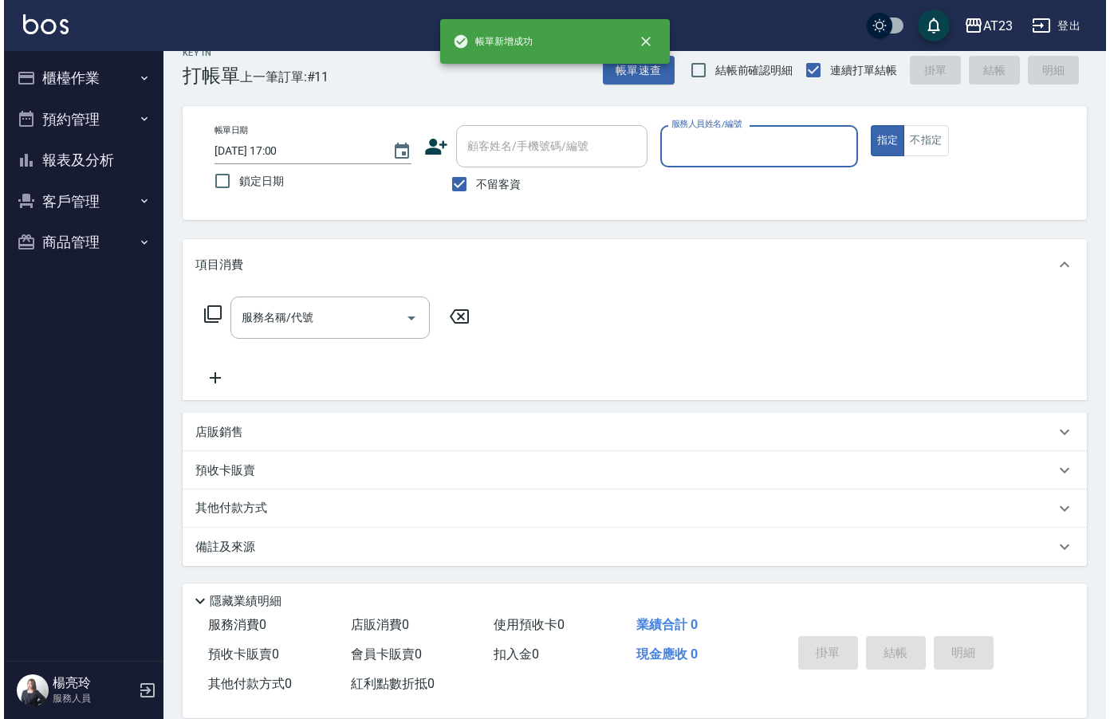
scroll to position [22, 0]
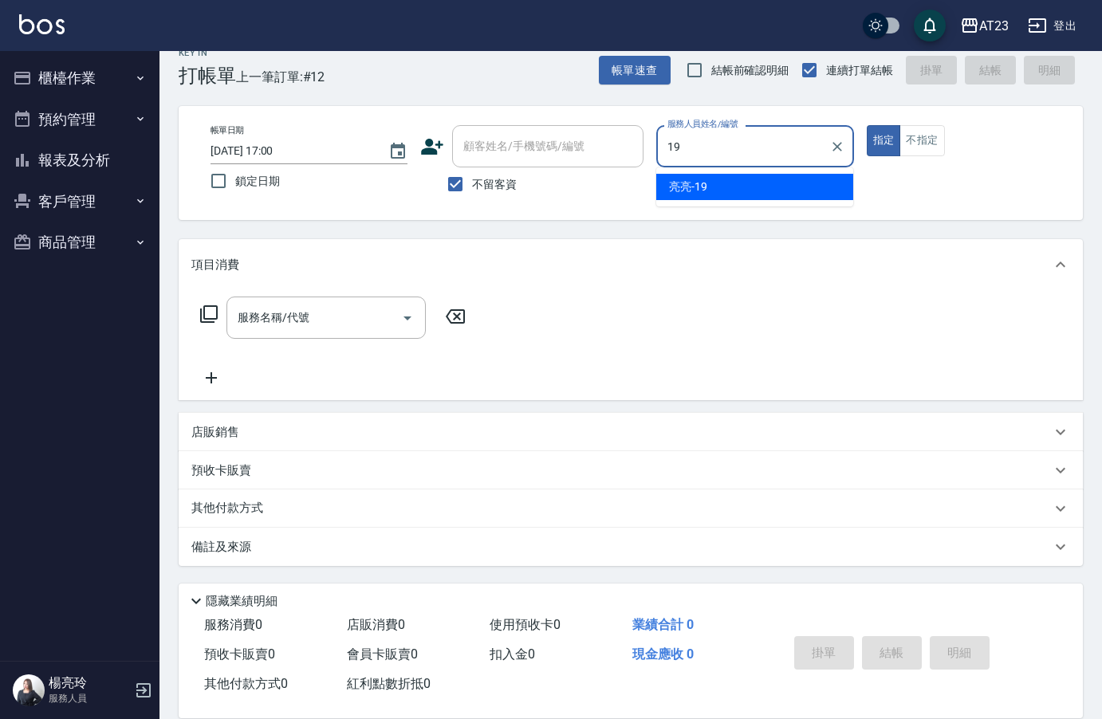
type input "[PERSON_NAME]-19"
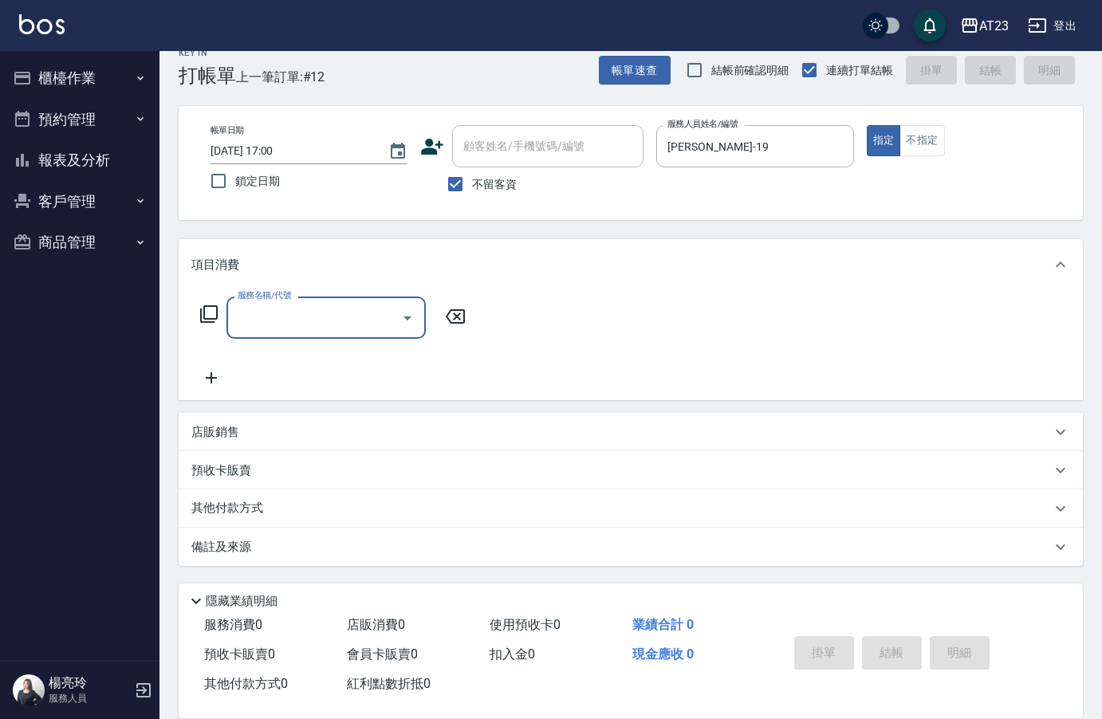
type input "2"
click at [195, 321] on div "服務名稱/代號 服務名稱/代號" at bounding box center [333, 318] width 284 height 42
click at [200, 316] on icon at bounding box center [209, 314] width 18 height 18
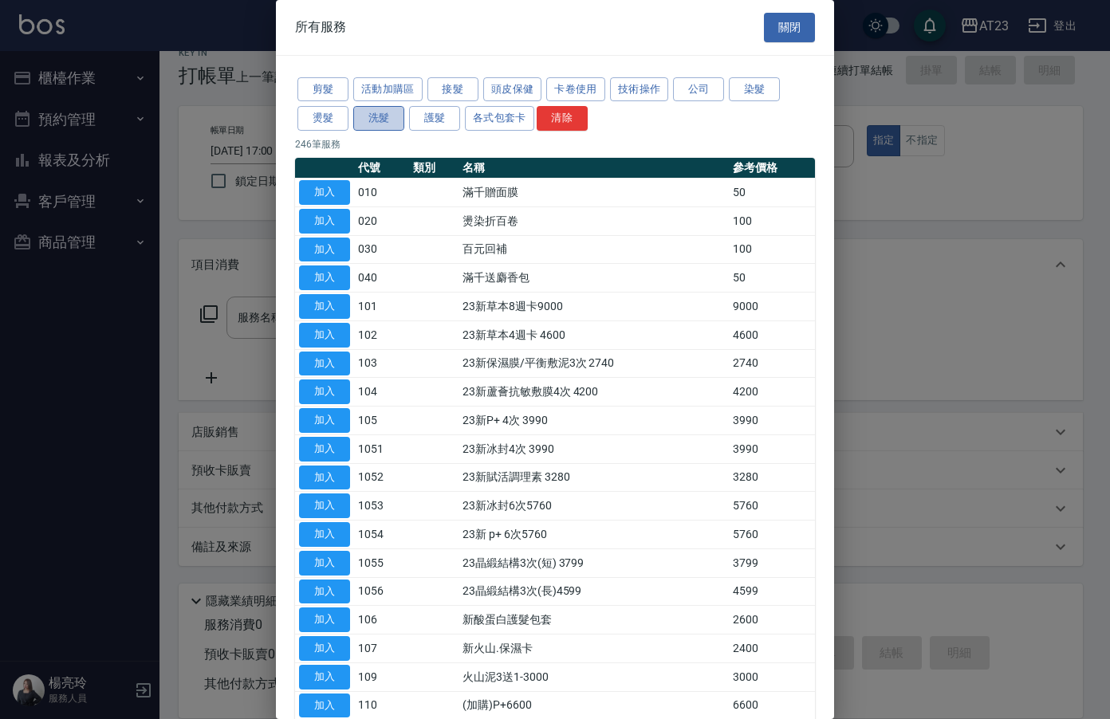
click at [363, 112] on button "洗髮" at bounding box center [378, 118] width 51 height 25
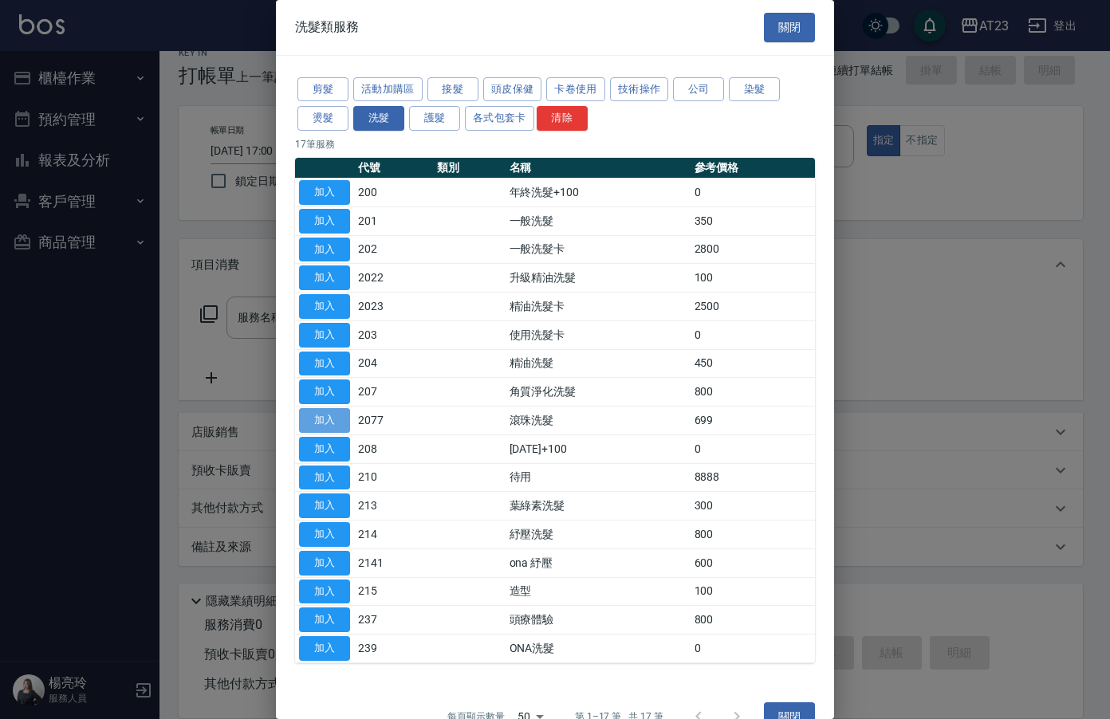
click at [322, 430] on button "加入" at bounding box center [324, 420] width 51 height 25
type input "滾珠洗髮(2077)"
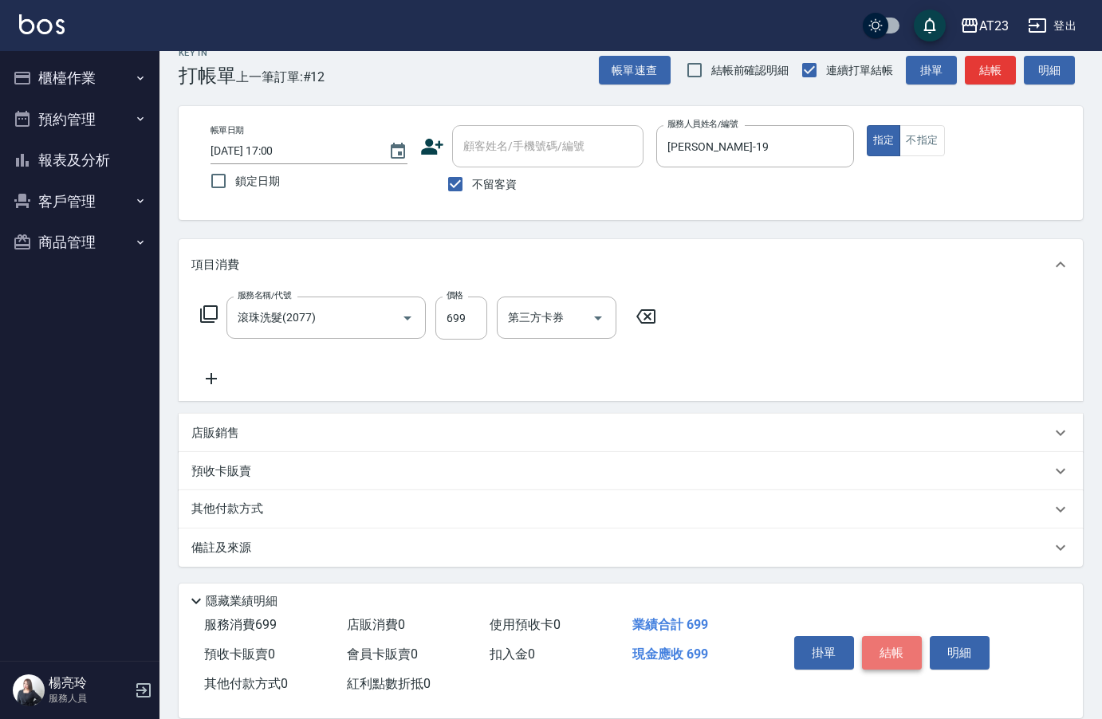
click at [901, 662] on button "結帳" at bounding box center [892, 652] width 60 height 33
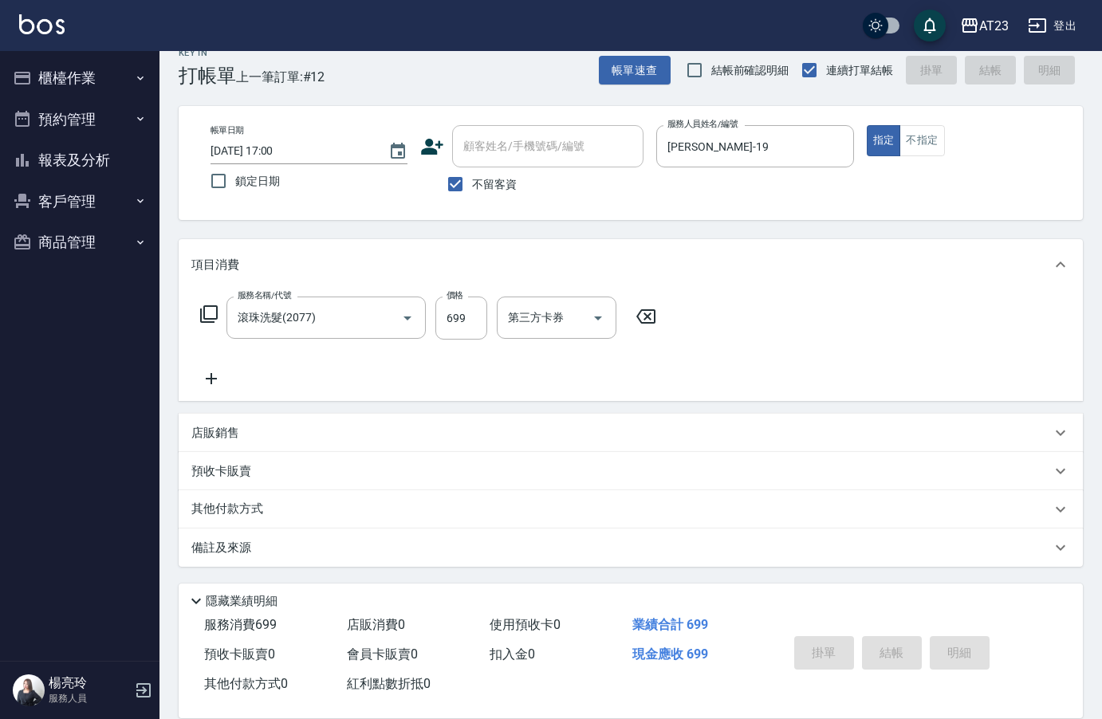
type input "[DATE] 17:01"
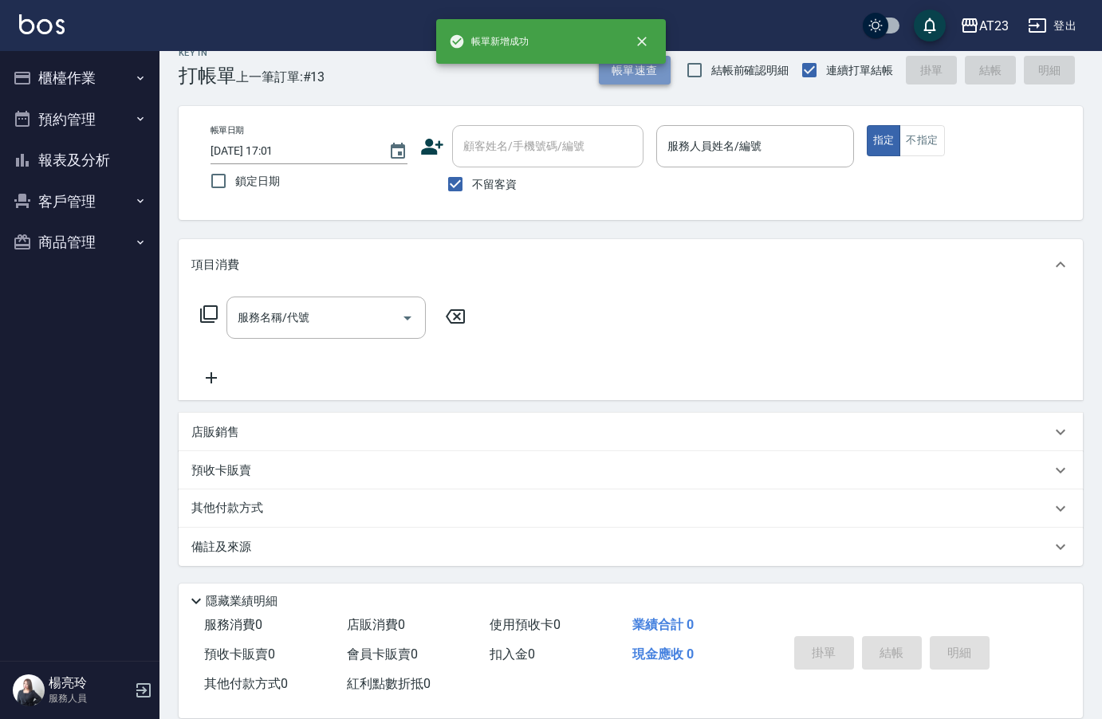
click at [643, 81] on button "帳單速查" at bounding box center [635, 70] width 72 height 29
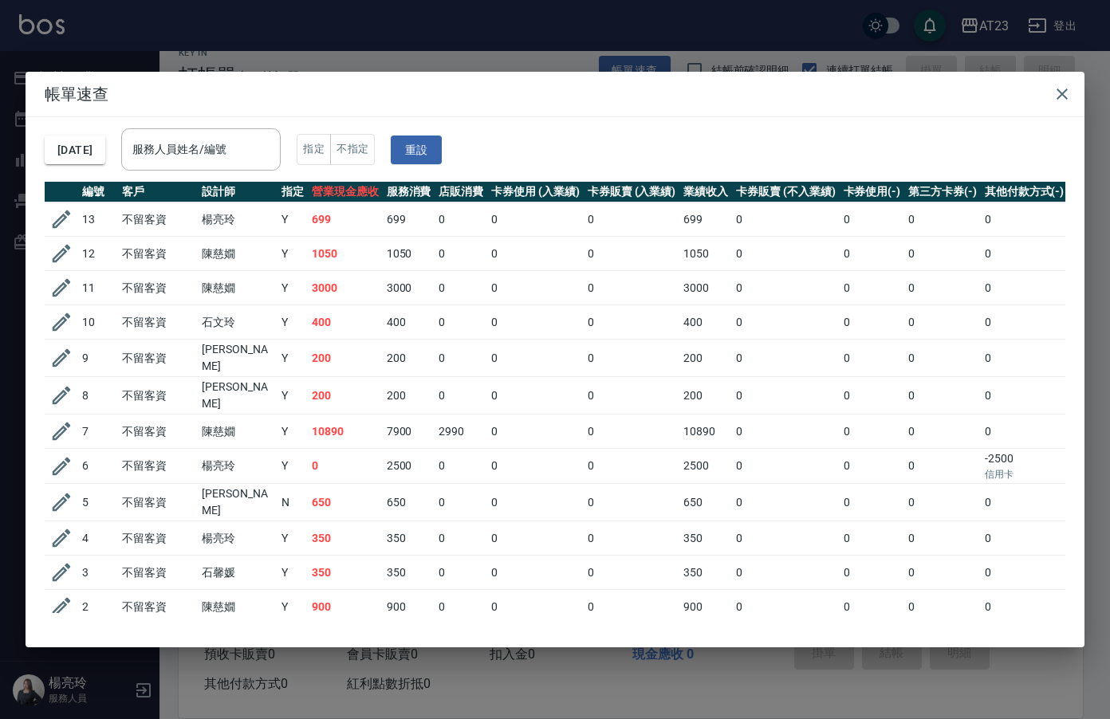
click at [61, 226] on icon "button" at bounding box center [61, 219] width 24 height 24
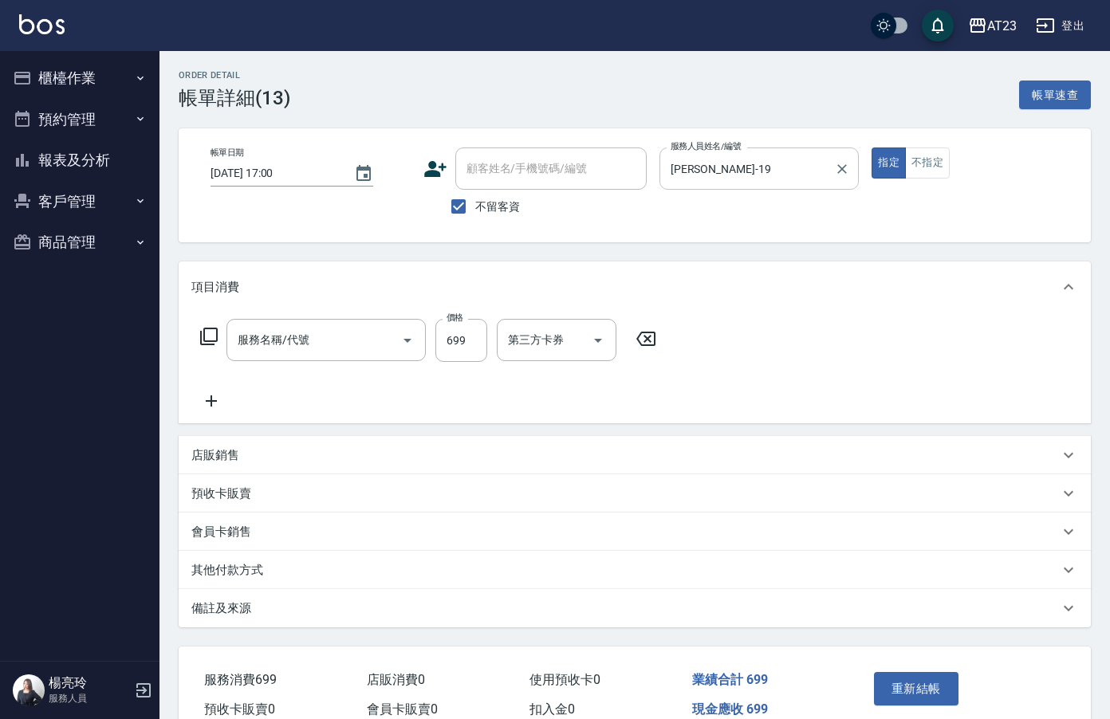
type input "[DATE] 17:00"
checkbox input "true"
type input "[PERSON_NAME]-19"
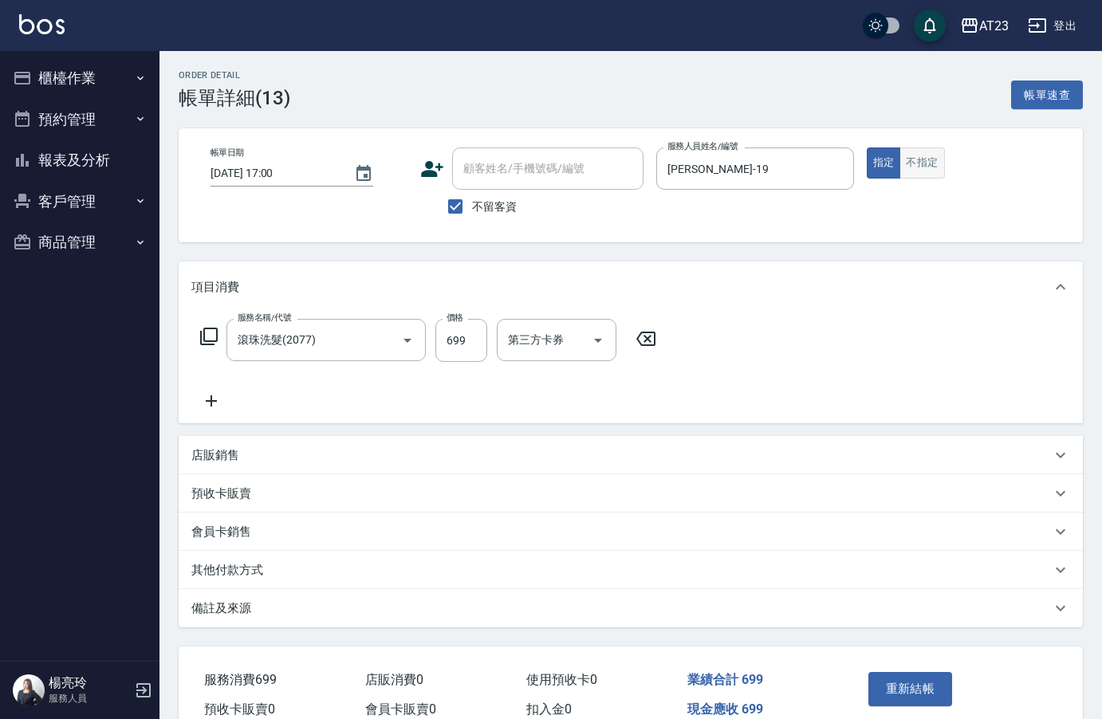
type input "滾珠洗髮(2077)"
click at [925, 159] on button "不指定" at bounding box center [921, 162] width 45 height 31
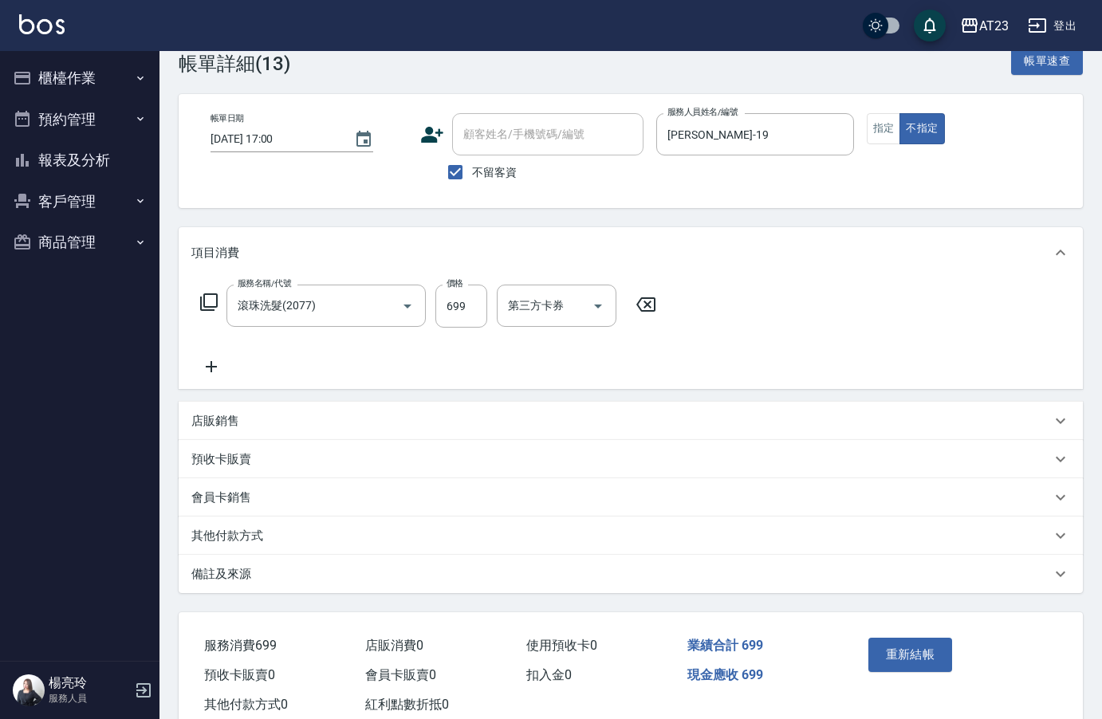
scroll to position [81, 0]
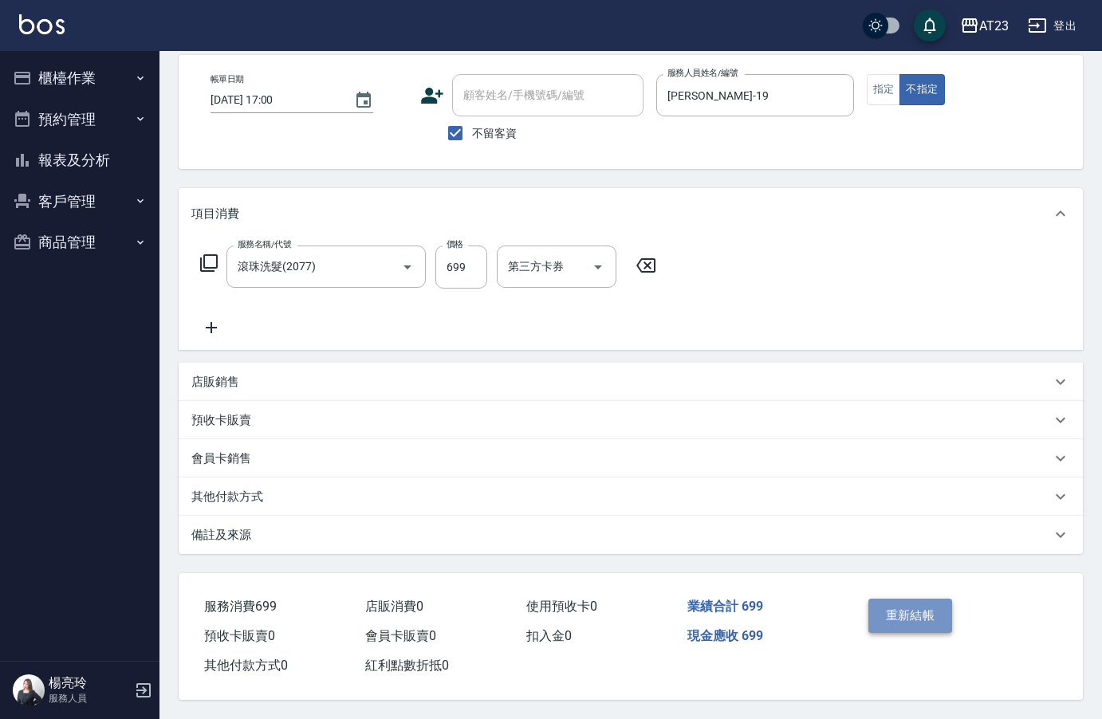
click at [939, 611] on button "重新結帳" at bounding box center [910, 615] width 84 height 33
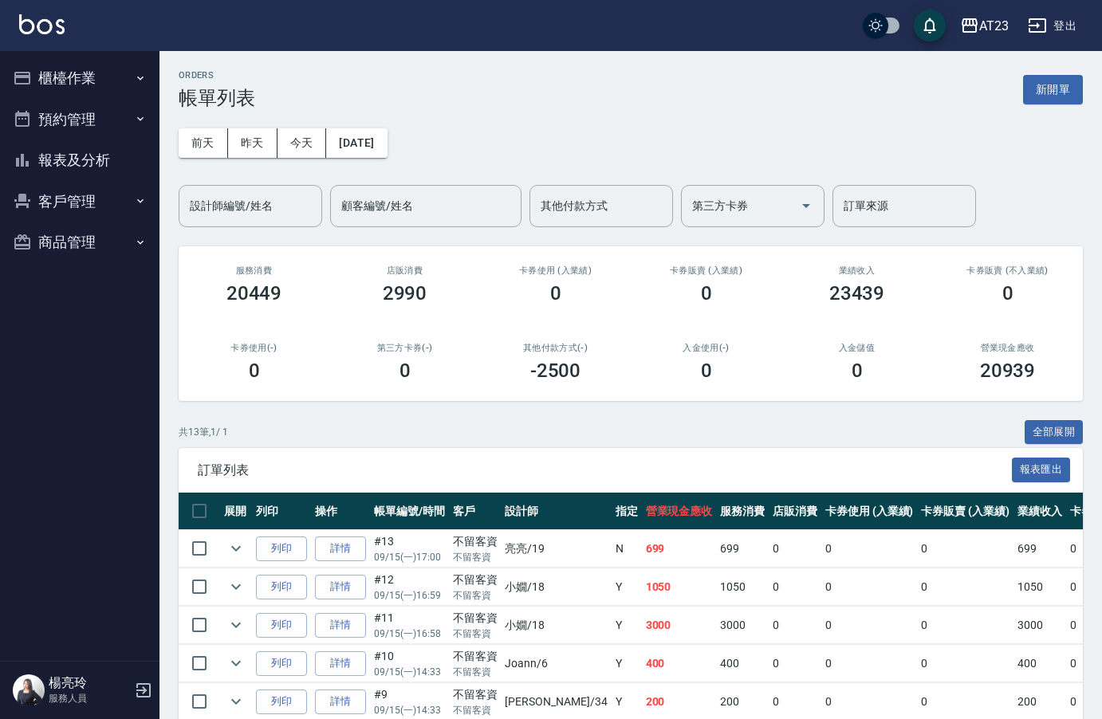
click at [1063, 74] on div "ORDERS 帳單列表 新開單" at bounding box center [631, 89] width 904 height 39
click at [1063, 77] on button "新開單" at bounding box center [1053, 89] width 60 height 29
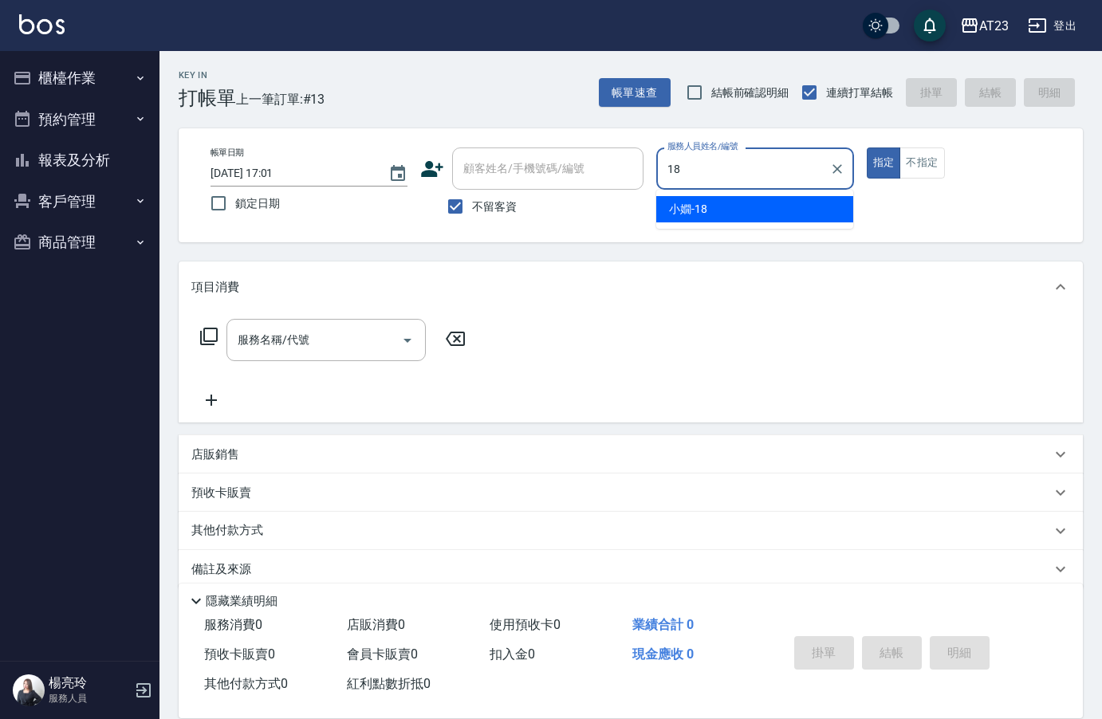
type input "[PERSON_NAME]-18"
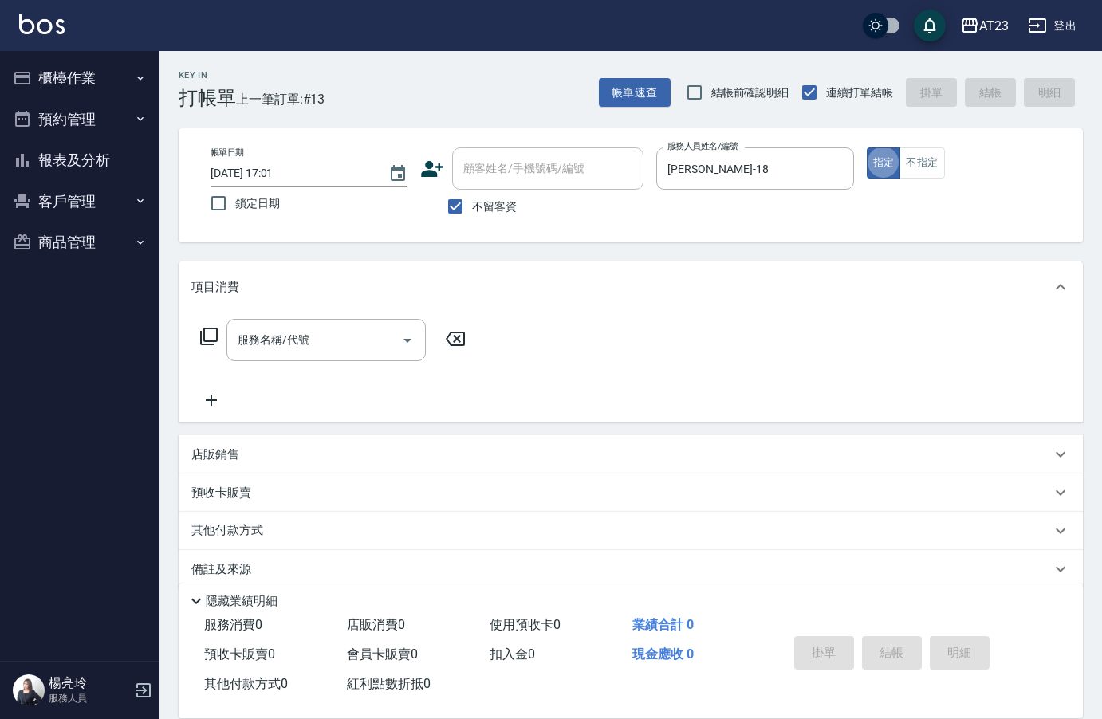
type button "true"
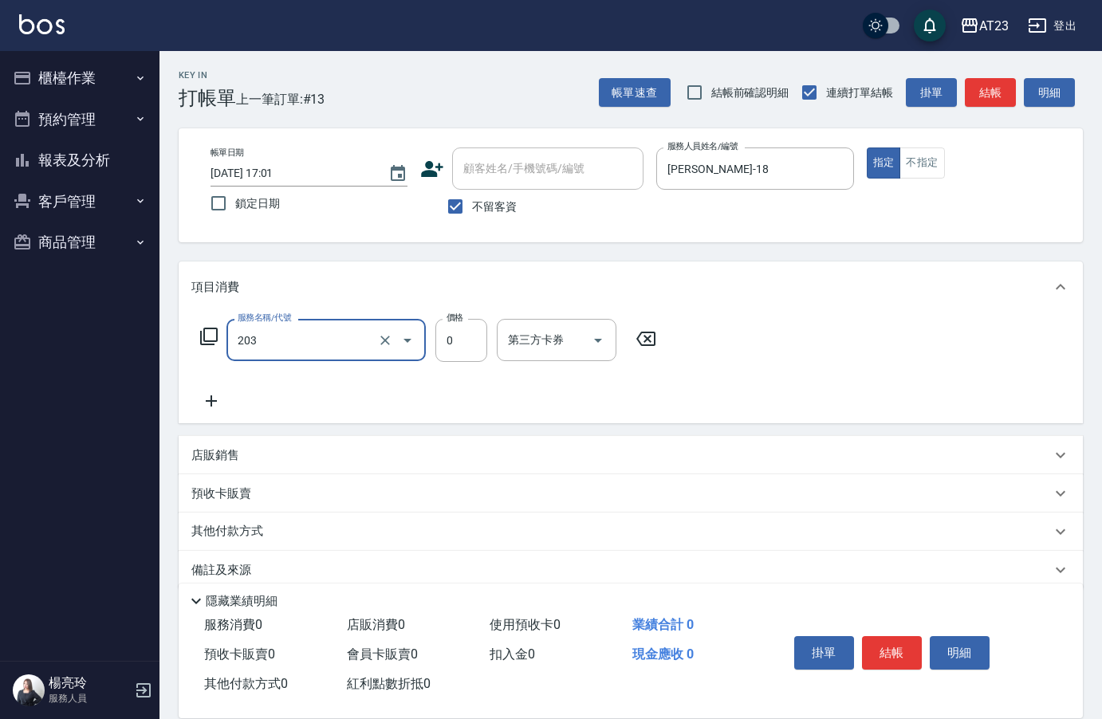
type input "使用洗髮卡(203)"
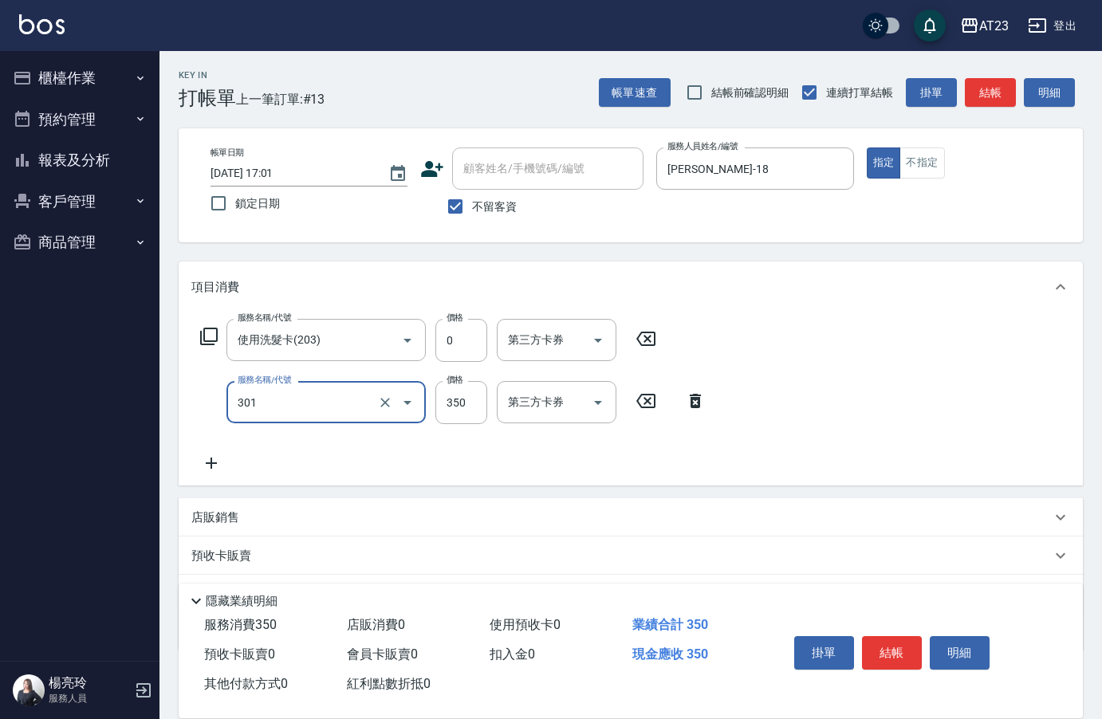
type input "造型剪髮(301)"
type input "550"
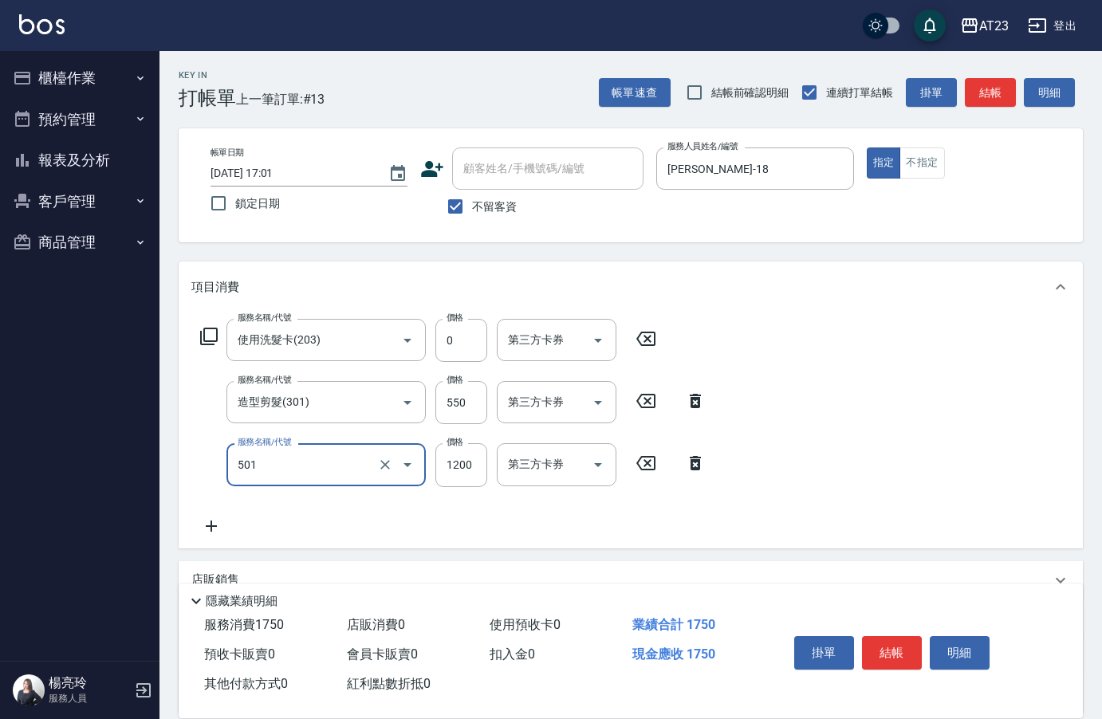
type input "染髮(501)"
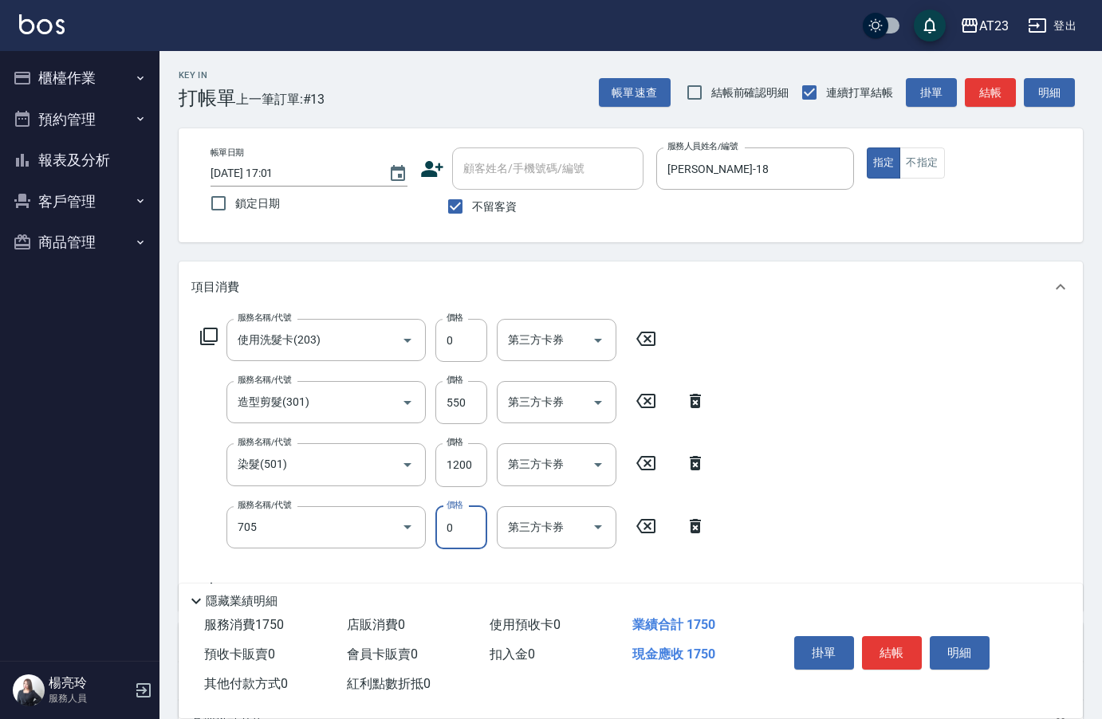
type input "互助50(705)"
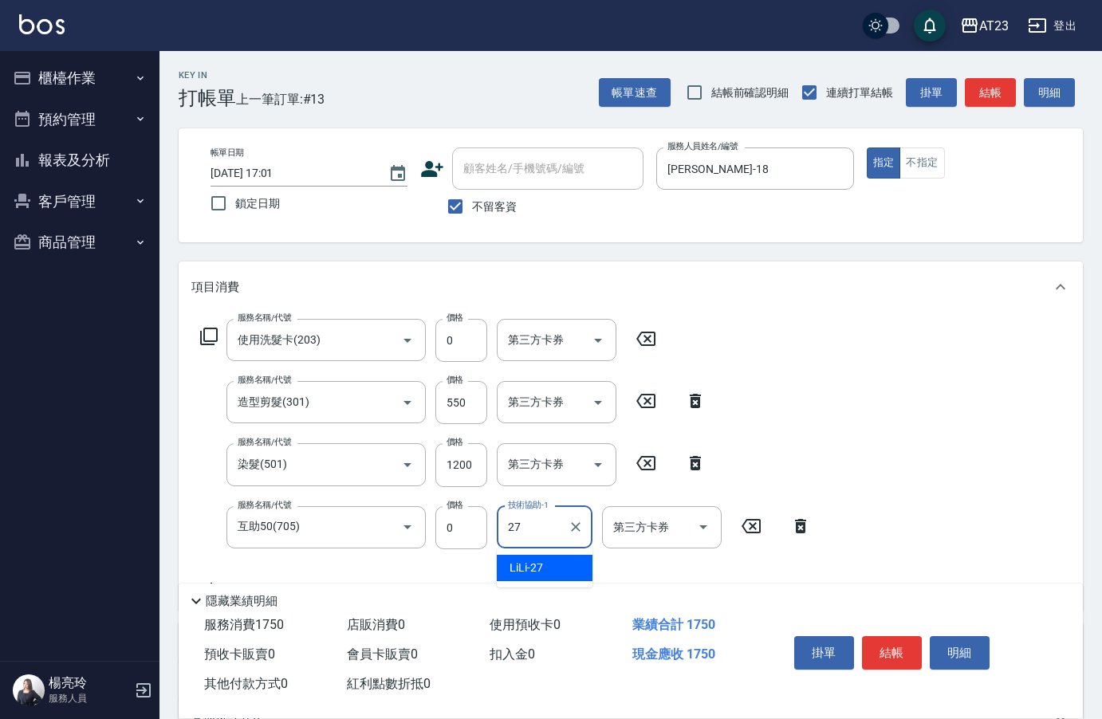
type input "LiLi-27"
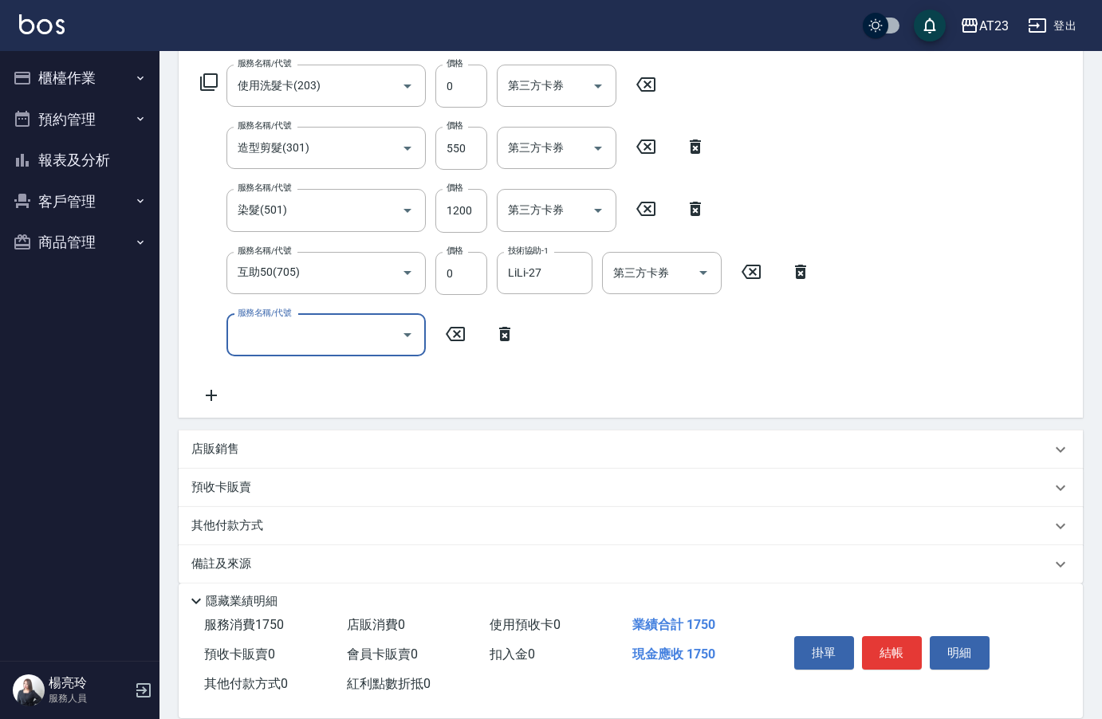
scroll to position [272, 0]
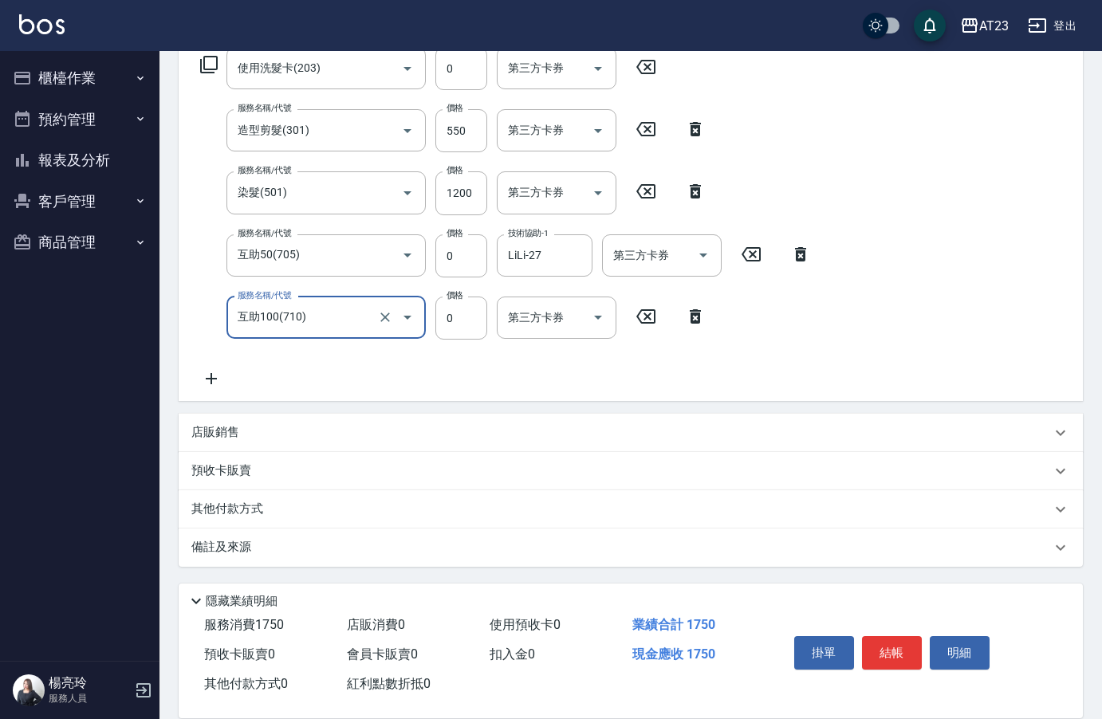
type input "互助100(710)"
type input "0"
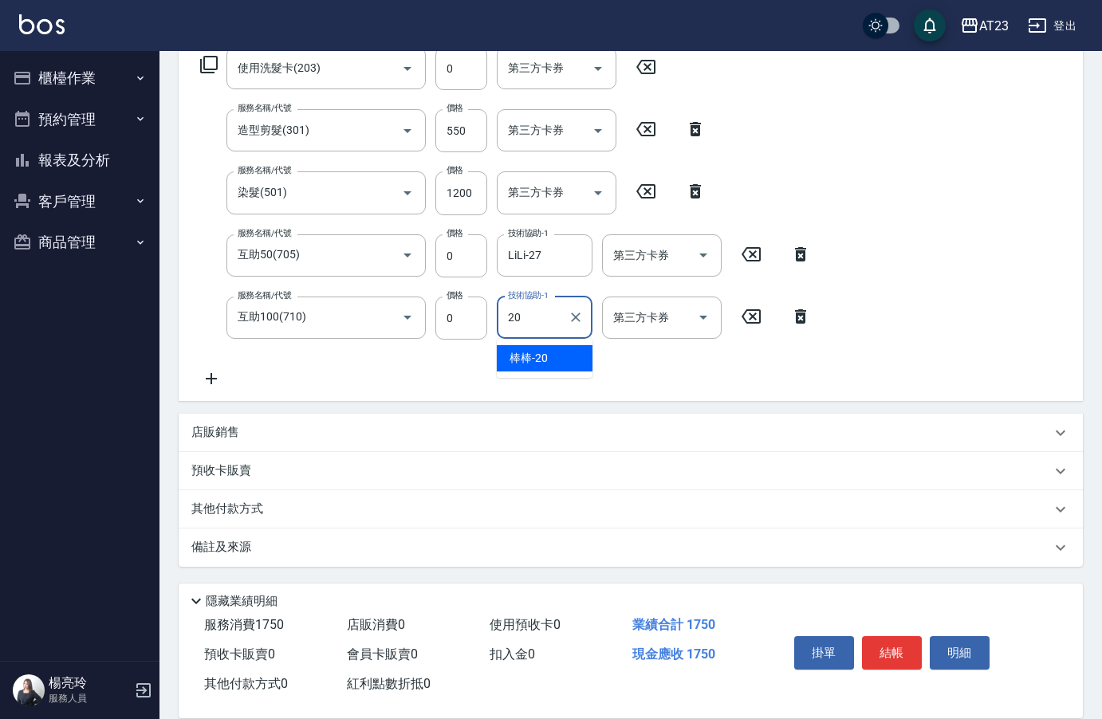
type input "棒棒-20"
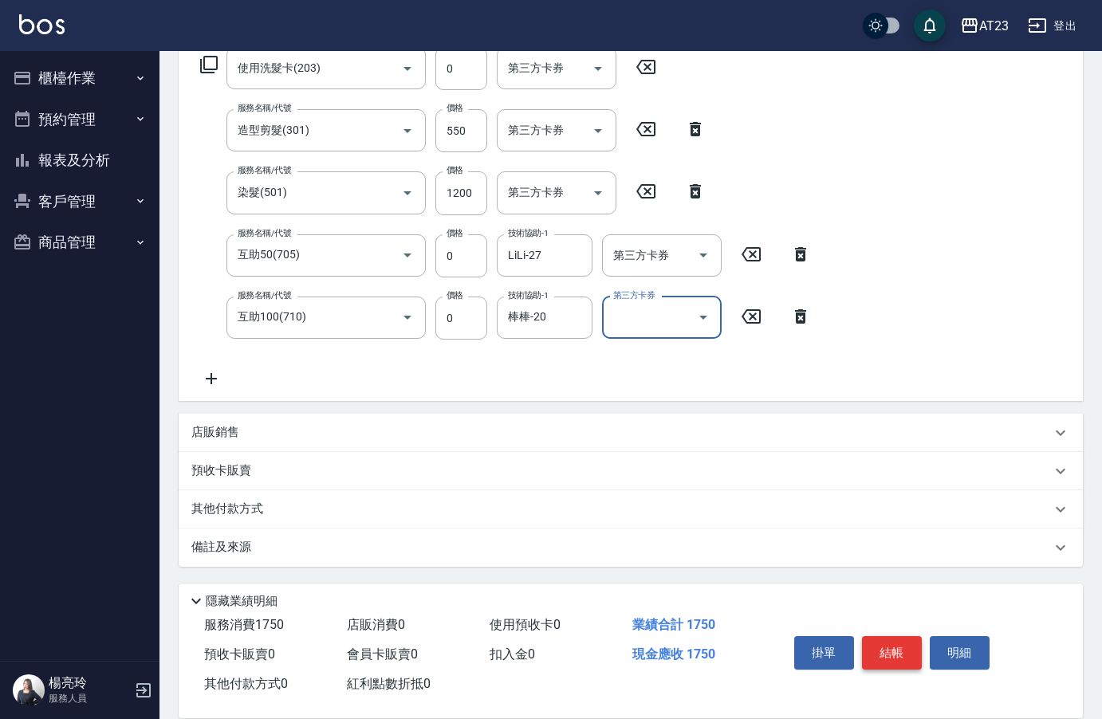
click at [898, 645] on button "結帳" at bounding box center [892, 652] width 60 height 33
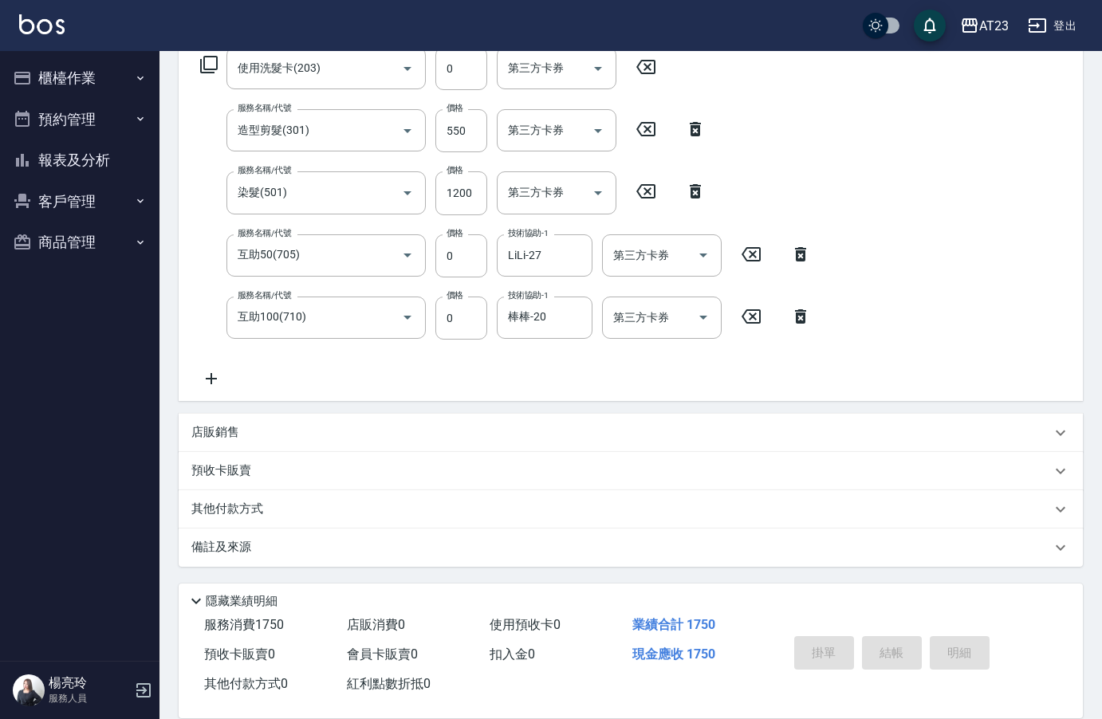
type input "[DATE] 17:02"
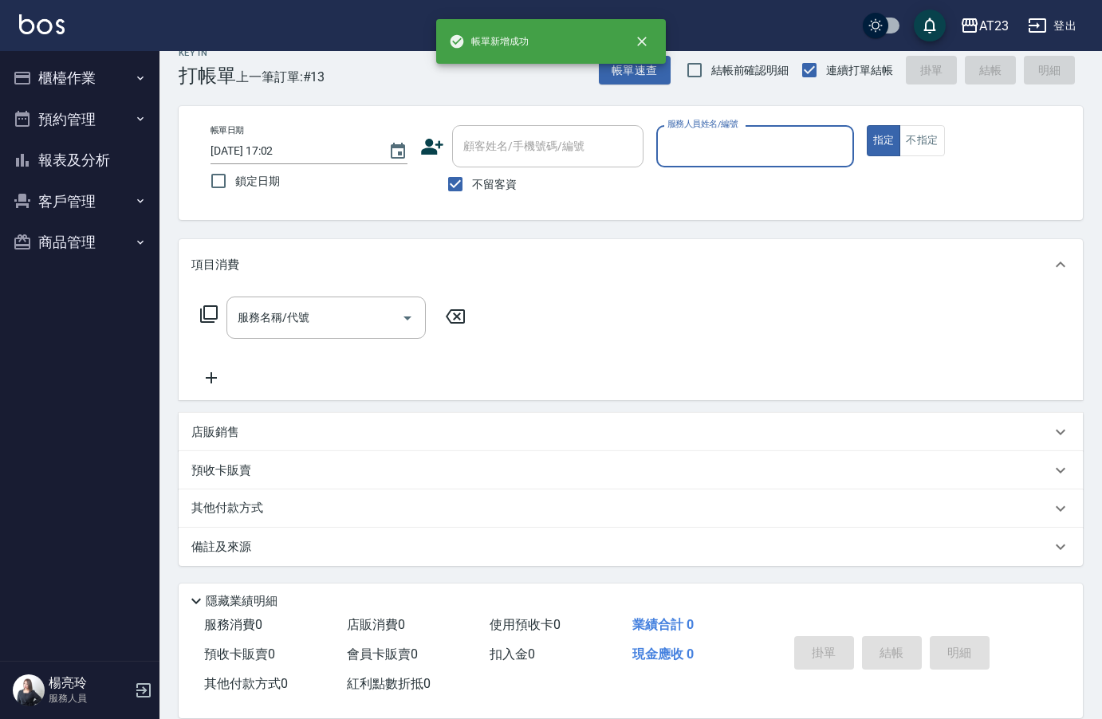
scroll to position [22, 0]
type input "[PERSON_NAME]-18"
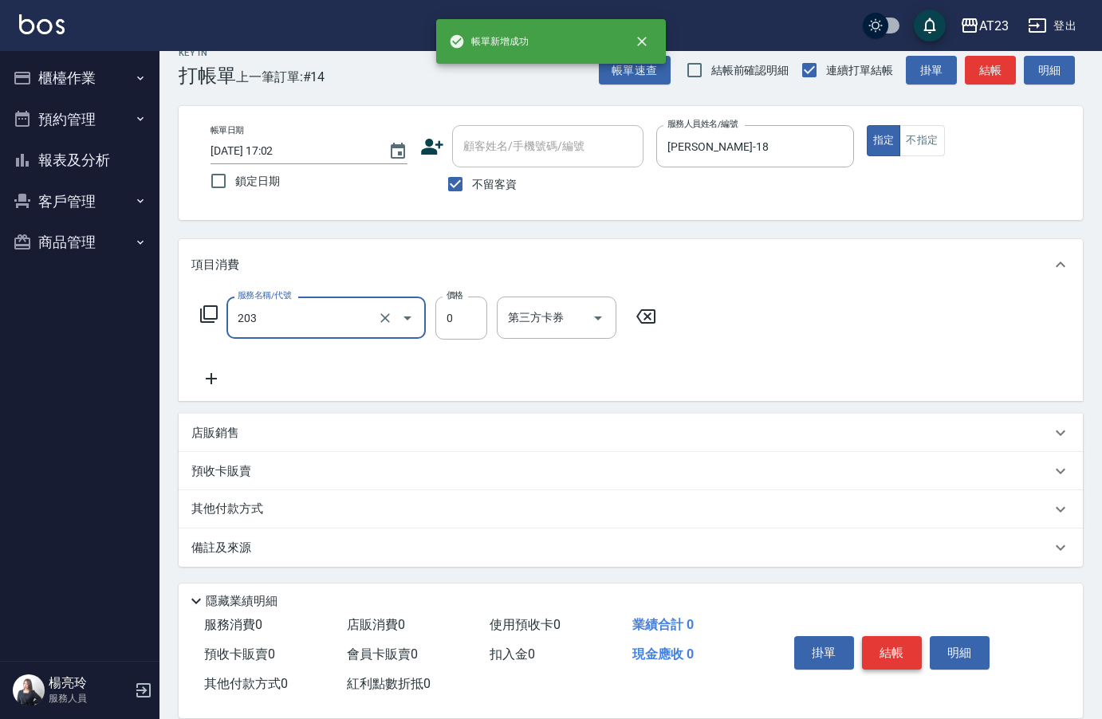
type input "使用洗髮卡(203)"
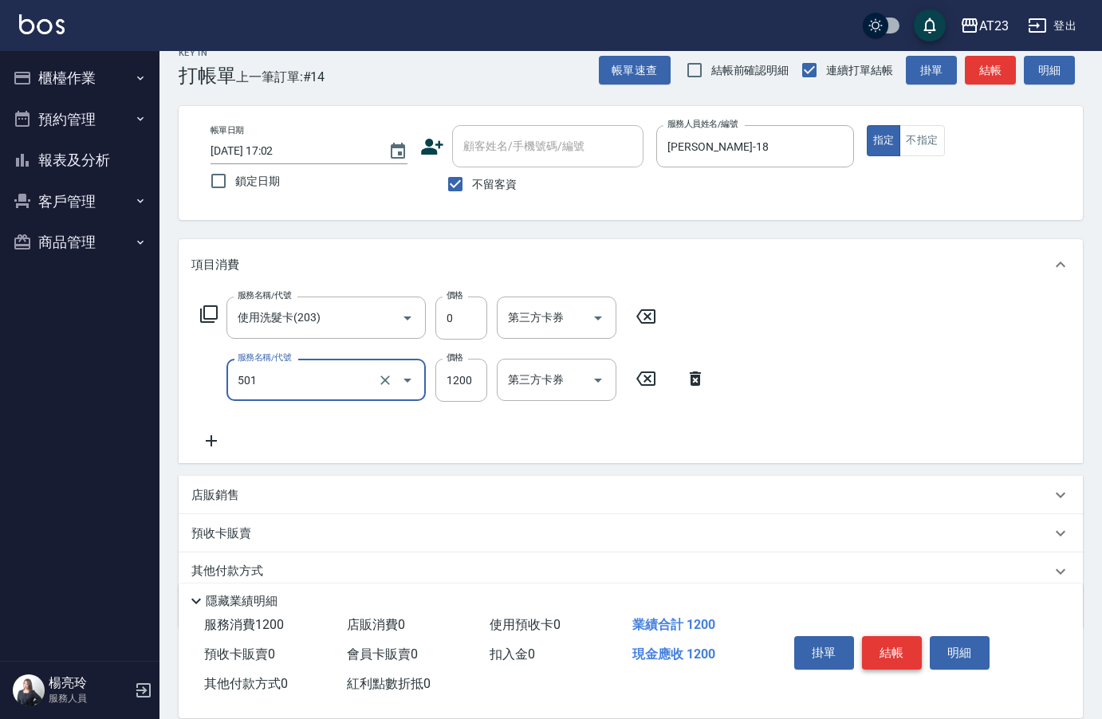
type input "染髮(501)"
type input "990"
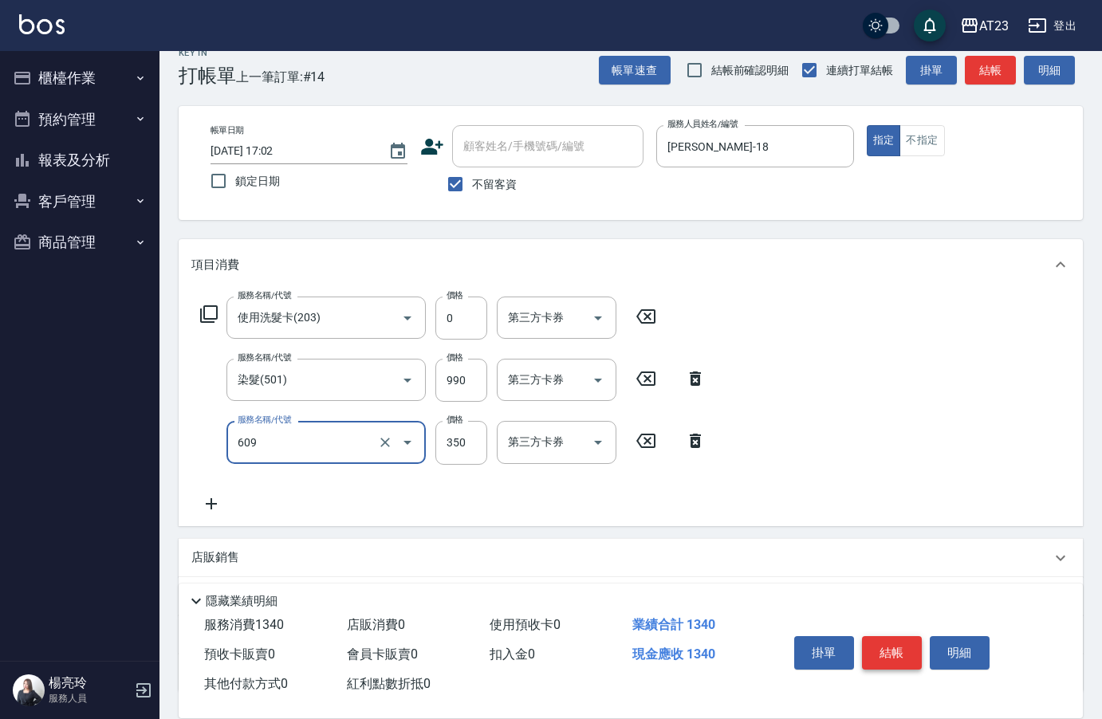
type input "頭皮隔離(609)"
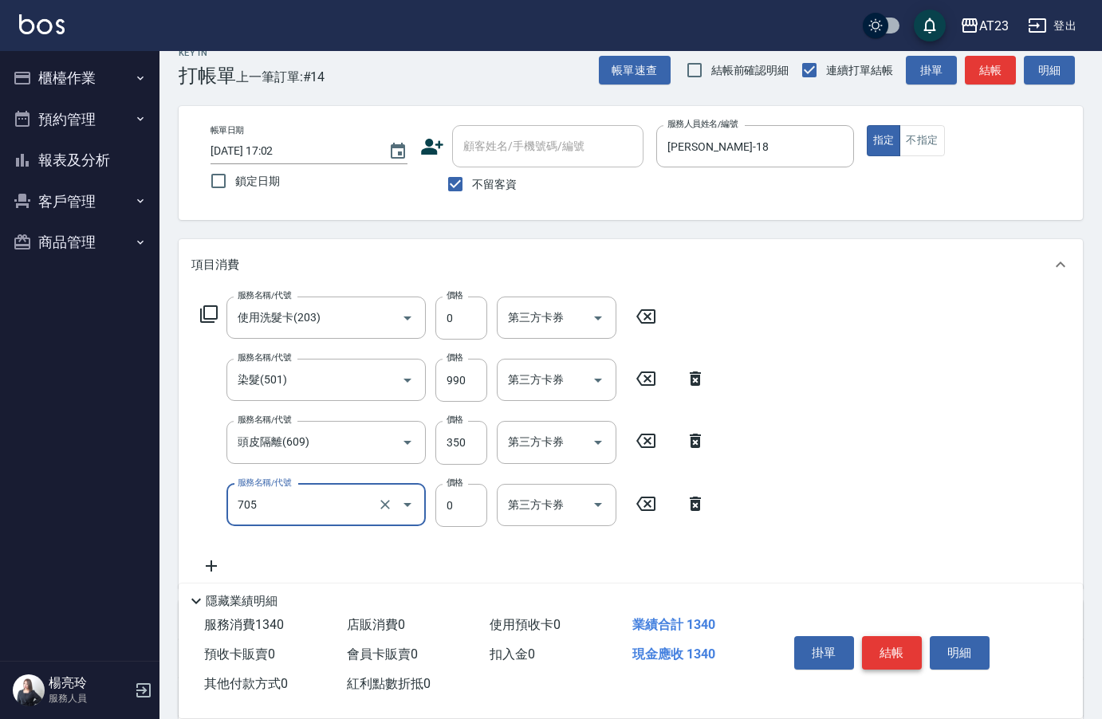
type input "互助50(705)"
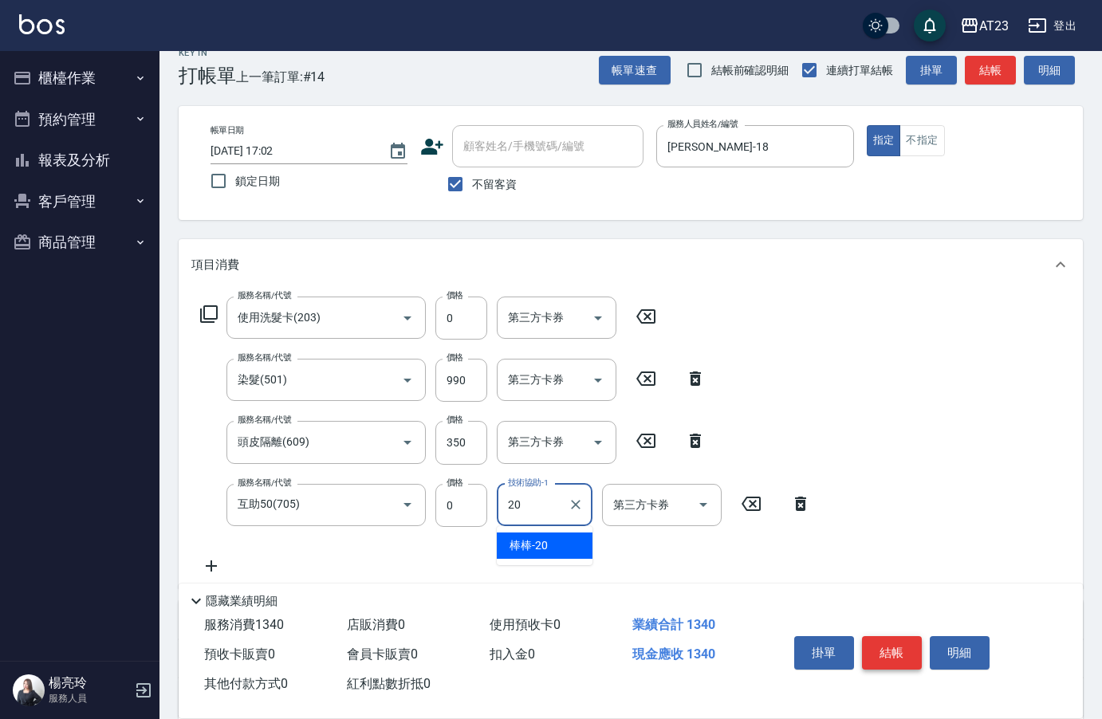
type input "棒棒-20"
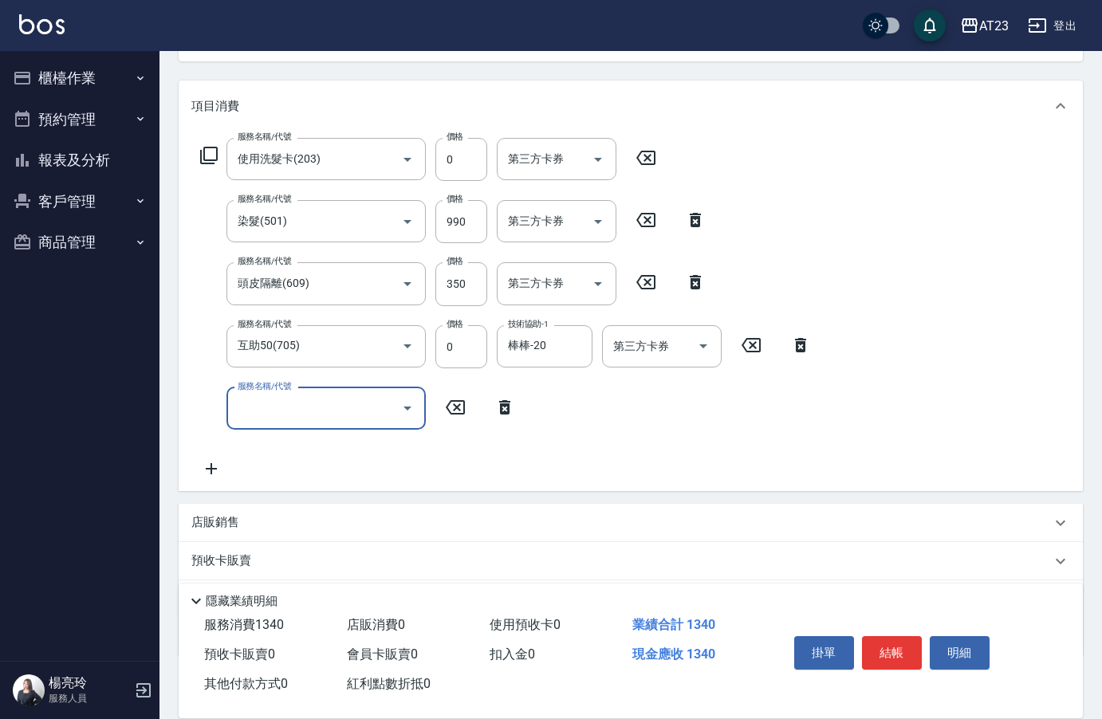
scroll to position [182, 0]
type input "互助60(706)"
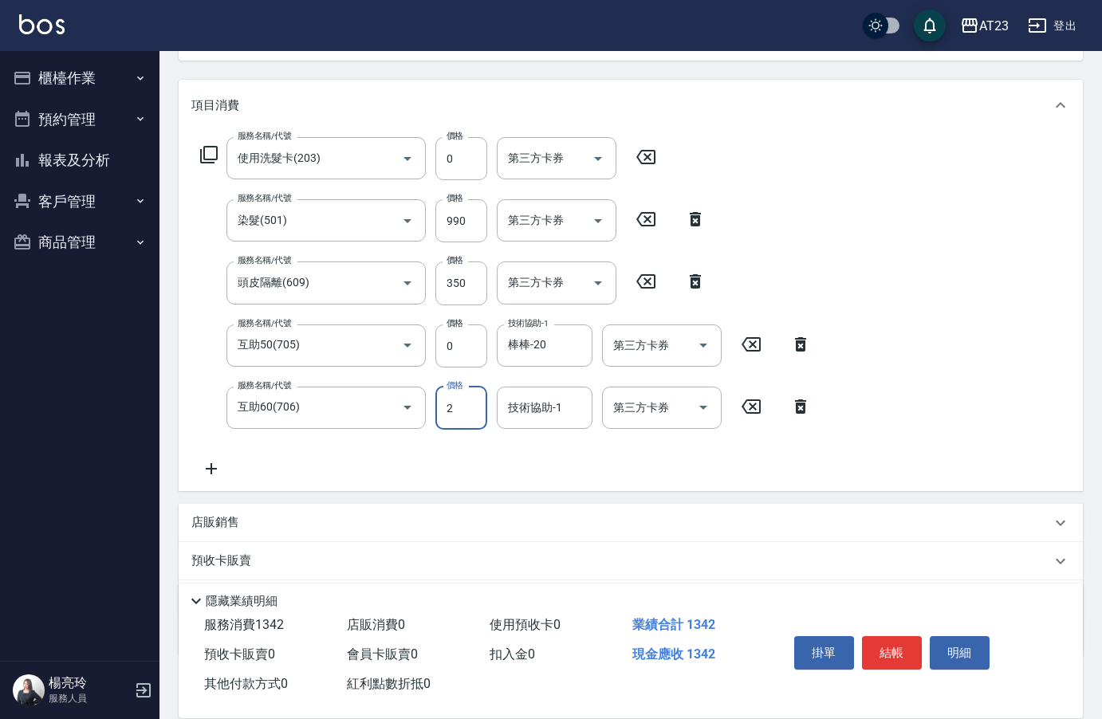
type input "0"
type input "棒棒-20"
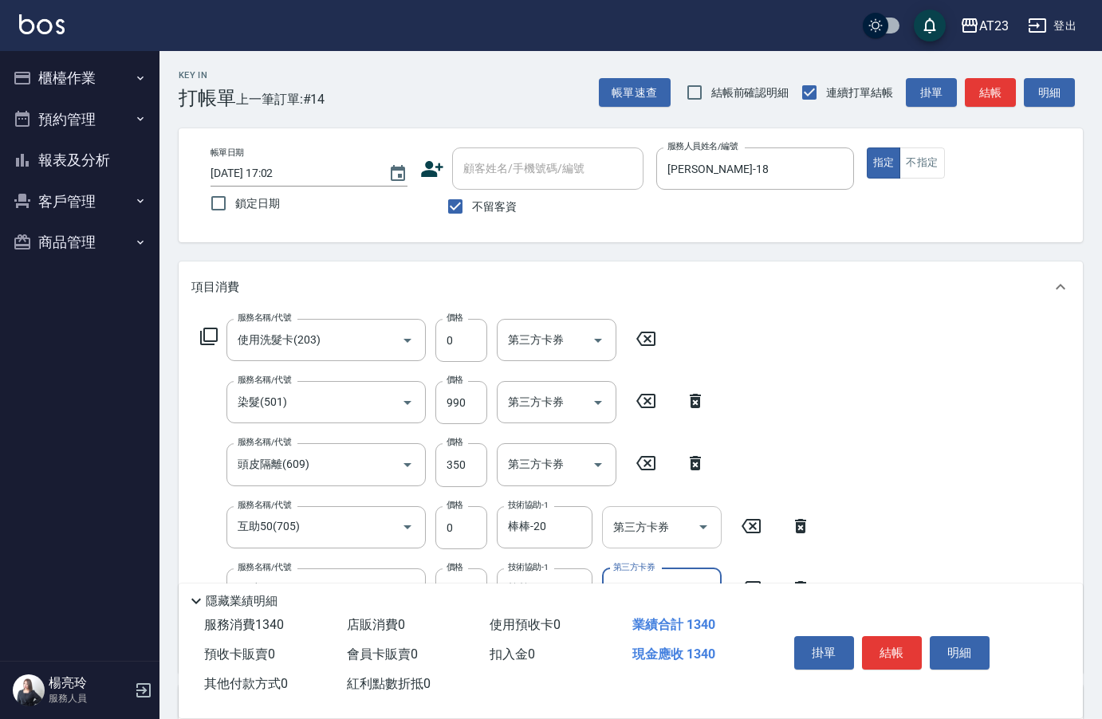
scroll to position [239, 0]
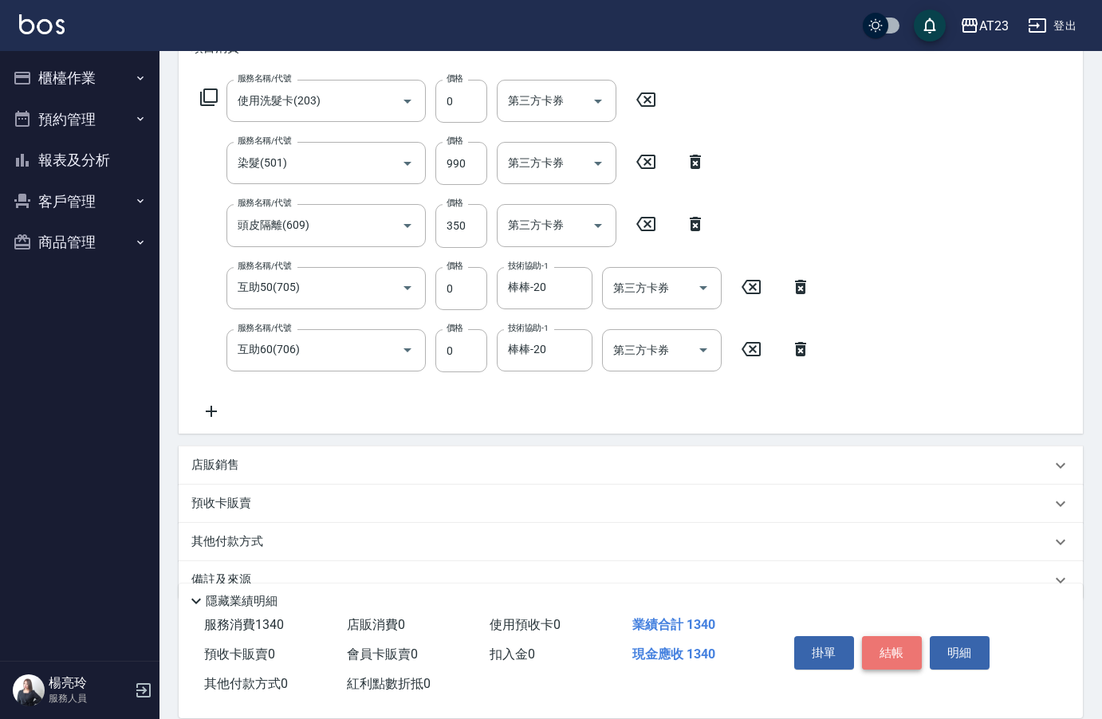
click at [871, 636] on button "結帳" at bounding box center [892, 652] width 60 height 33
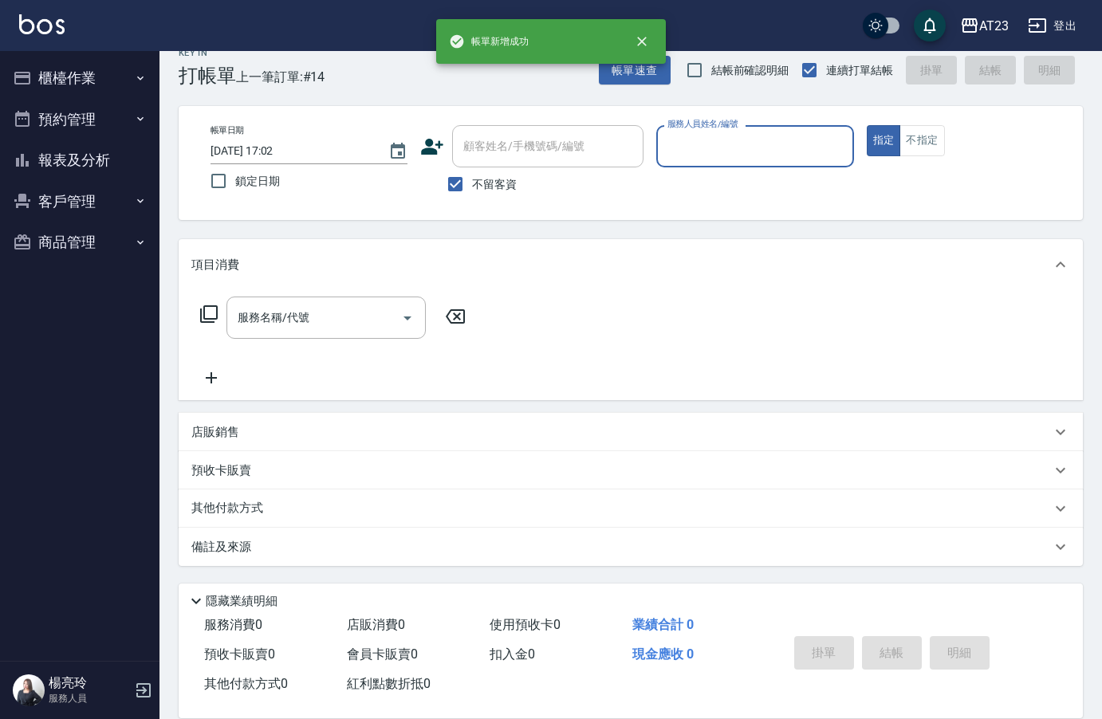
scroll to position [22, 0]
type input "ADA-8"
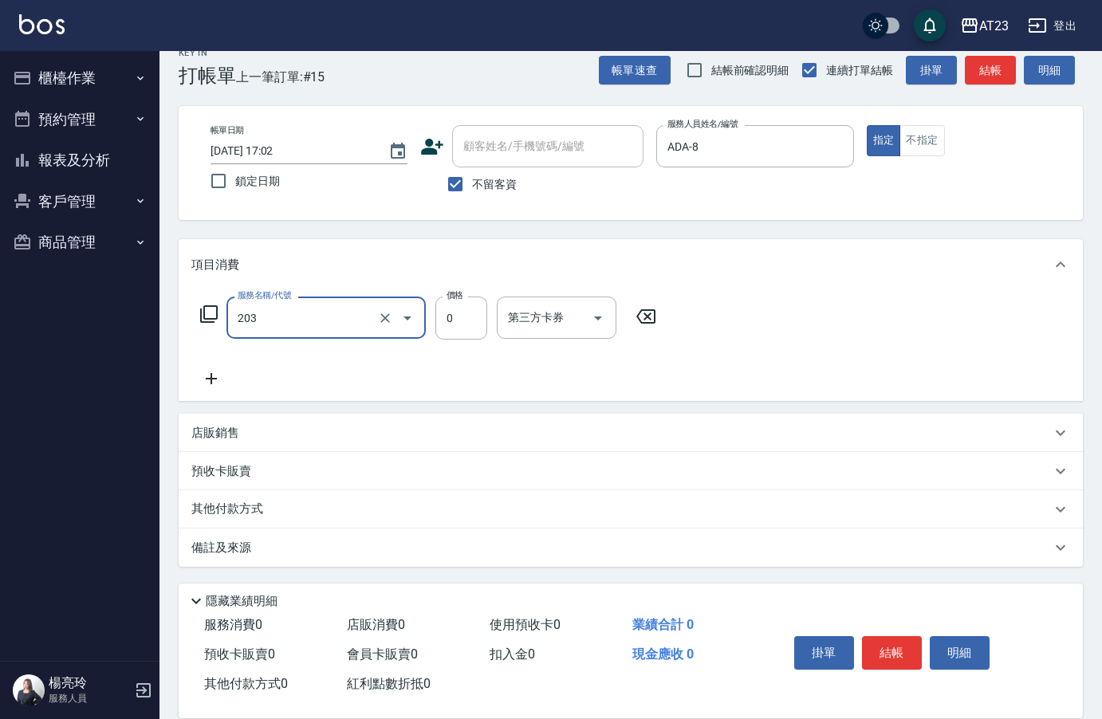
type input "使用洗髮卡(203)"
click at [913, 659] on button "結帳" at bounding box center [892, 652] width 60 height 33
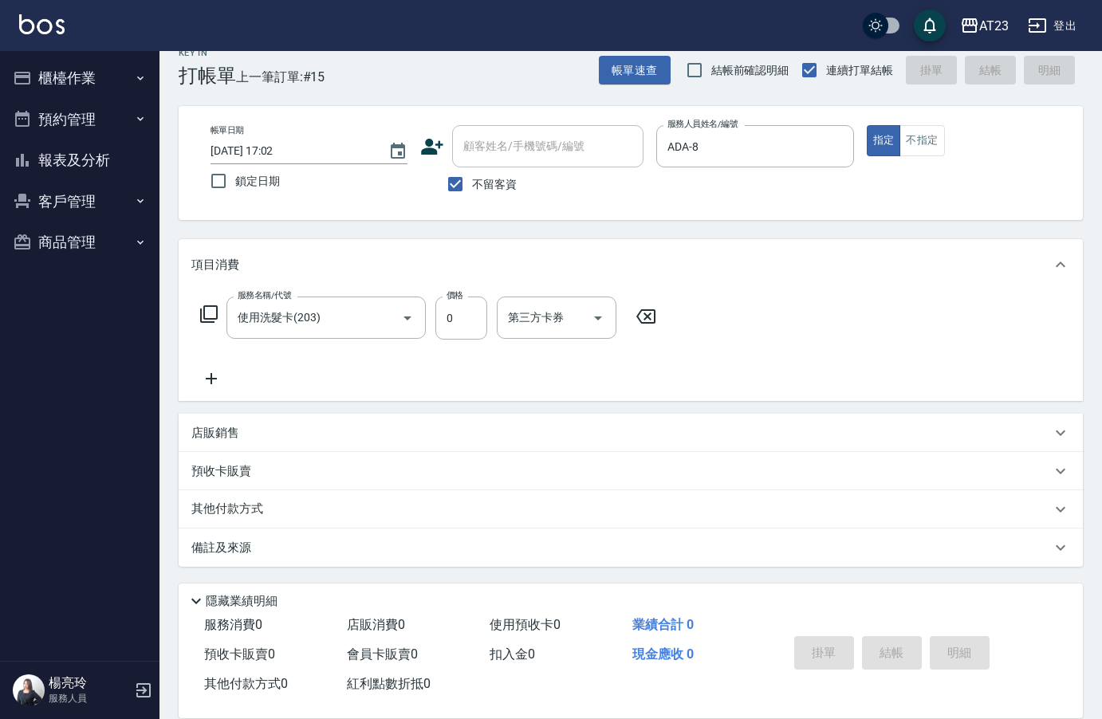
type input "[DATE] 17:03"
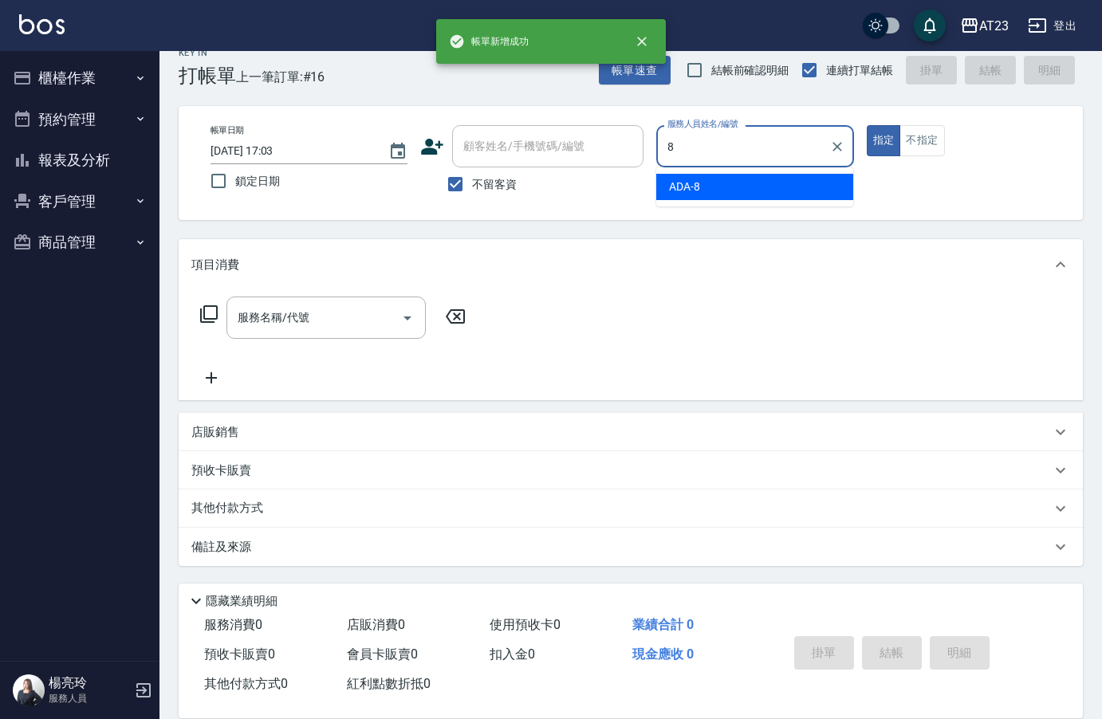
type input "ADA-8"
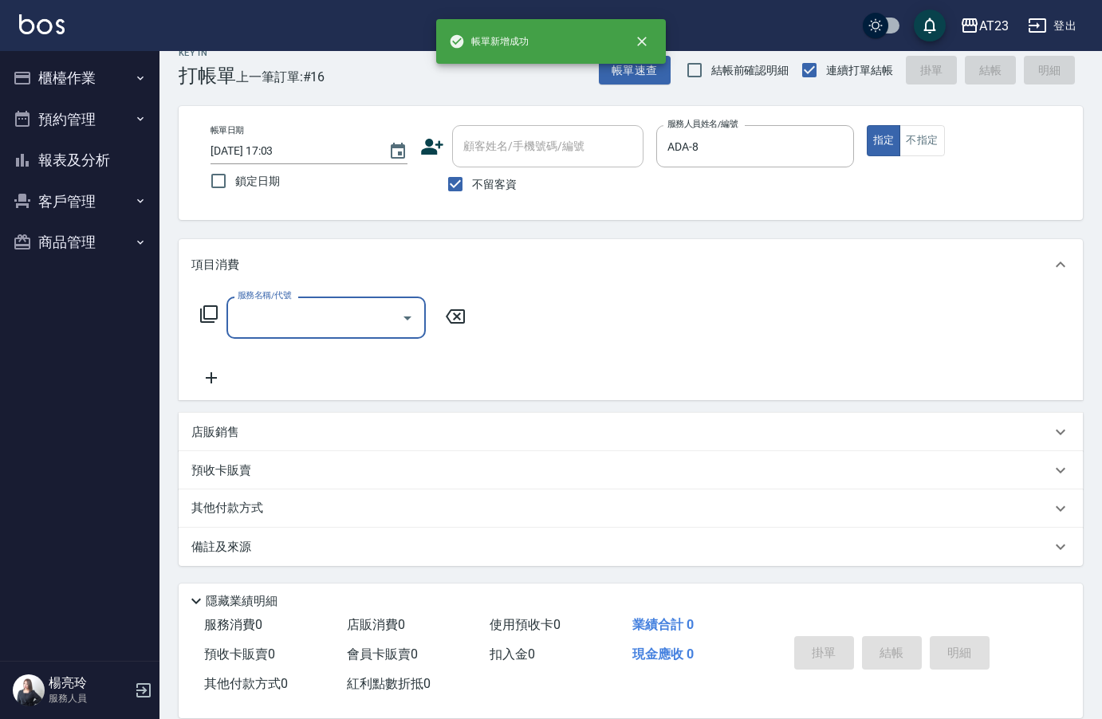
type input "2"
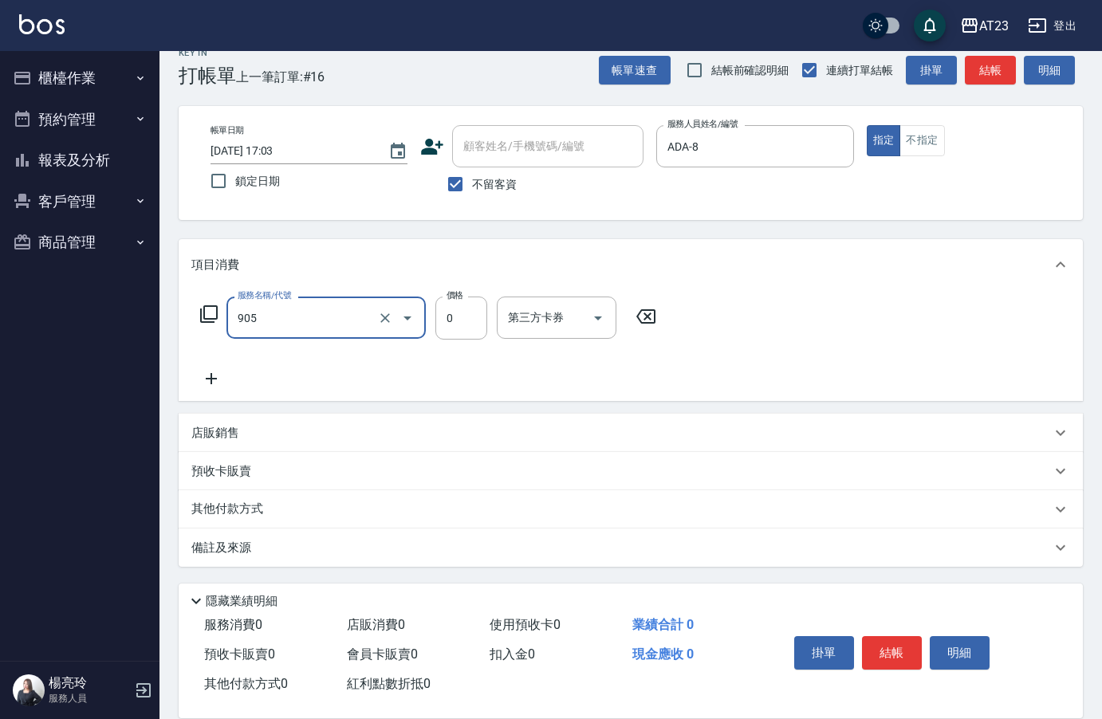
type input "頭皮卡使用(905)"
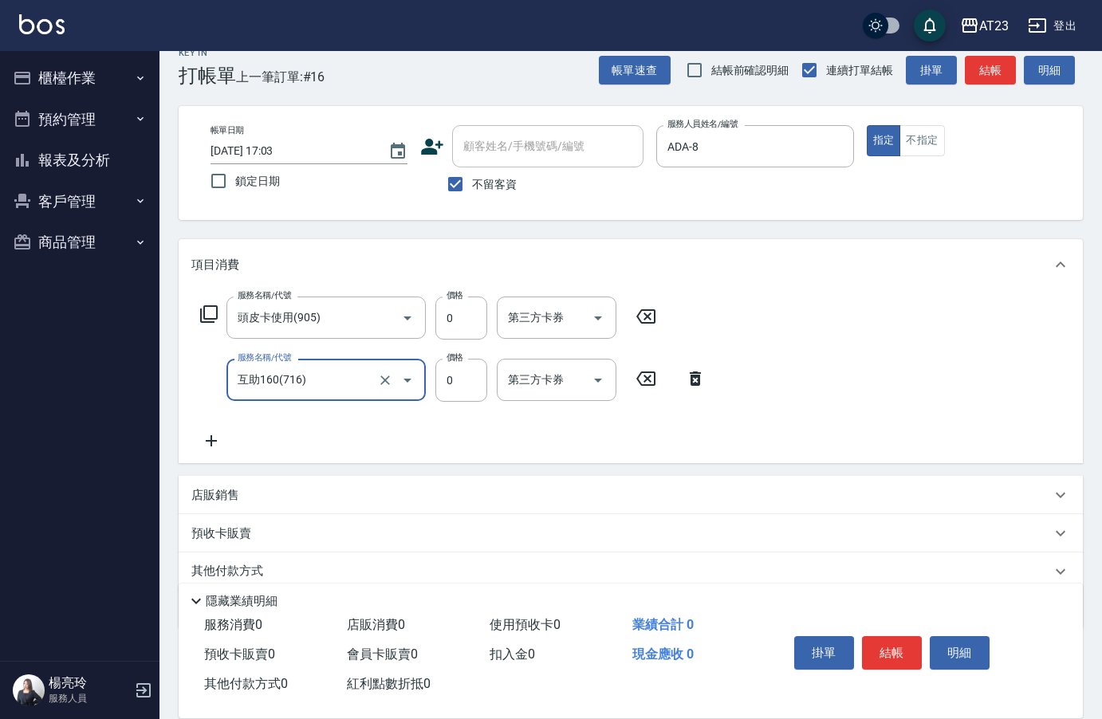
type input "互助160(716)"
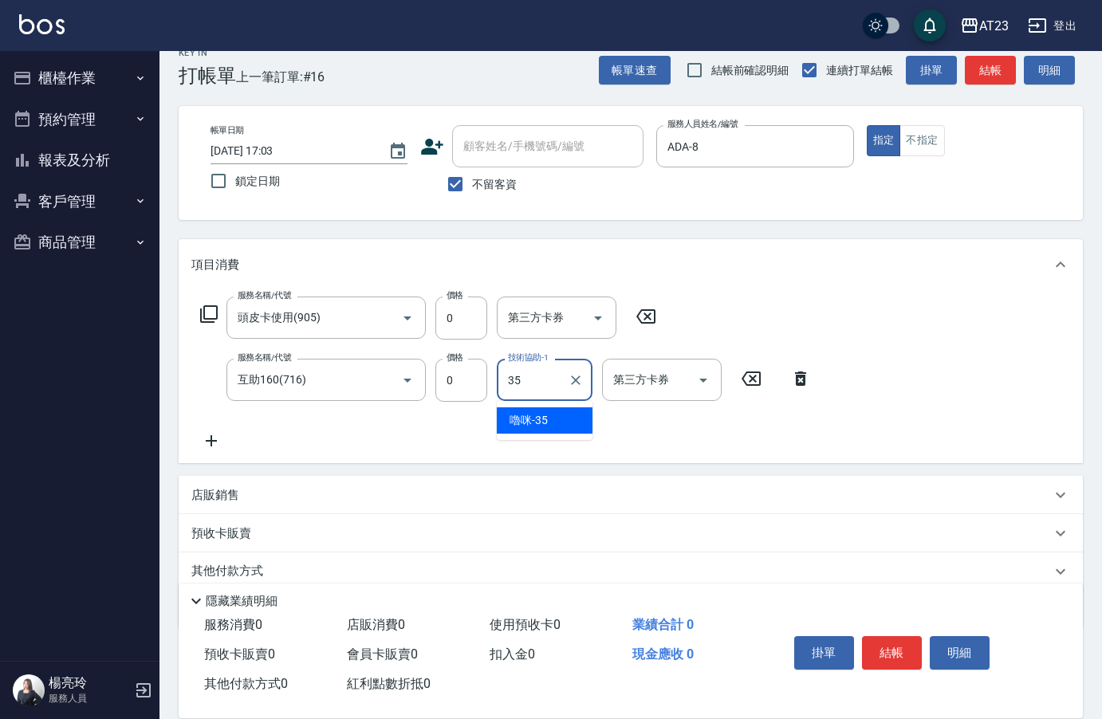
type input "嚕咪-35"
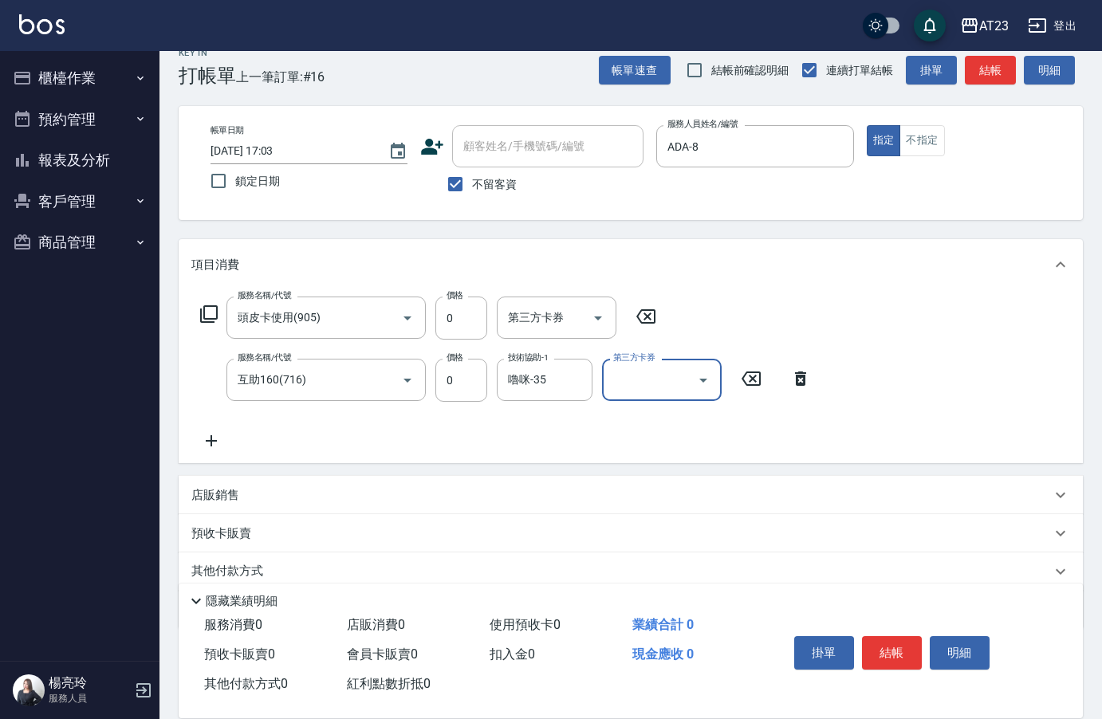
click at [919, 657] on button "結帳" at bounding box center [892, 652] width 60 height 33
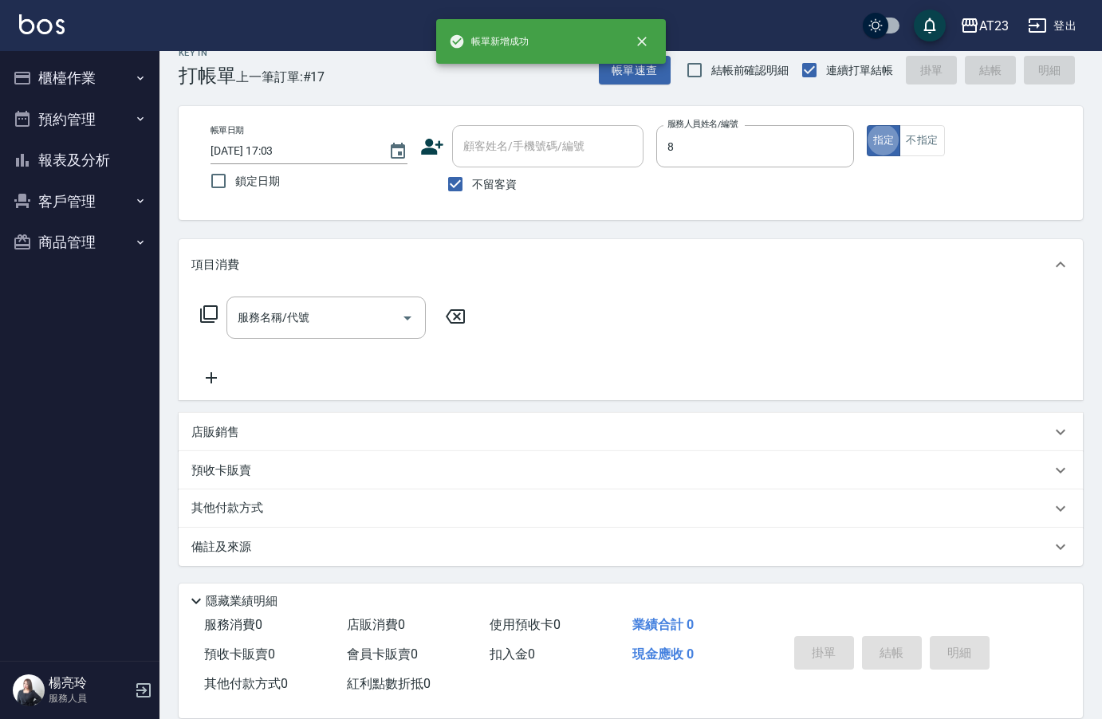
type input "ADA-8"
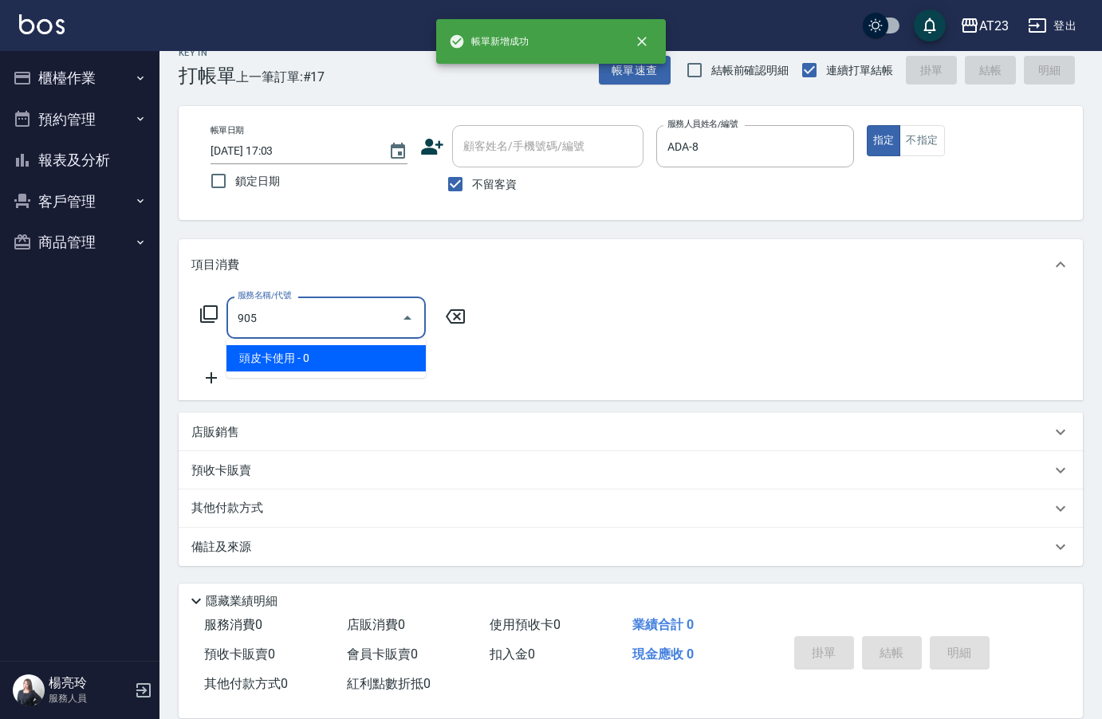
type input "頭皮卡使用(905)"
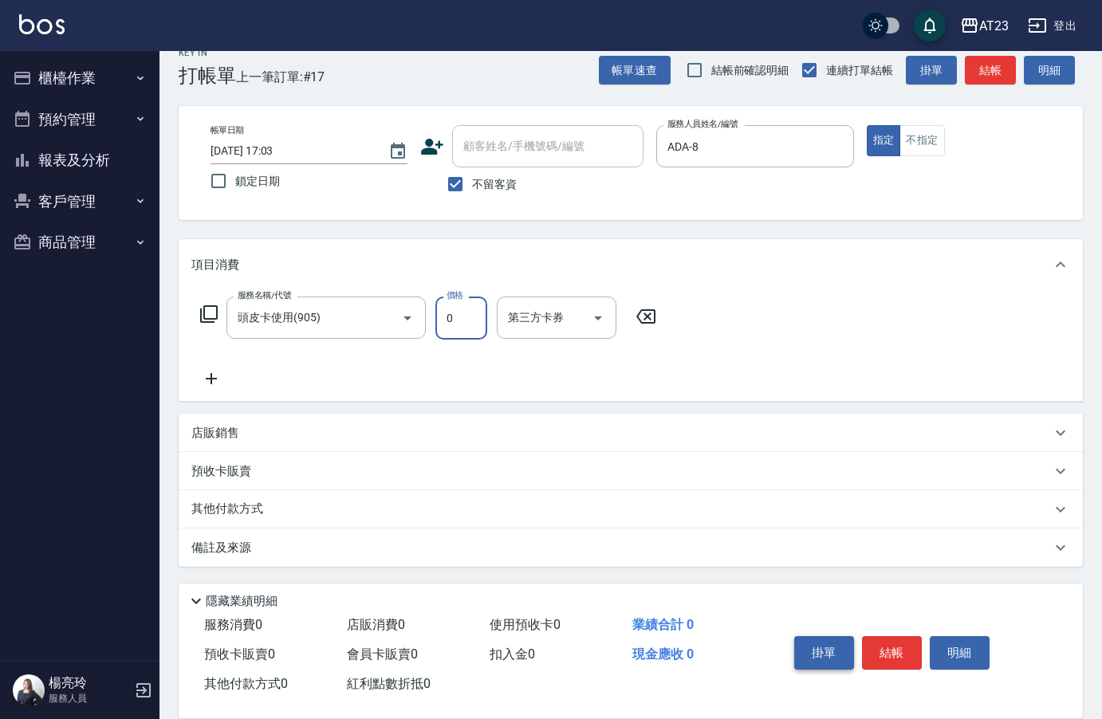
click at [852, 646] on button "掛單" at bounding box center [824, 652] width 60 height 33
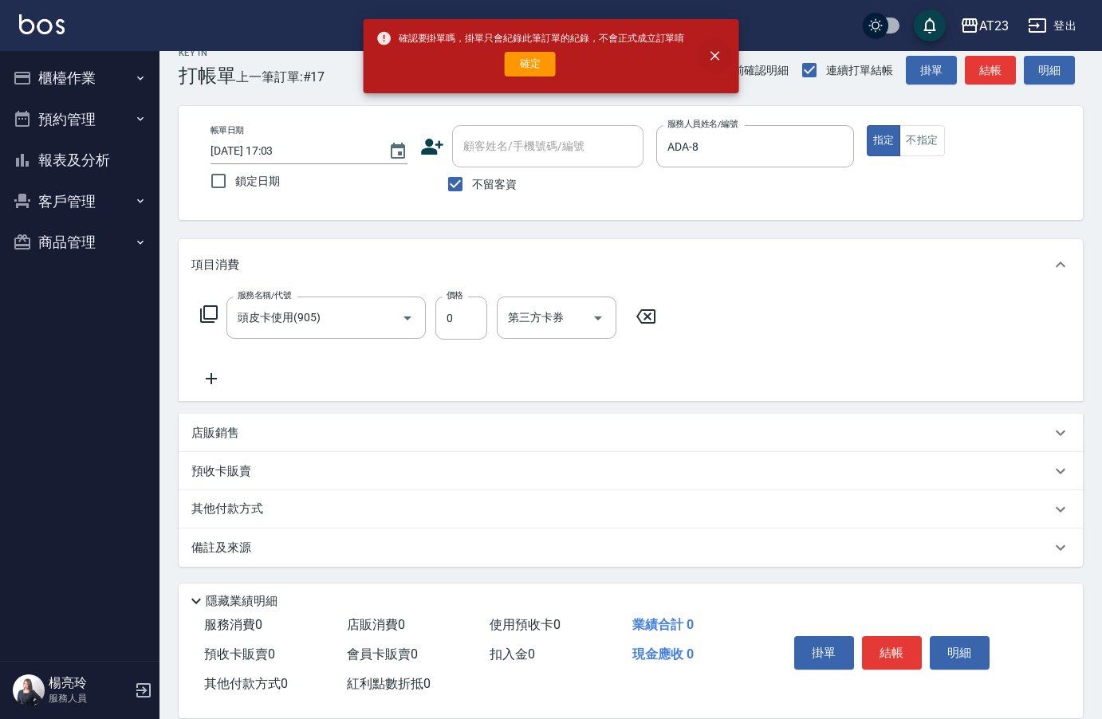
click at [714, 54] on icon "close" at bounding box center [714, 56] width 16 height 16
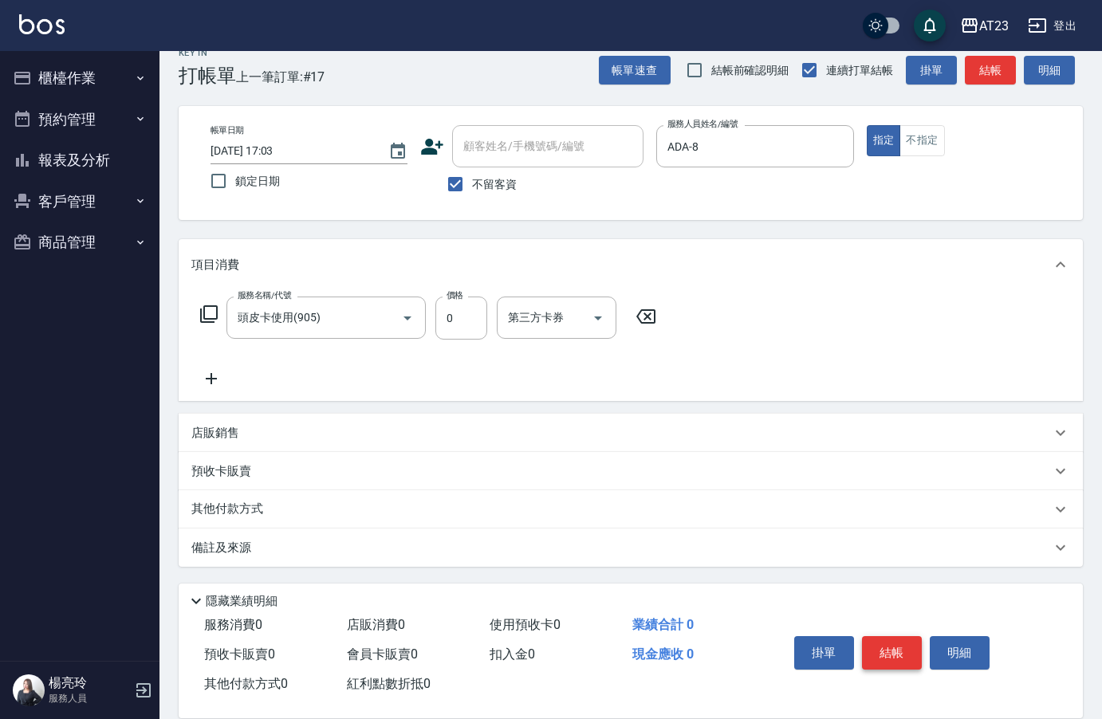
click at [907, 650] on button "結帳" at bounding box center [892, 652] width 60 height 33
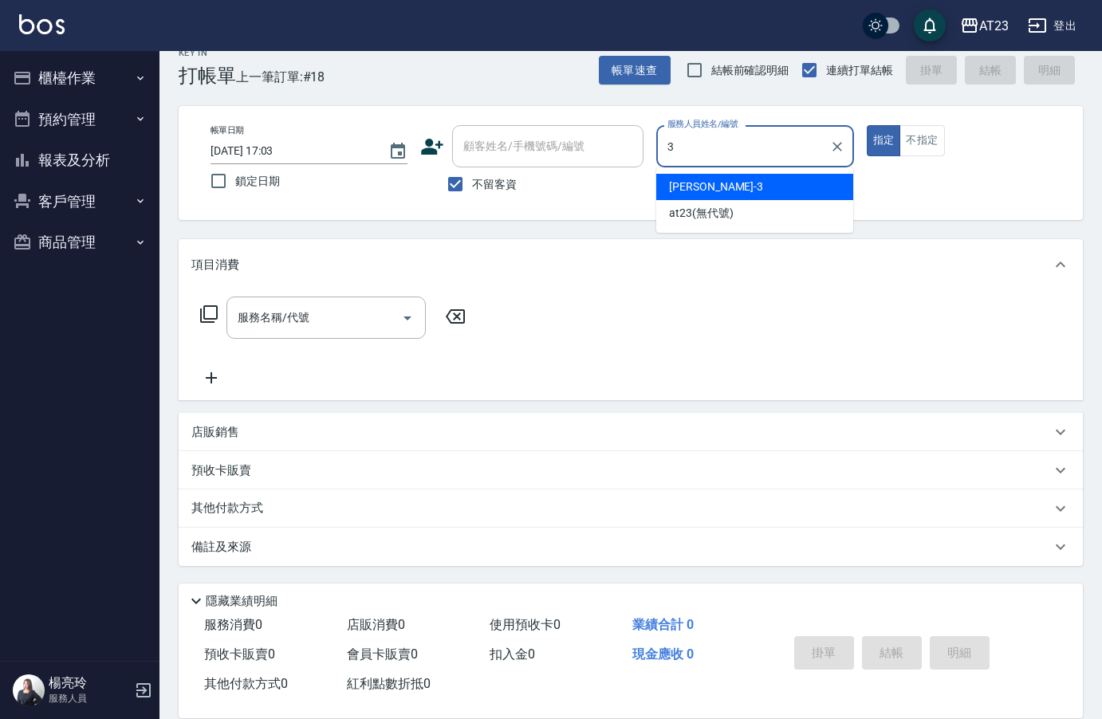
type input "[PERSON_NAME]-3"
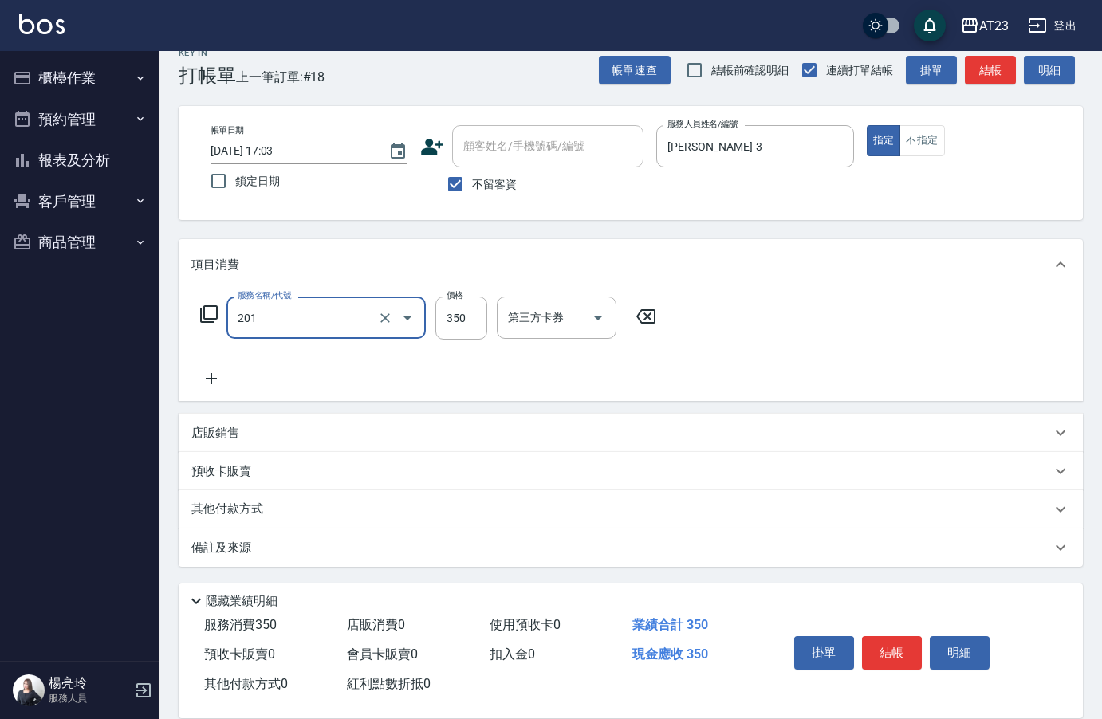
type input "一般洗髮(201)"
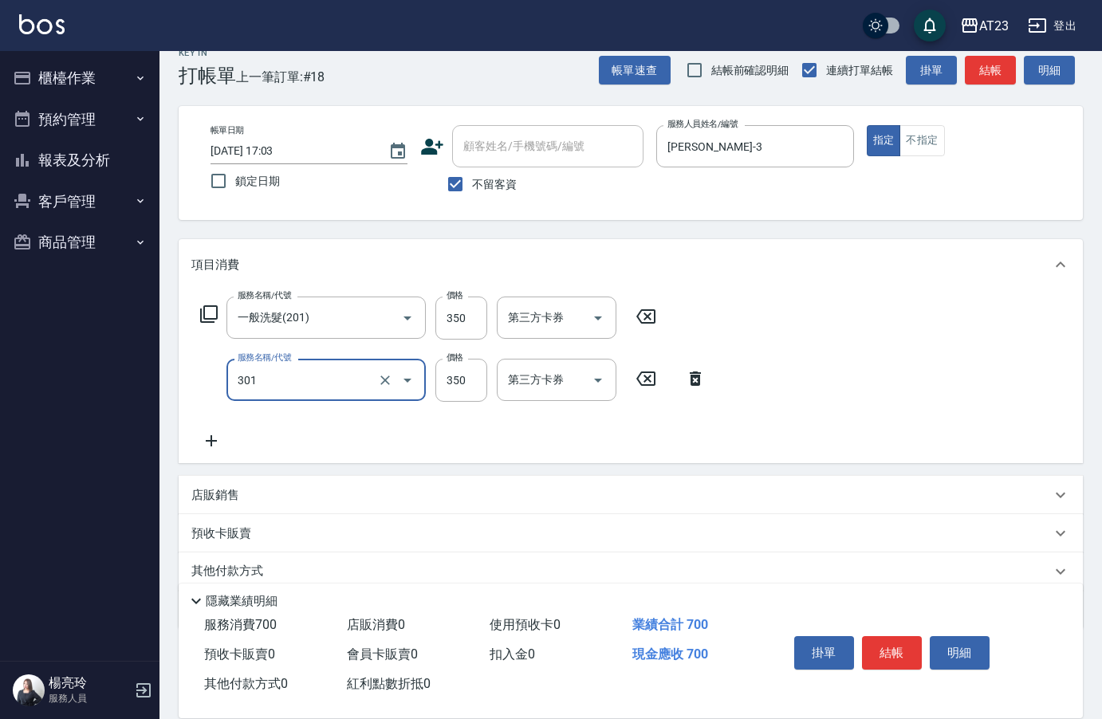
type input "造型剪髮(301)"
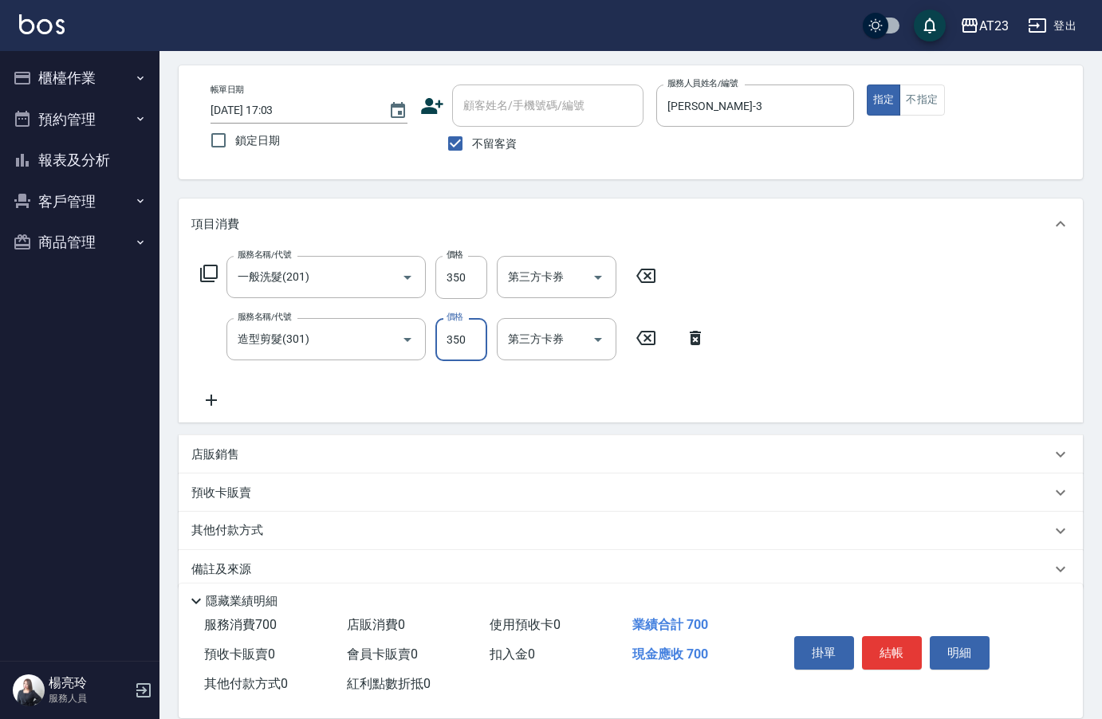
scroll to position [85, 0]
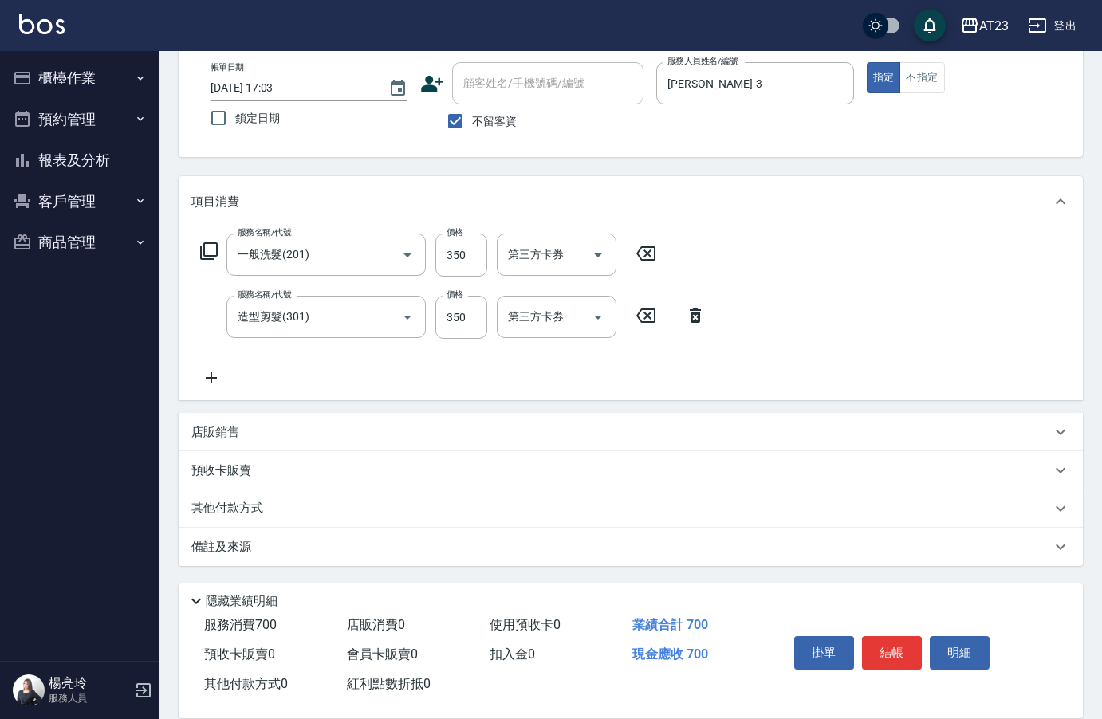
click at [265, 516] on p "其他付款方式" at bounding box center [231, 509] width 80 height 18
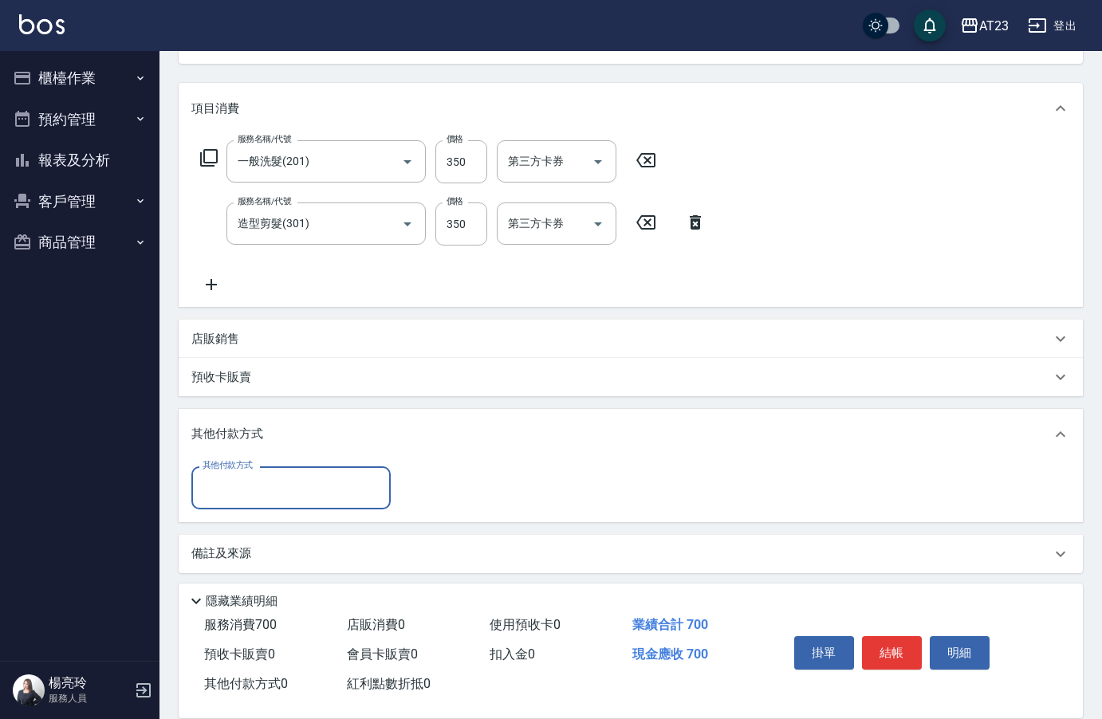
scroll to position [180, 0]
click at [214, 500] on input "其他付款方式" at bounding box center [290, 486] width 185 height 28
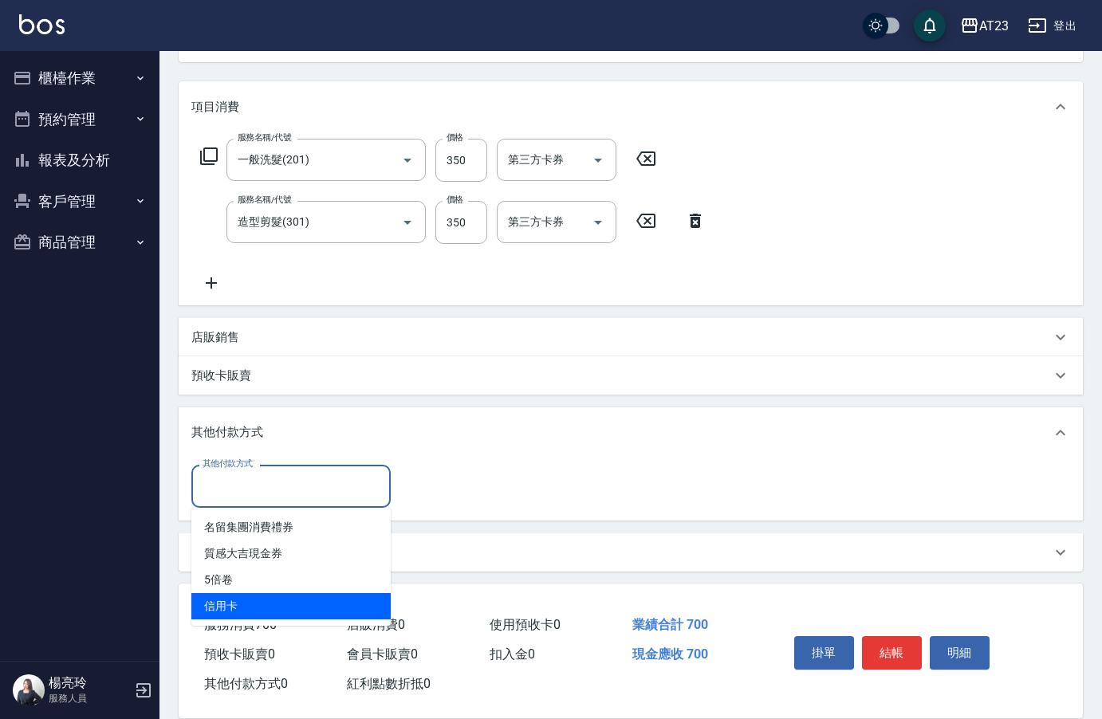
click at [266, 600] on span "信用卡" at bounding box center [290, 606] width 199 height 26
type input "信用卡"
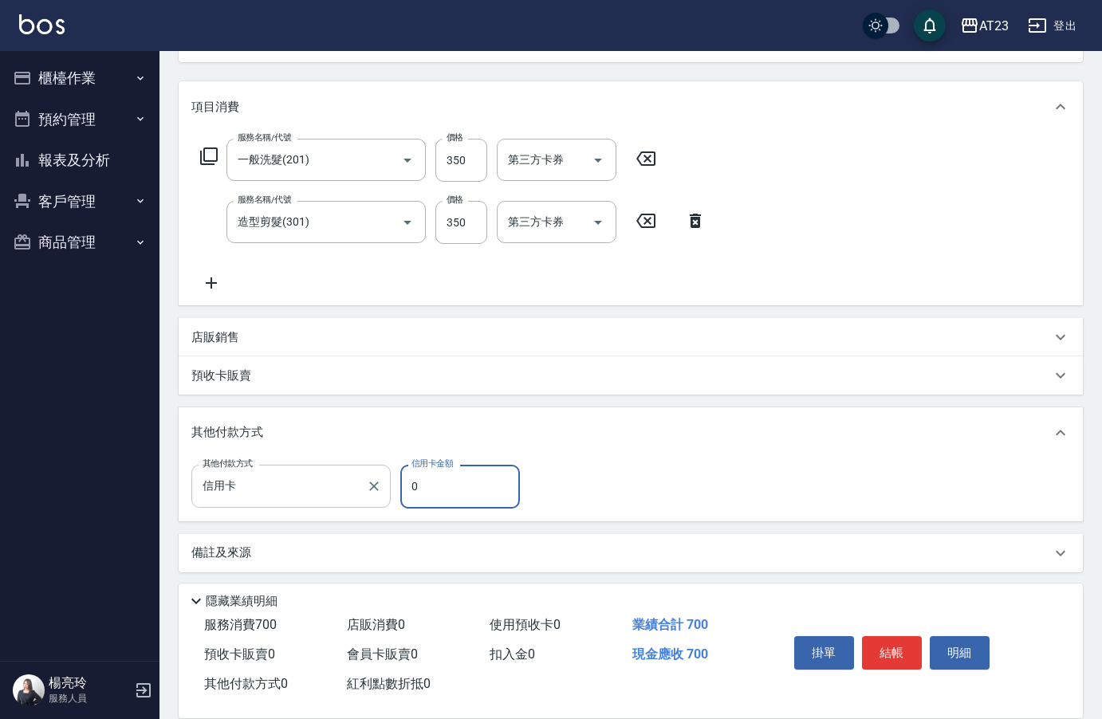
drag, startPoint x: 433, startPoint y: 485, endPoint x: 360, endPoint y: 481, distance: 72.6
click at [360, 481] on div "其他付款方式 信用卡 其他付款方式 信用卡金額 0 信用卡金額" at bounding box center [360, 486] width 338 height 43
type input "700"
click at [882, 651] on button "結帳" at bounding box center [892, 652] width 60 height 33
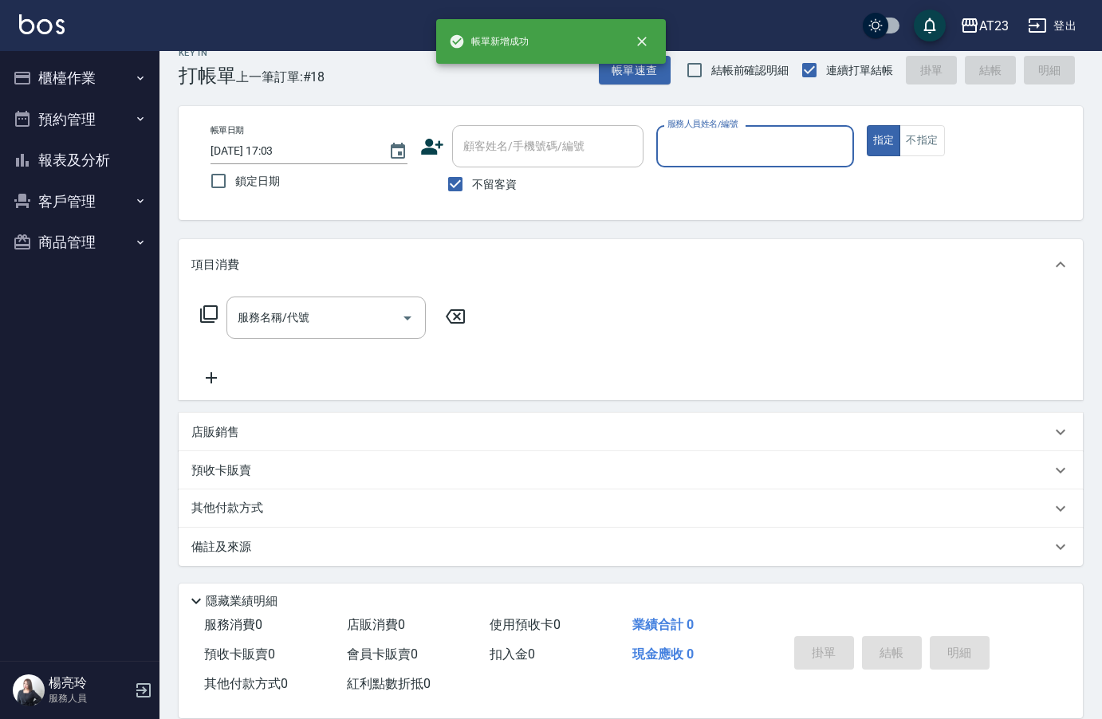
scroll to position [22, 0]
